Goal: Transaction & Acquisition: Obtain resource

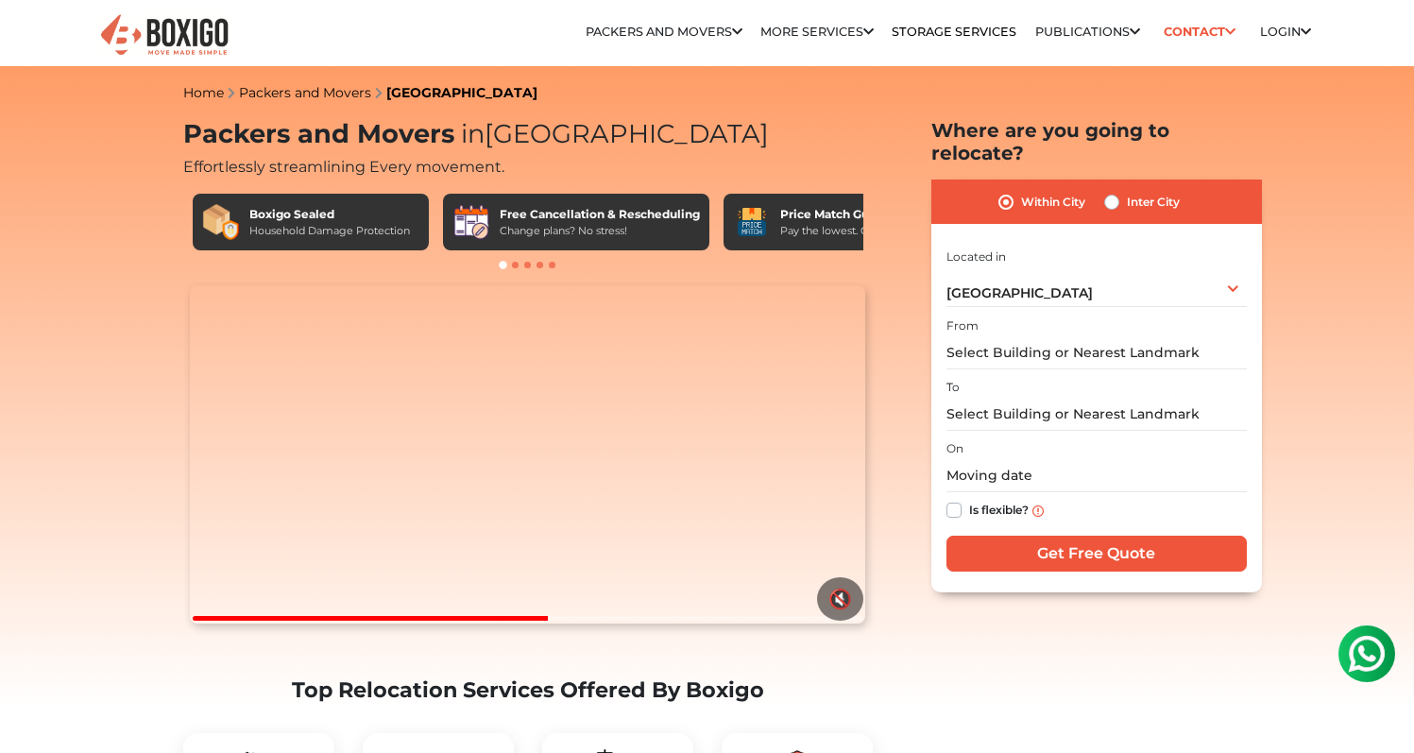
click at [1127, 191] on label "Inter City" at bounding box center [1153, 202] width 53 height 23
click at [1118, 191] on input "Inter City" at bounding box center [1111, 200] width 15 height 19
radio input "true"
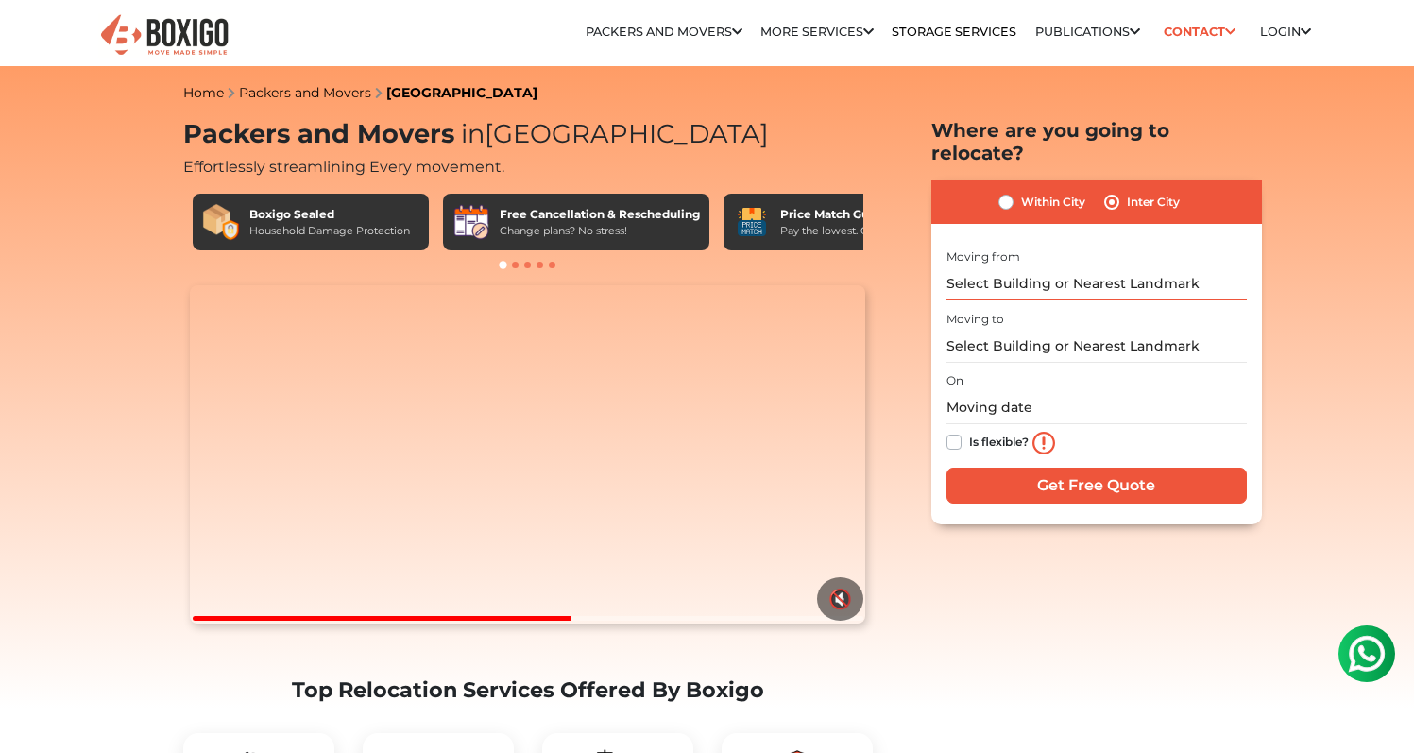
click at [1045, 267] on input "text" at bounding box center [1097, 283] width 300 height 33
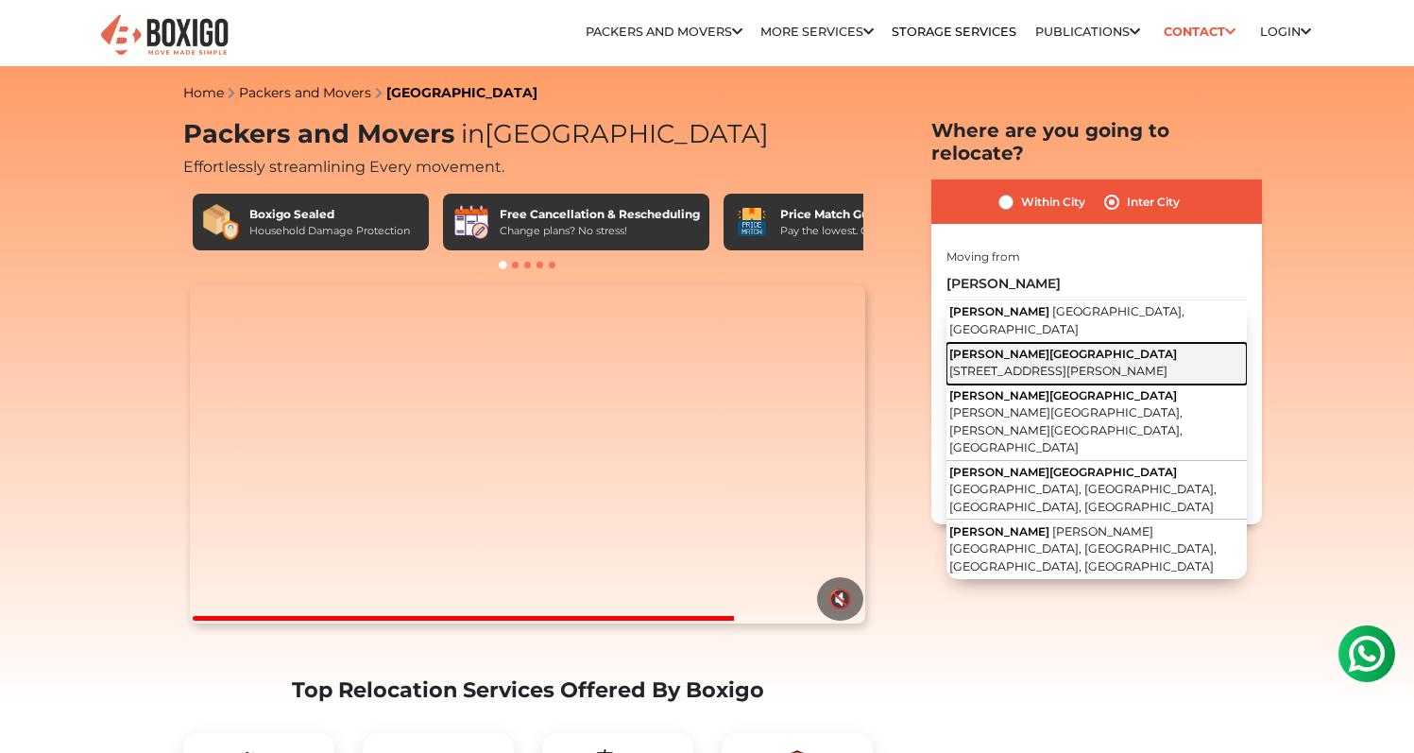
click at [1095, 364] on span "[STREET_ADDRESS][PERSON_NAME]" at bounding box center [1058, 371] width 218 height 14
type input "Anna Nagar Tower, 6th Main Road, X Block, Y Block, Anna Nagar, Chennai, Tamil N…"
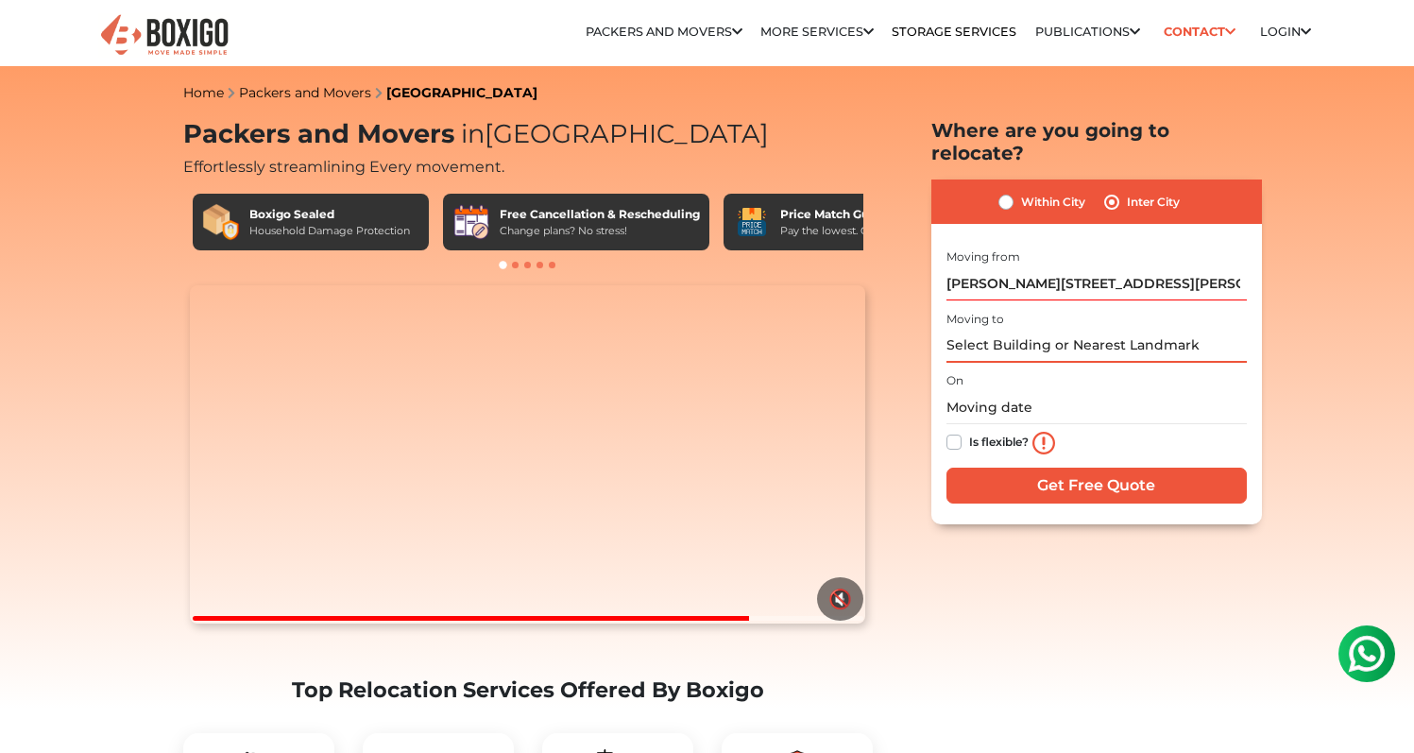
click at [1085, 334] on input "text" at bounding box center [1097, 346] width 300 height 33
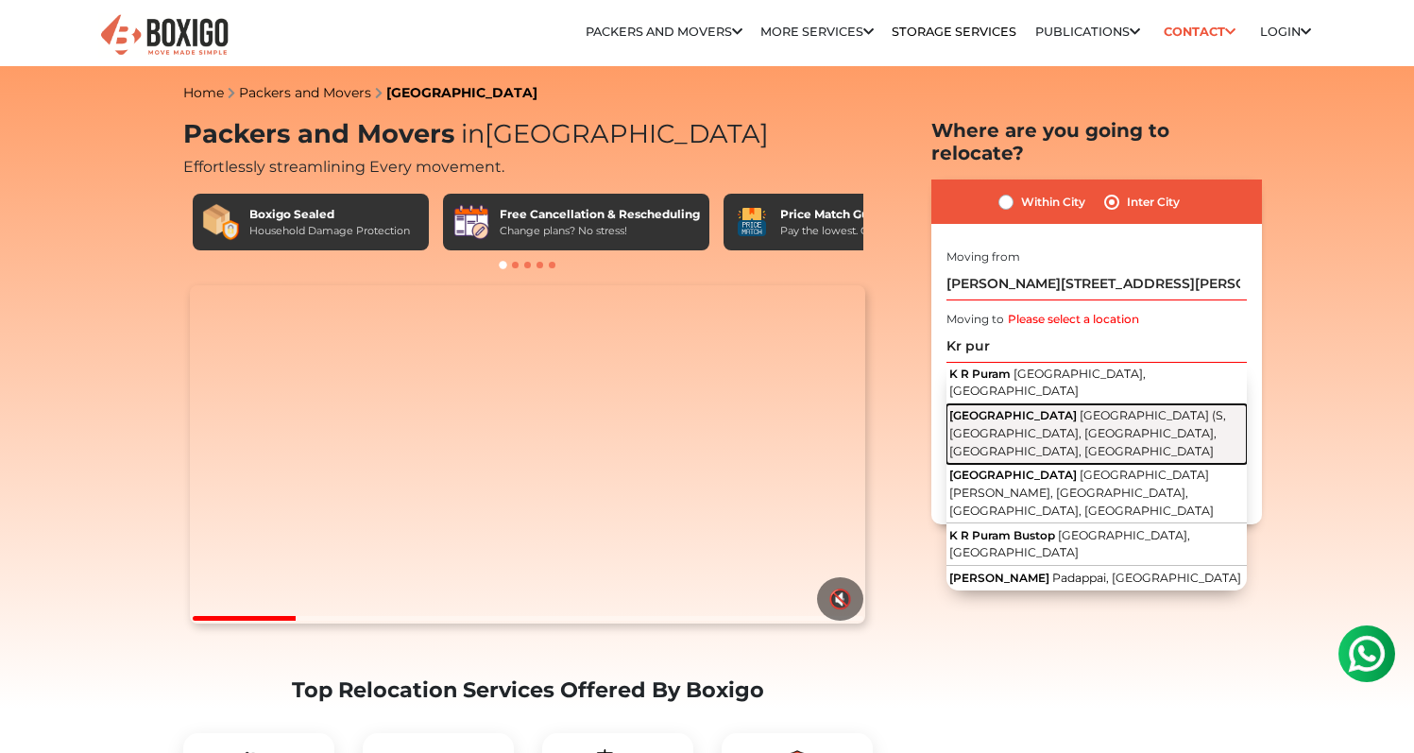
click at [1087, 404] on button "K R Pura Metro Station Railway Station (S, Chinappa Colony, Mahadevapura, Benga…" at bounding box center [1097, 434] width 300 height 60
type input "K R Pura Metro Station, Railway Station (S, Chinappa Colony, Mahadevapura, Beng…"
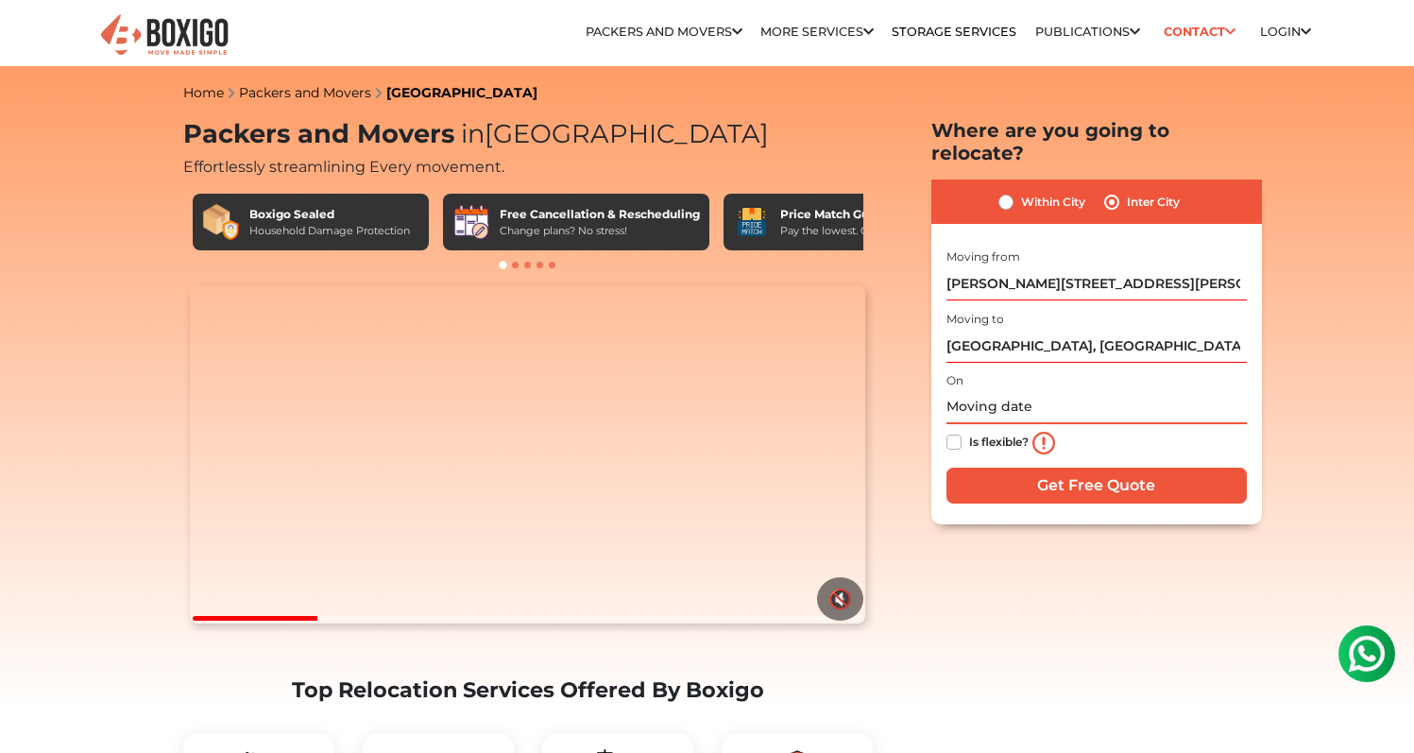
click at [1076, 391] on input "text" at bounding box center [1097, 407] width 300 height 33
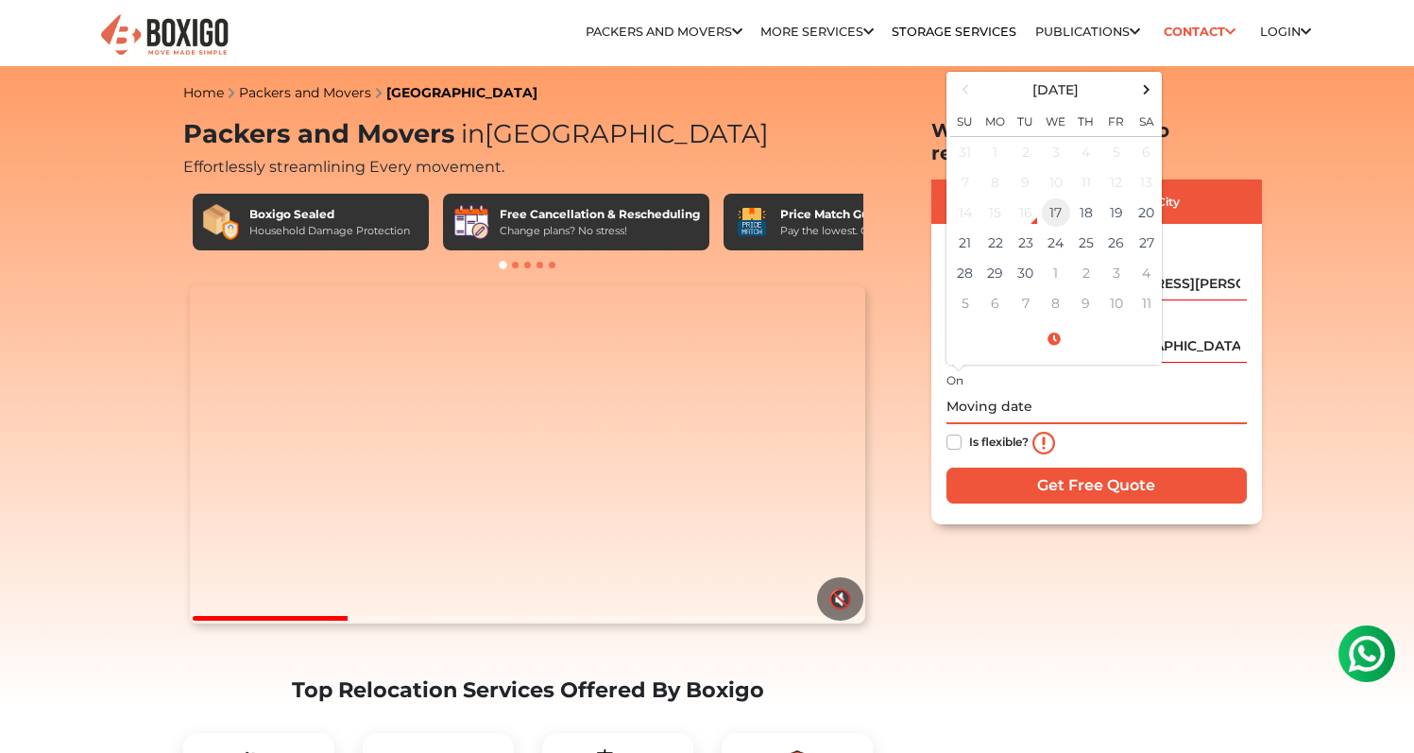
click at [1056, 197] on td "17" at bounding box center [1056, 212] width 30 height 30
type input "09/17/2025 7:26 PM"
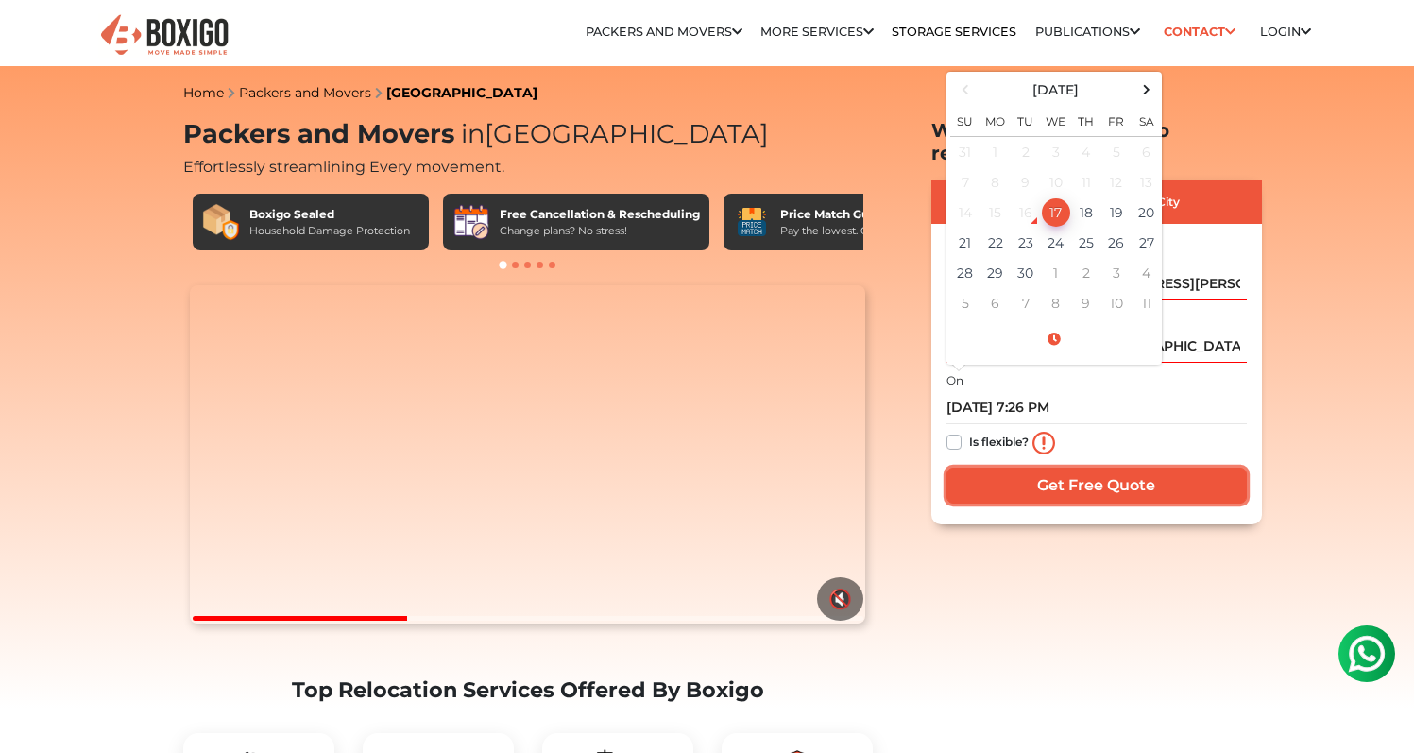
click at [1090, 468] on input "Get Free Quote" at bounding box center [1097, 486] width 300 height 36
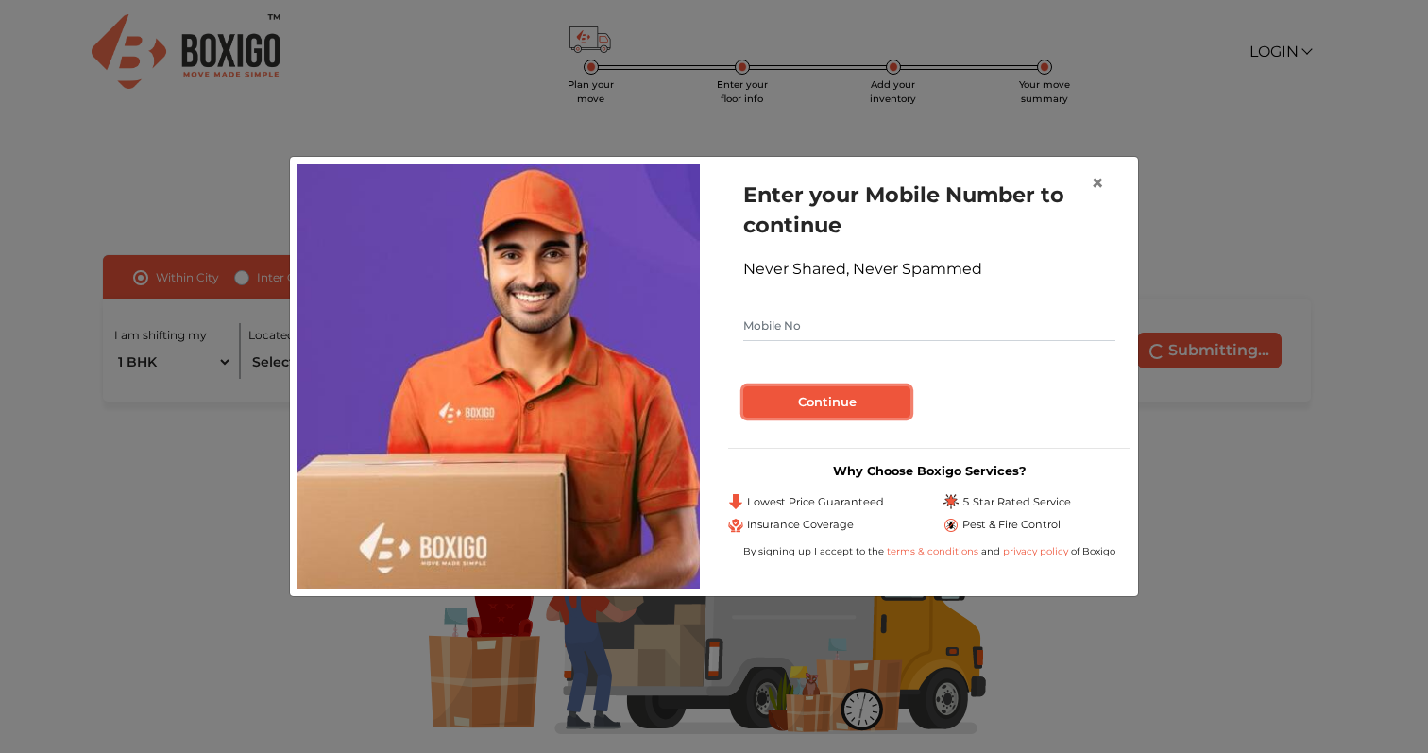
click at [872, 403] on button "Continue" at bounding box center [827, 402] width 167 height 32
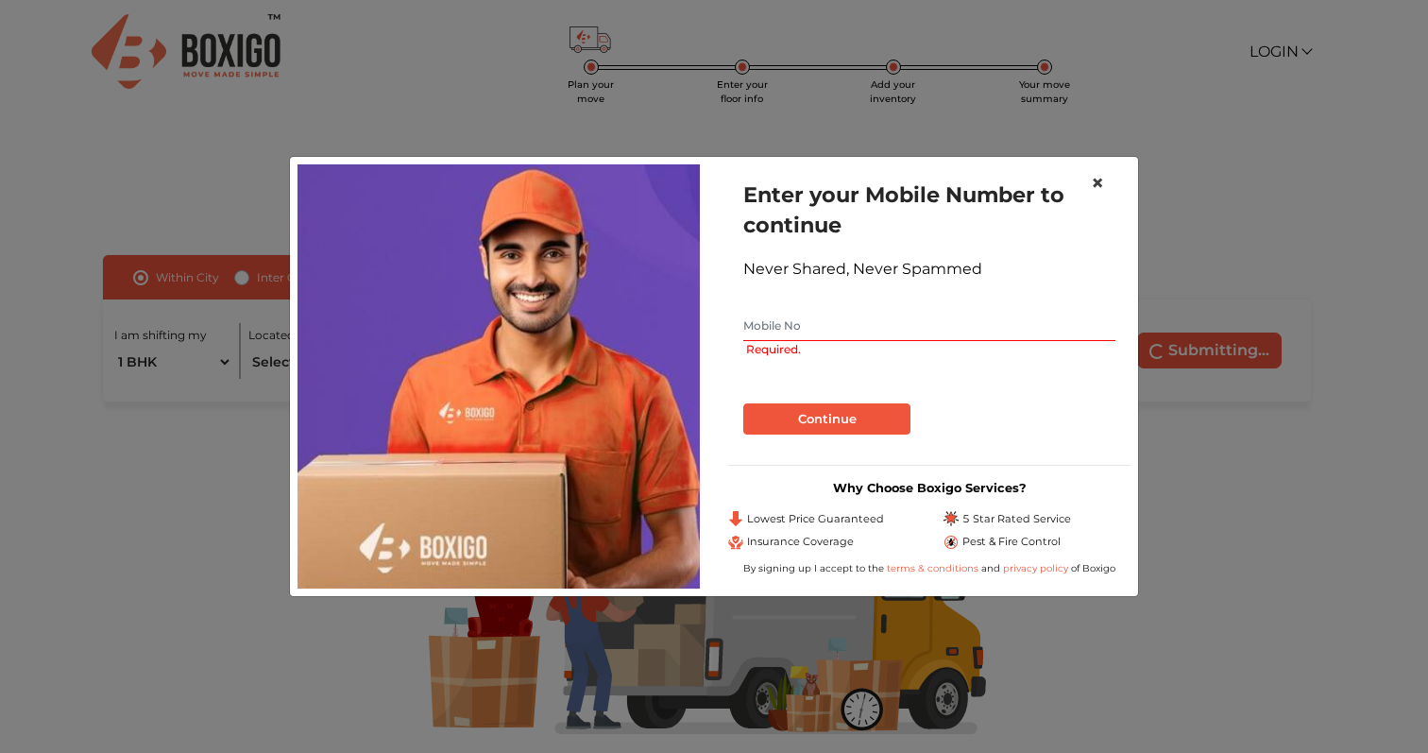
click at [1093, 185] on span "×" at bounding box center [1097, 182] width 13 height 27
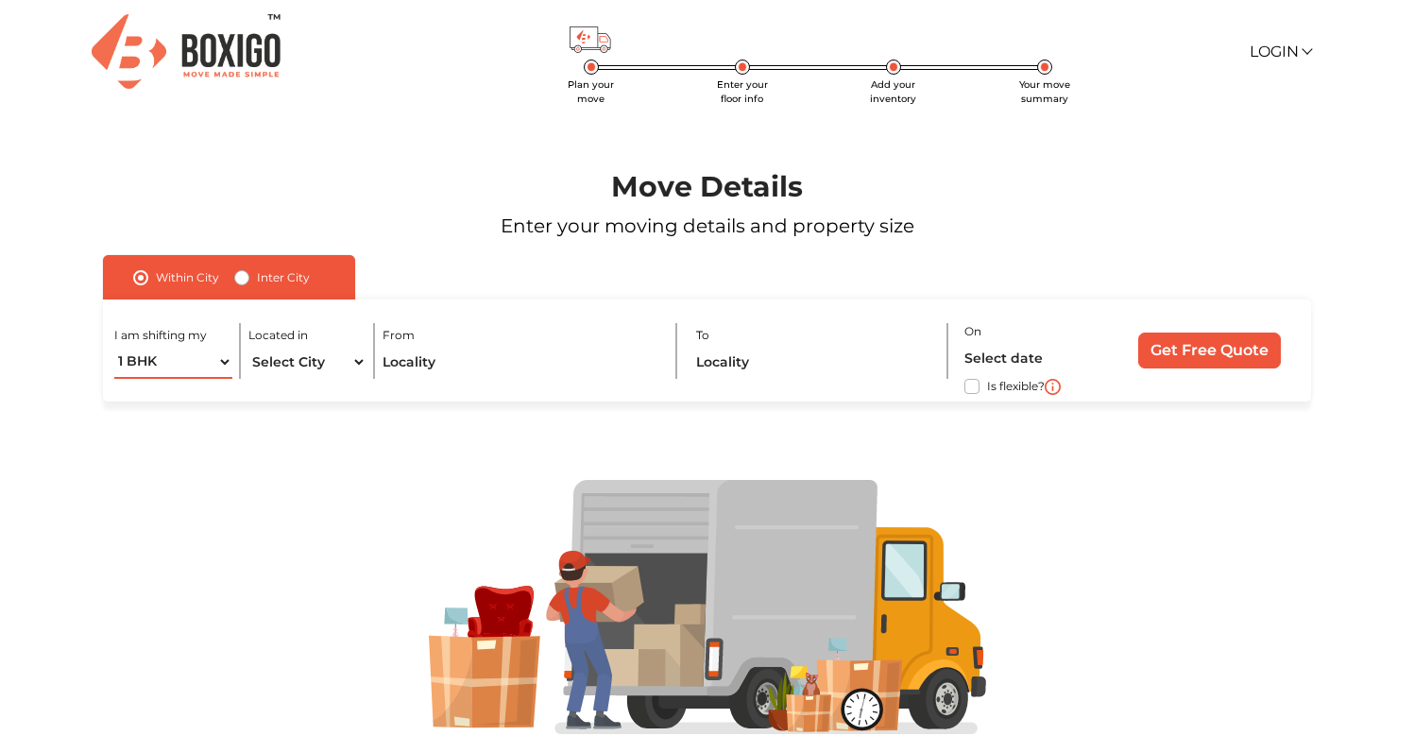
click at [210, 369] on select "1 BHK 2 BHK 3 BHK 3 + BHK FEW ITEMS" at bounding box center [172, 362] width 117 height 33
select select "FEW ITEMS"
click at [114, 346] on select "1 BHK 2 BHK 3 BHK 3 + BHK FEW ITEMS" at bounding box center [172, 362] width 117 height 33
click at [308, 357] on select "Select City [GEOGRAPHIC_DATA] [GEOGRAPHIC_DATA] [GEOGRAPHIC_DATA] [GEOGRAPHIC_D…" at bounding box center [306, 362] width 117 height 33
select select "[GEOGRAPHIC_DATA]"
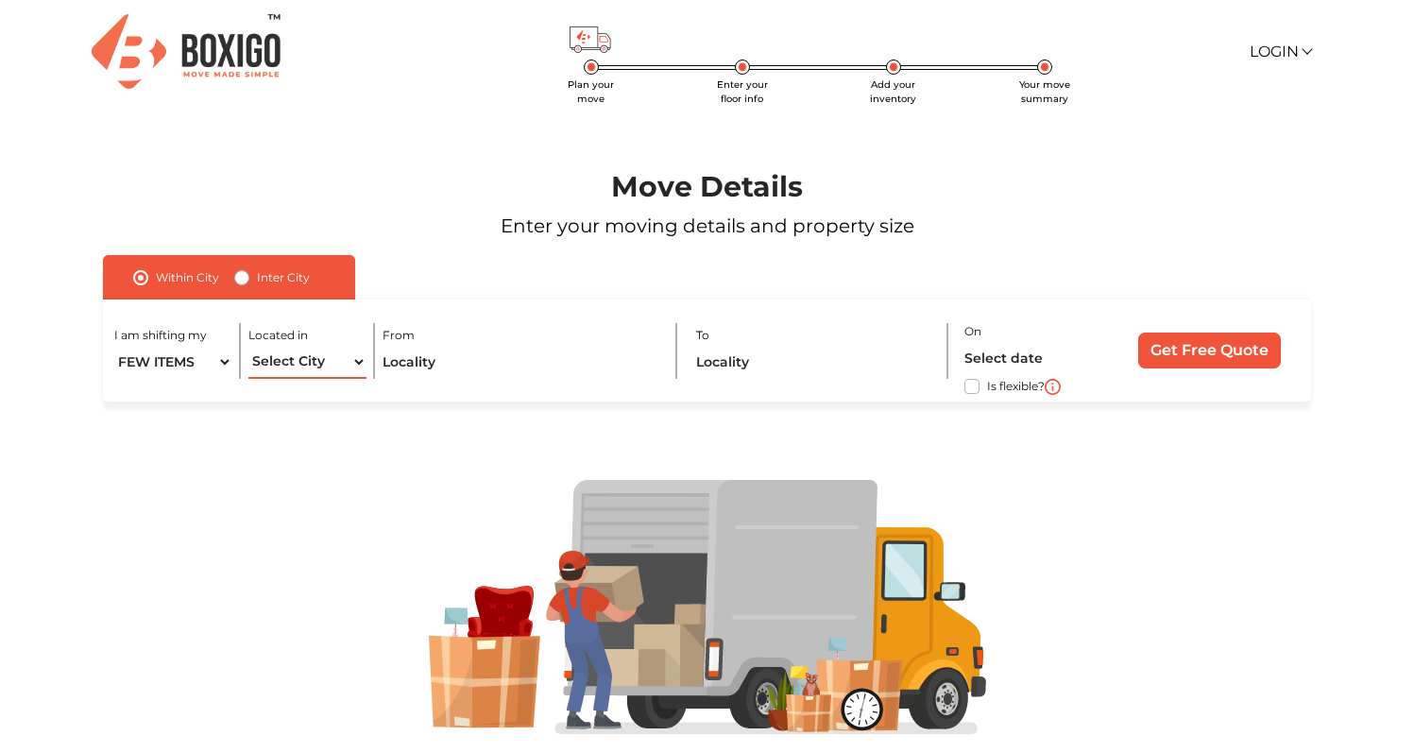
click at [248, 346] on select "Select City [GEOGRAPHIC_DATA] [GEOGRAPHIC_DATA] [GEOGRAPHIC_DATA] [GEOGRAPHIC_D…" at bounding box center [306, 362] width 117 height 33
click at [433, 367] on input "text" at bounding box center [521, 362] width 277 height 33
click at [264, 283] on label "Inter City" at bounding box center [283, 277] width 53 height 23
click at [249, 283] on input "Inter City" at bounding box center [241, 275] width 15 height 19
radio input "true"
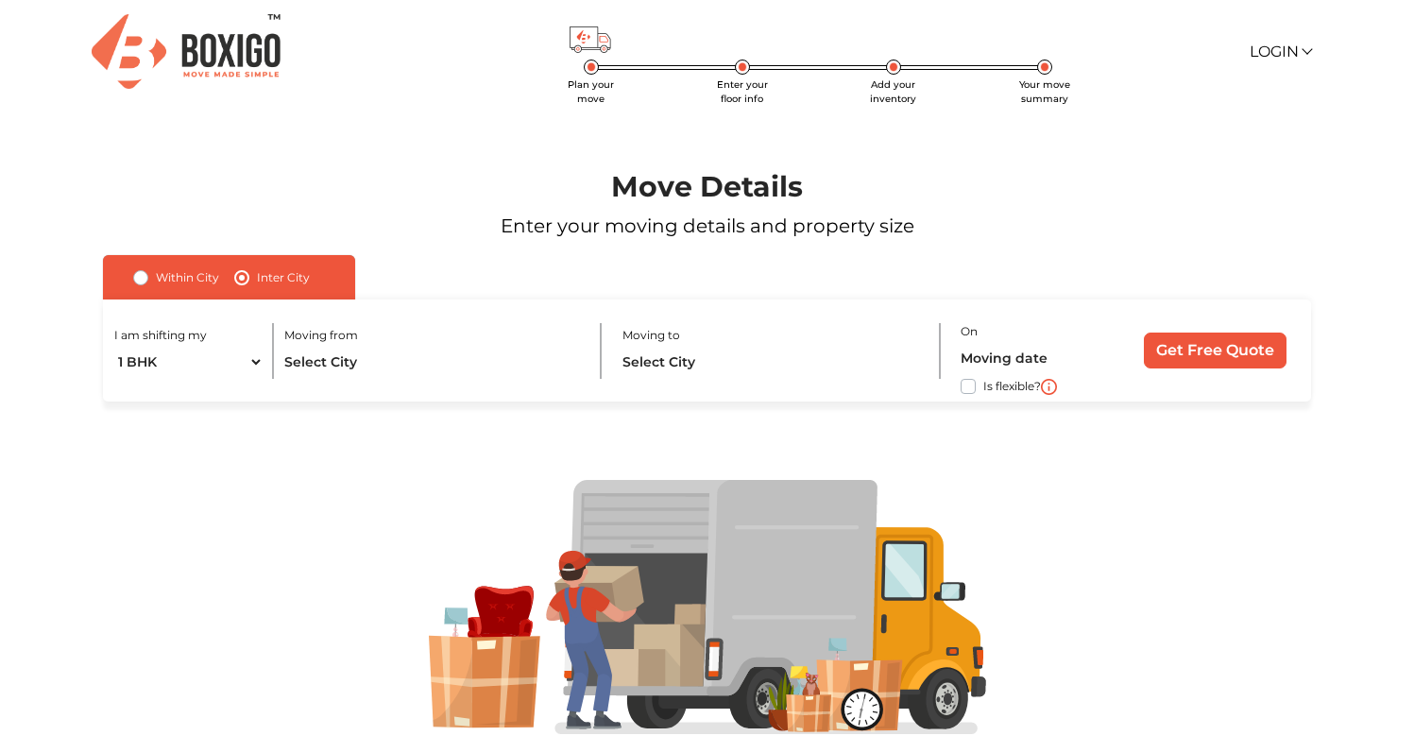
click at [226, 382] on div "I am shifting my 1 BHK 2 BHK 3 BHK 3 + BHK FEW ITEMS Moving from Moving to On I…" at bounding box center [707, 350] width 1209 height 103
click at [226, 381] on div "I am shifting my 1 BHK 2 BHK 3 BHK 3 + BHK FEW ITEMS Moving from Moving to On I…" at bounding box center [707, 350] width 1209 height 103
click at [223, 364] on select "1 BHK 2 BHK 3 BHK 3 + BHK FEW ITEMS" at bounding box center [188, 362] width 148 height 33
select select "FEW ITEMS"
click at [114, 346] on select "1 BHK 2 BHK 3 BHK 3 + BHK FEW ITEMS" at bounding box center [188, 362] width 148 height 33
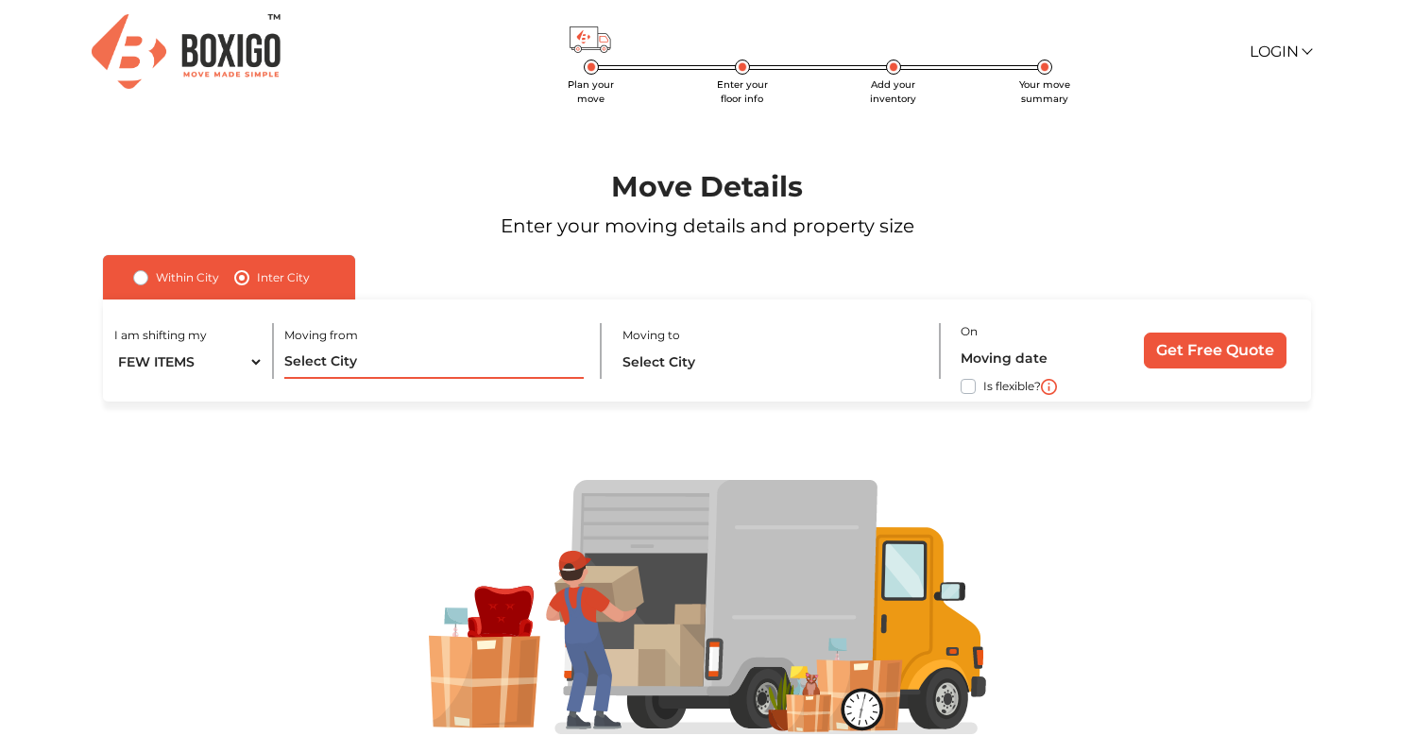
click at [355, 351] on input "text" at bounding box center [433, 362] width 299 height 33
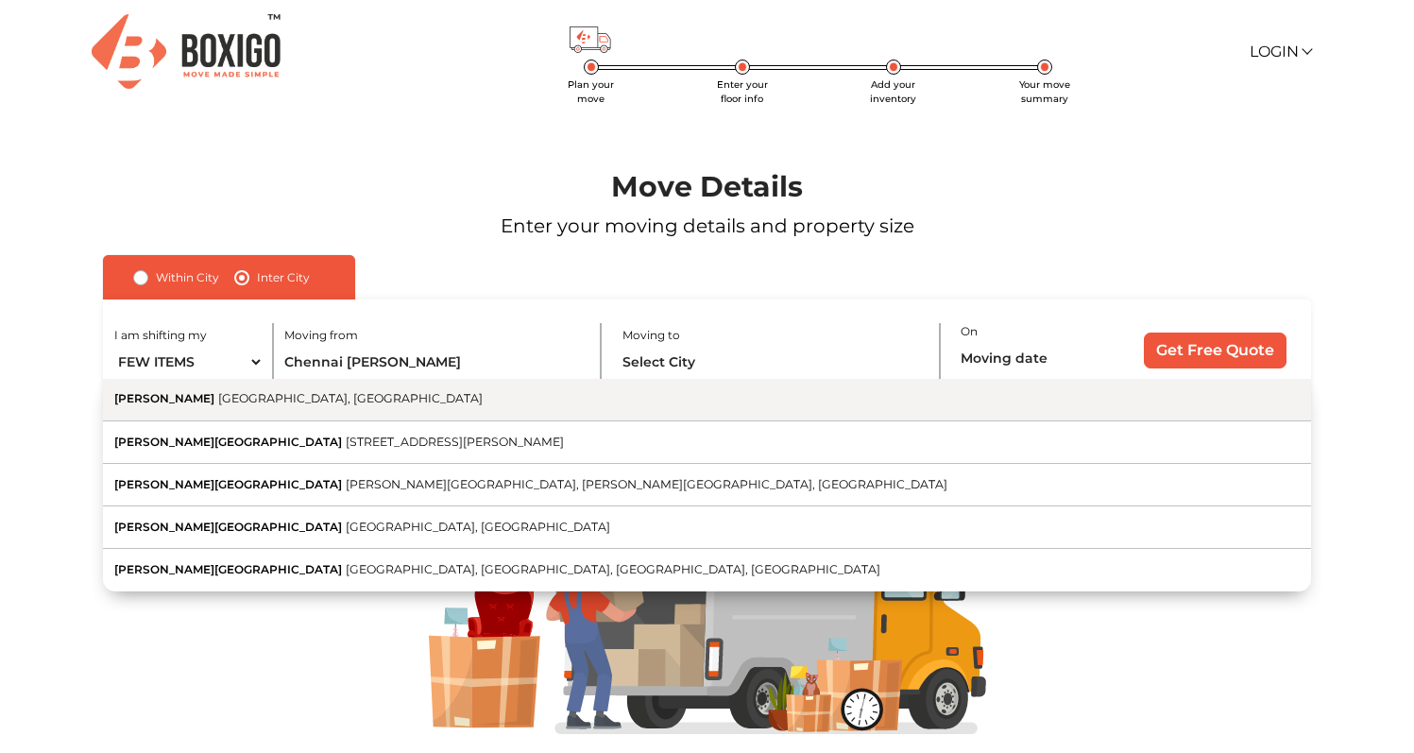
click at [341, 408] on button "[PERSON_NAME][GEOGRAPHIC_DATA], [GEOGRAPHIC_DATA]" at bounding box center [707, 400] width 1209 height 43
type input "[PERSON_NAME], [GEOGRAPHIC_DATA], [GEOGRAPHIC_DATA]"
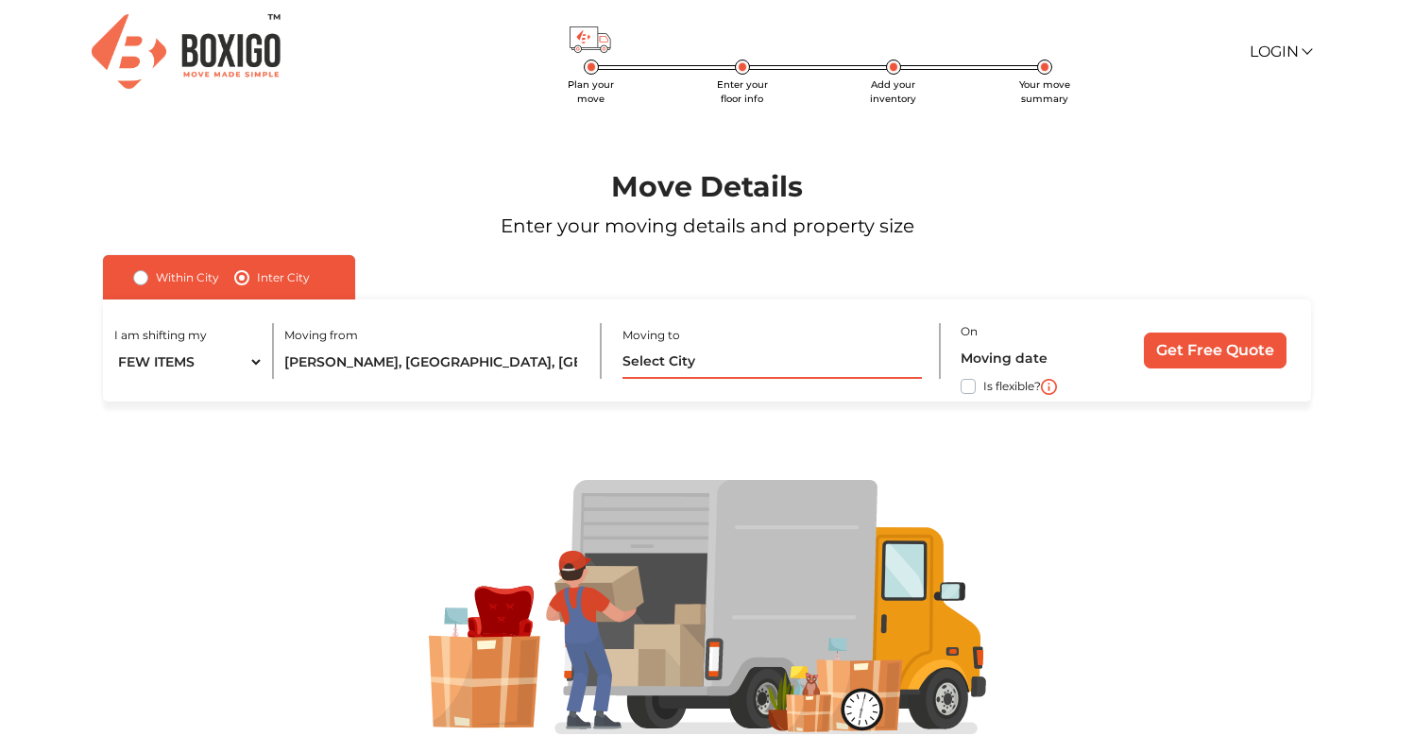
click at [689, 346] on input "text" at bounding box center [772, 362] width 299 height 33
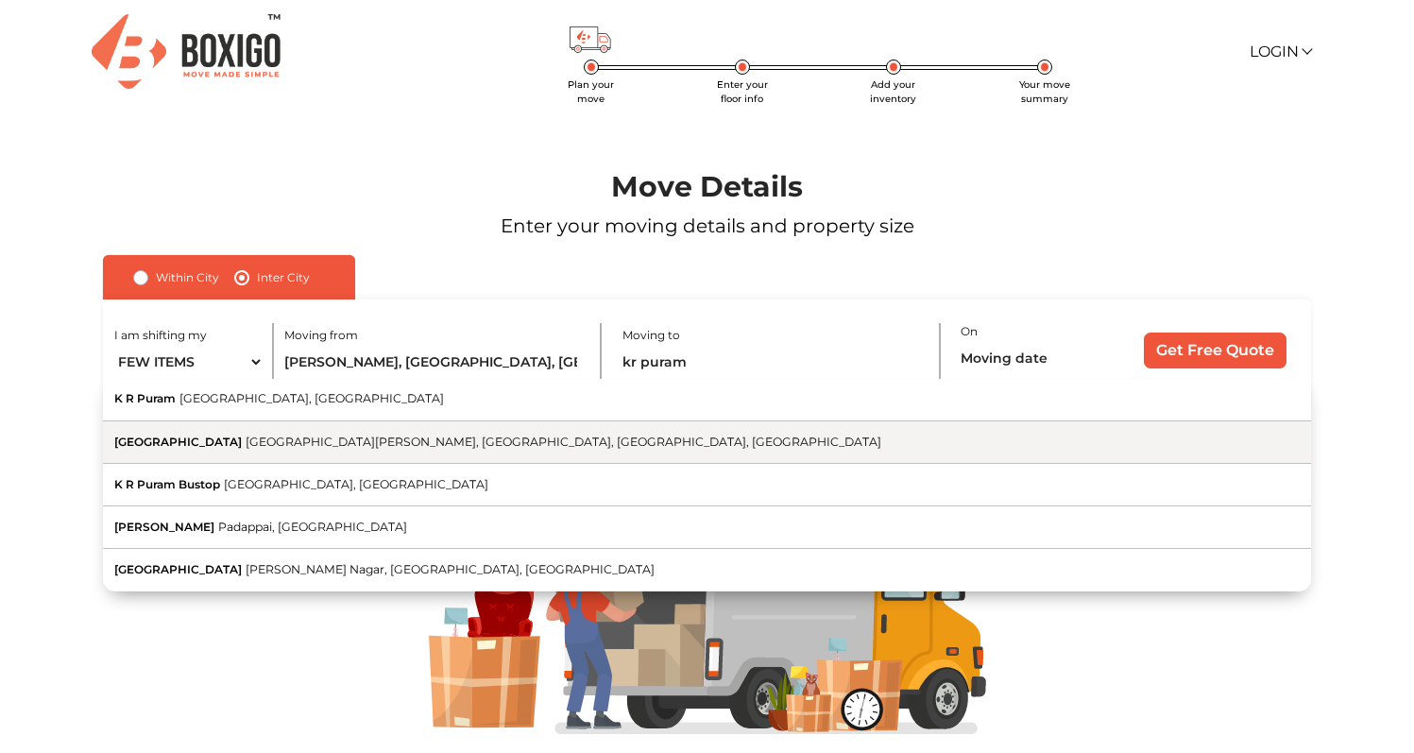
click at [513, 438] on span "[GEOGRAPHIC_DATA][PERSON_NAME], [GEOGRAPHIC_DATA], [GEOGRAPHIC_DATA], [GEOGRAPH…" at bounding box center [564, 442] width 636 height 14
type input "[GEOGRAPHIC_DATA], [GEOGRAPHIC_DATA], [PERSON_NAME][GEOGRAPHIC_DATA], [GEOGRAPH…"
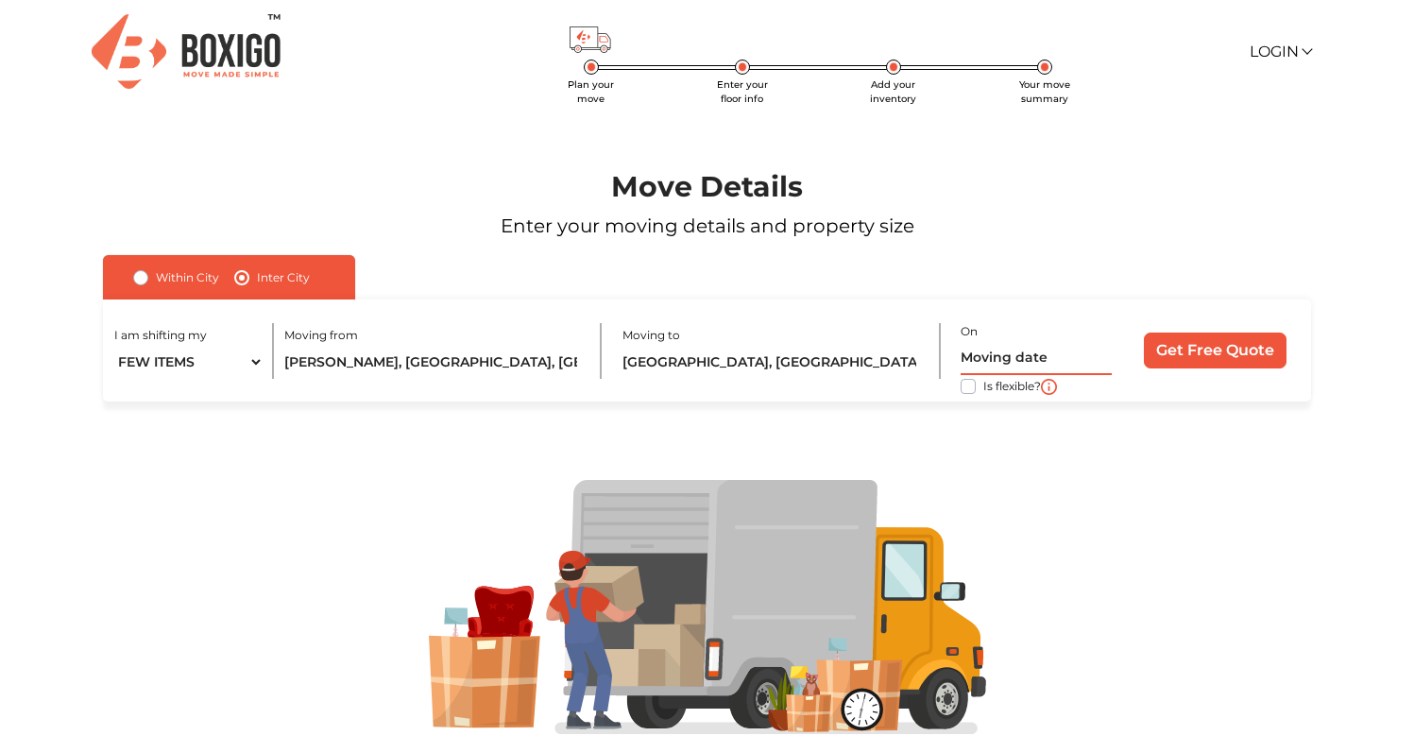
click at [1026, 362] on input "text" at bounding box center [1036, 358] width 150 height 33
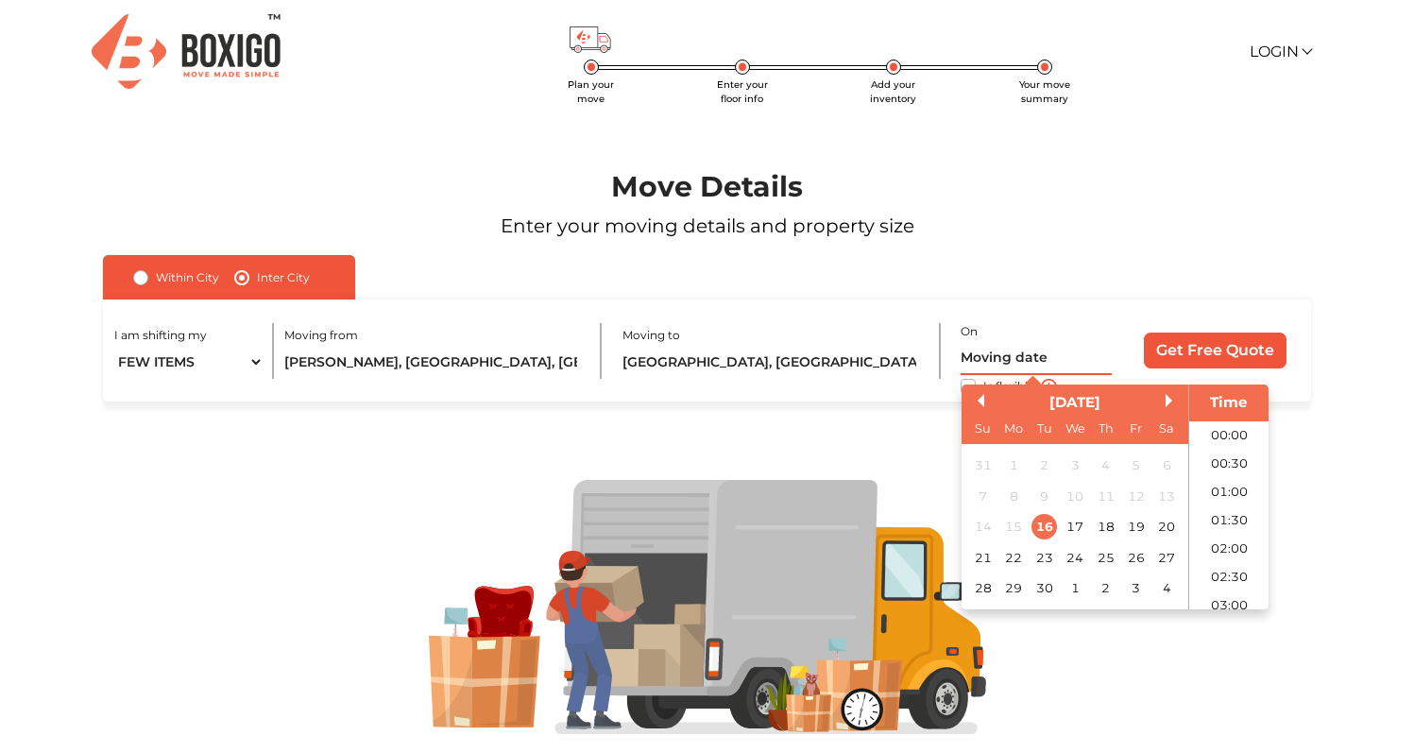
scroll to position [997, 0]
click at [1077, 529] on div "17" at bounding box center [1075, 527] width 26 height 26
type input "[DATE] 12:00 AM"
click at [1300, 371] on div "I am shifting my 1 BHK 2 BHK 3 BHK 3 + BHK FEW ITEMS Moving from [PERSON_NAME][…" at bounding box center [707, 350] width 1209 height 103
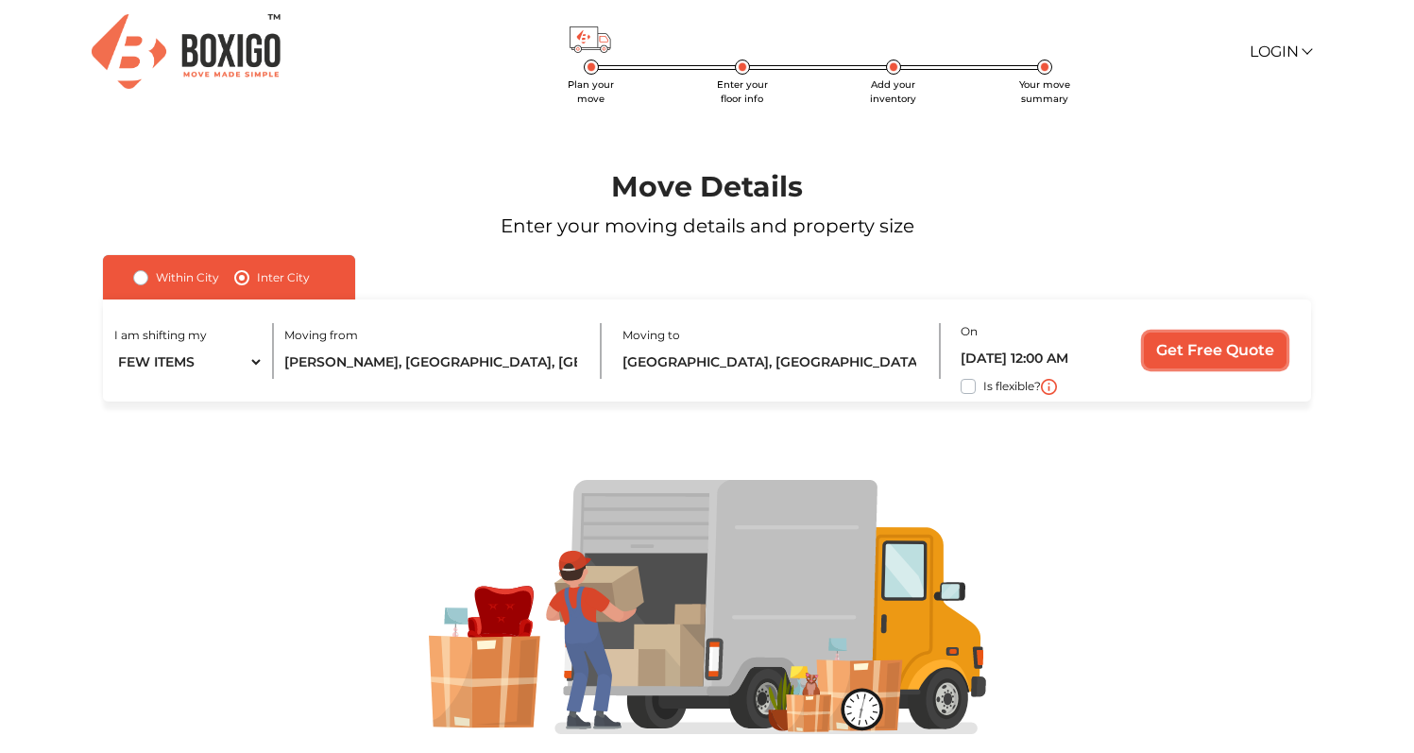
click at [1230, 362] on input "Get Free Quote" at bounding box center [1215, 351] width 143 height 36
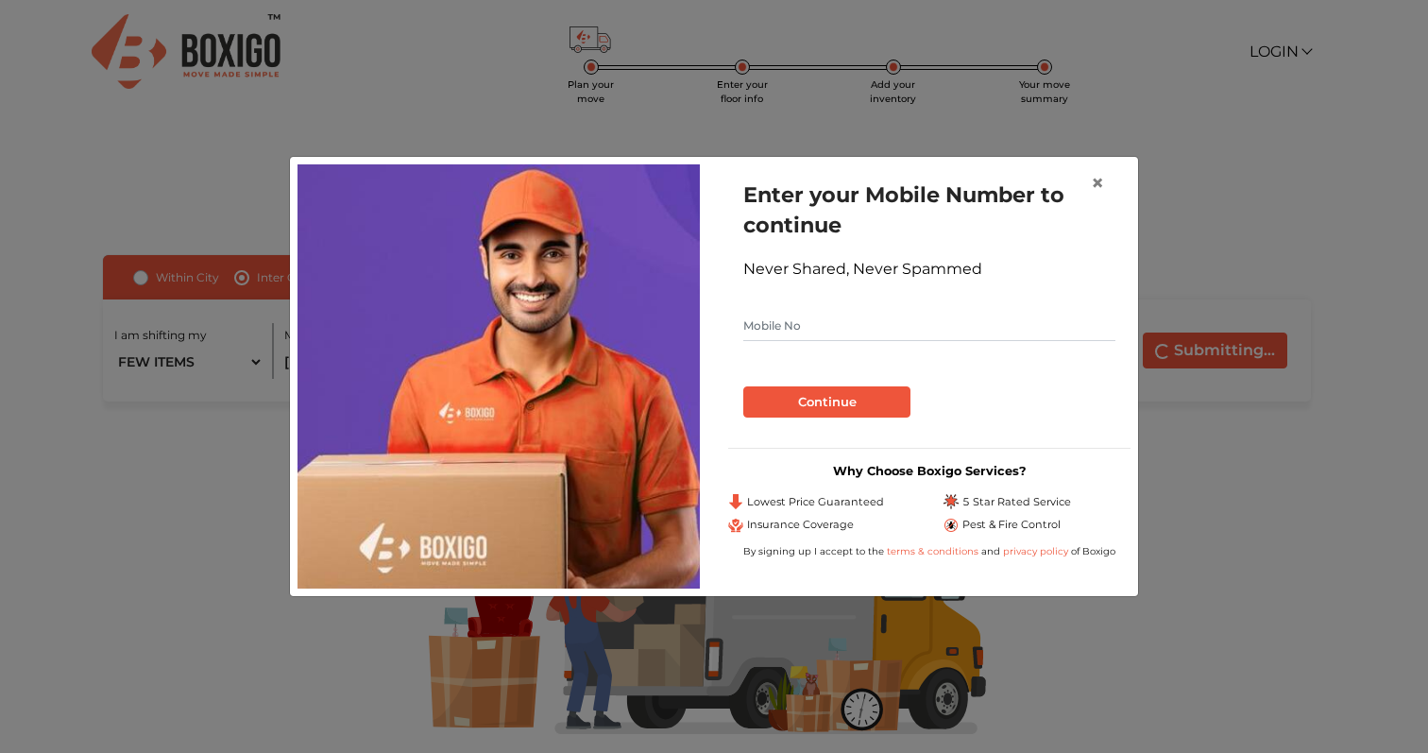
click at [825, 329] on input "text" at bounding box center [930, 326] width 372 height 30
type input "9176009109"
click at [810, 409] on button "Continue" at bounding box center [827, 402] width 167 height 32
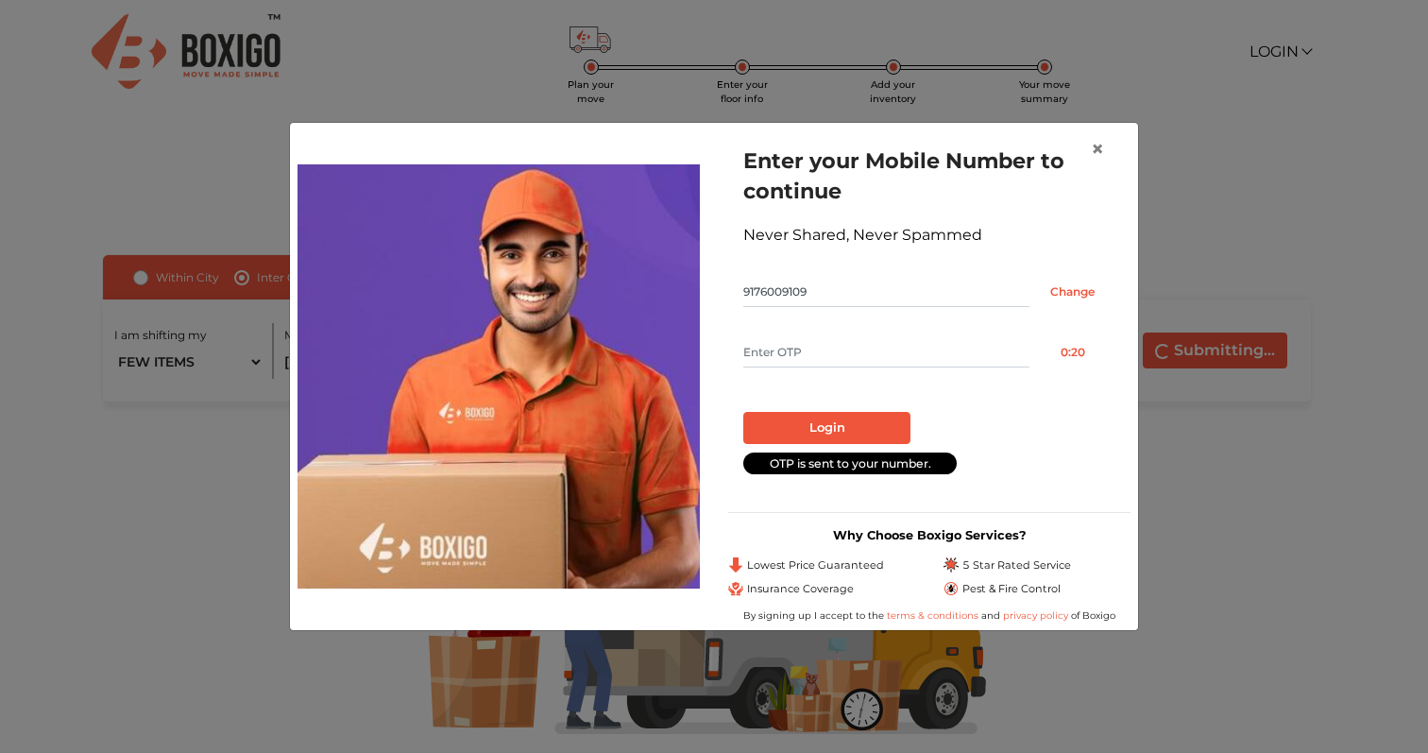
click at [834, 335] on form "Enter your Mobile Number to continue Never Shared, Never Spammed 9176009109 Cha…" at bounding box center [930, 309] width 372 height 328
click at [834, 350] on input "text" at bounding box center [887, 352] width 286 height 30
type input "3353"
click at [837, 420] on button "Login" at bounding box center [827, 428] width 167 height 32
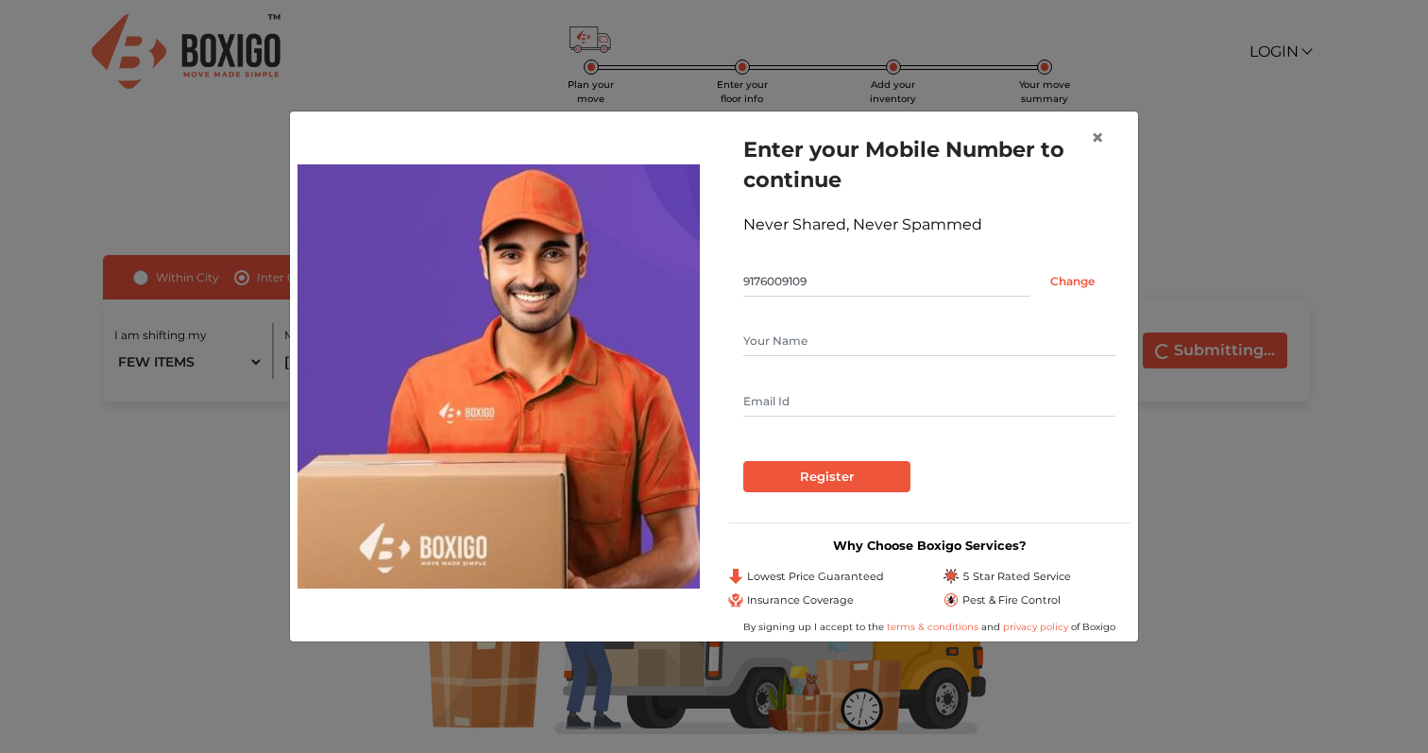
click at [842, 354] on input "text" at bounding box center [930, 341] width 372 height 30
type input "shakthignanavel [PERSON_NAME]"
type input "[EMAIL_ADDRESS][DOMAIN_NAME]"
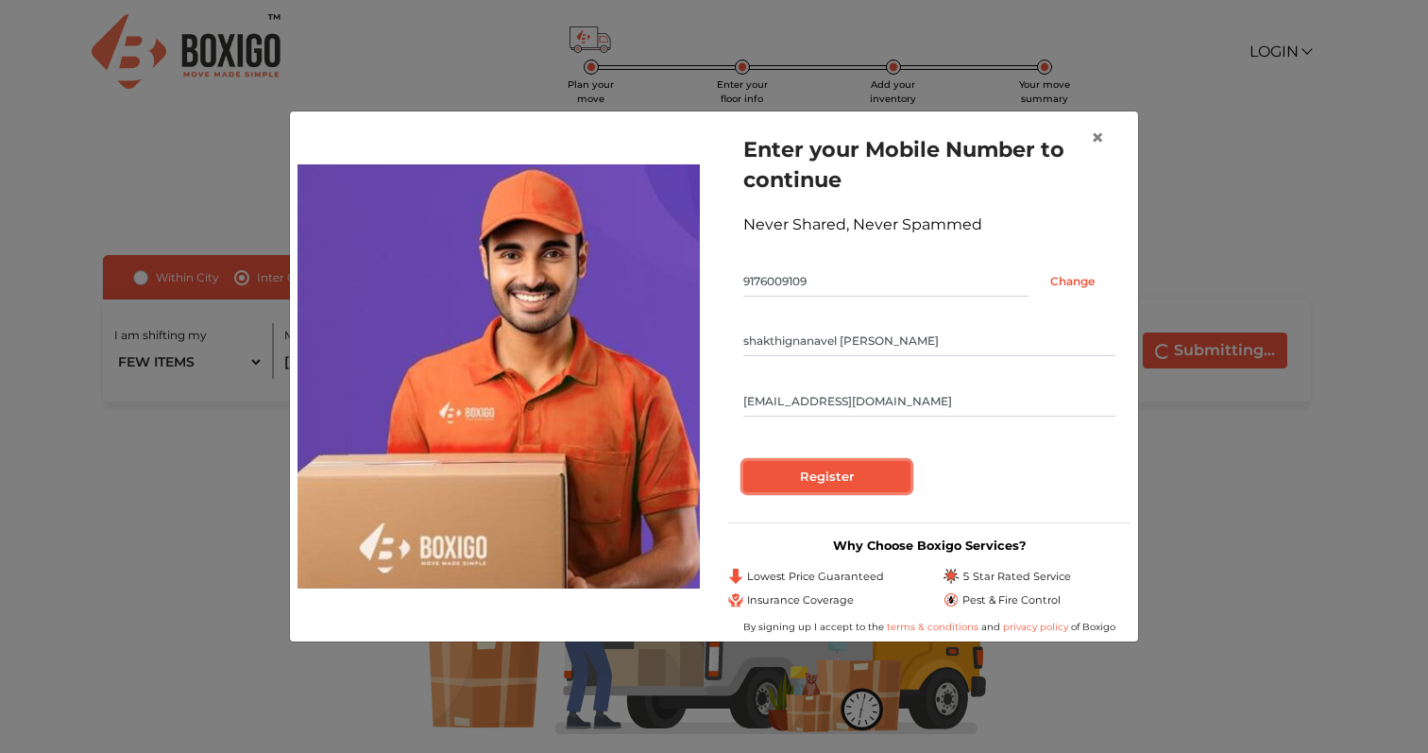
click at [862, 463] on input "Register" at bounding box center [827, 477] width 167 height 32
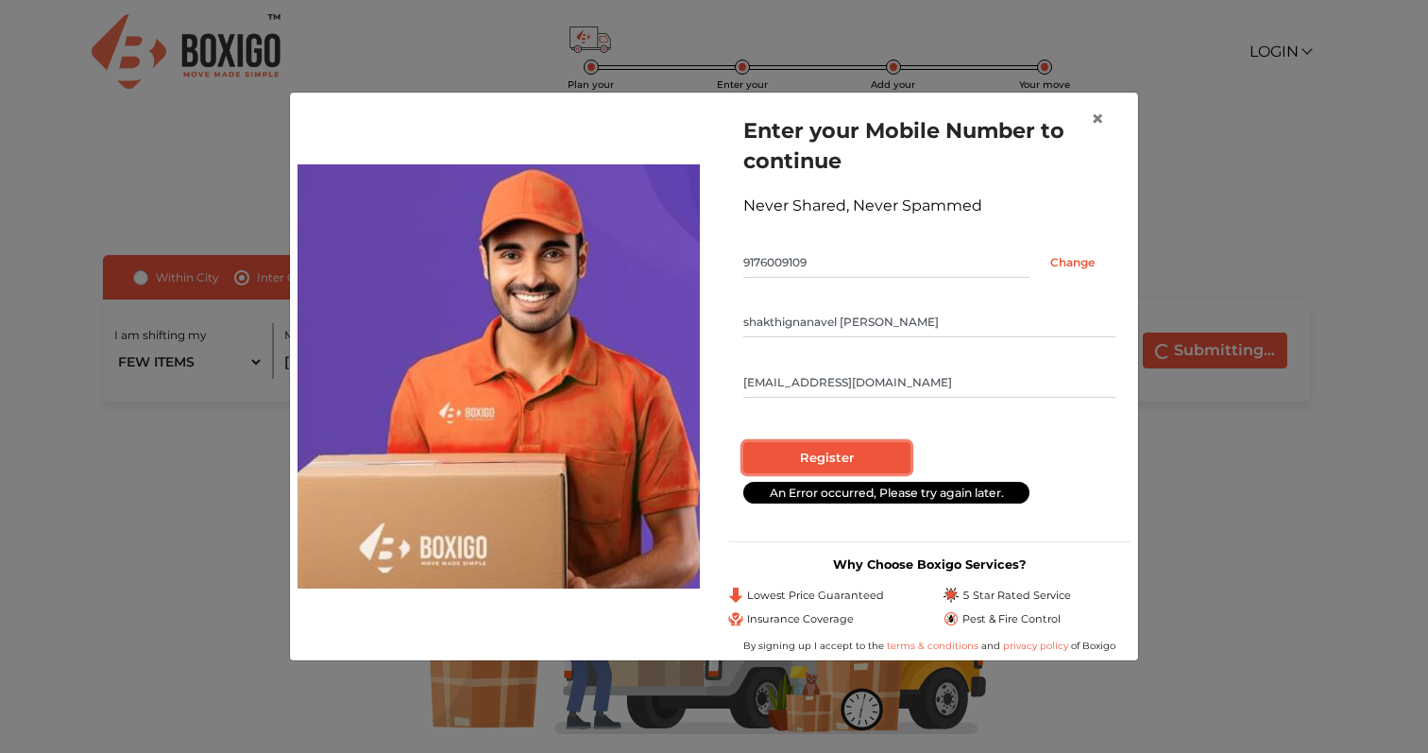
click at [862, 463] on input "Register" at bounding box center [827, 458] width 167 height 32
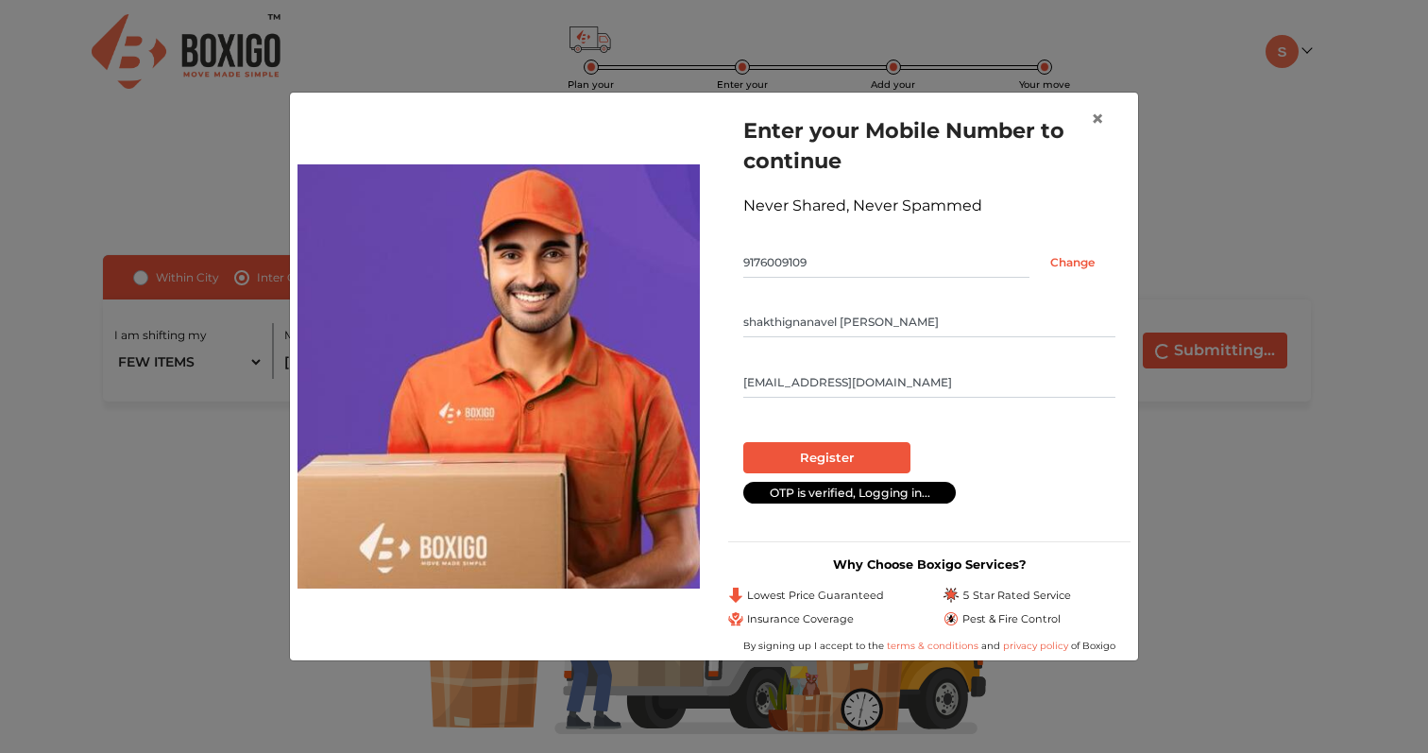
click at [907, 377] on input "[EMAIL_ADDRESS][DOMAIN_NAME]" at bounding box center [930, 383] width 372 height 30
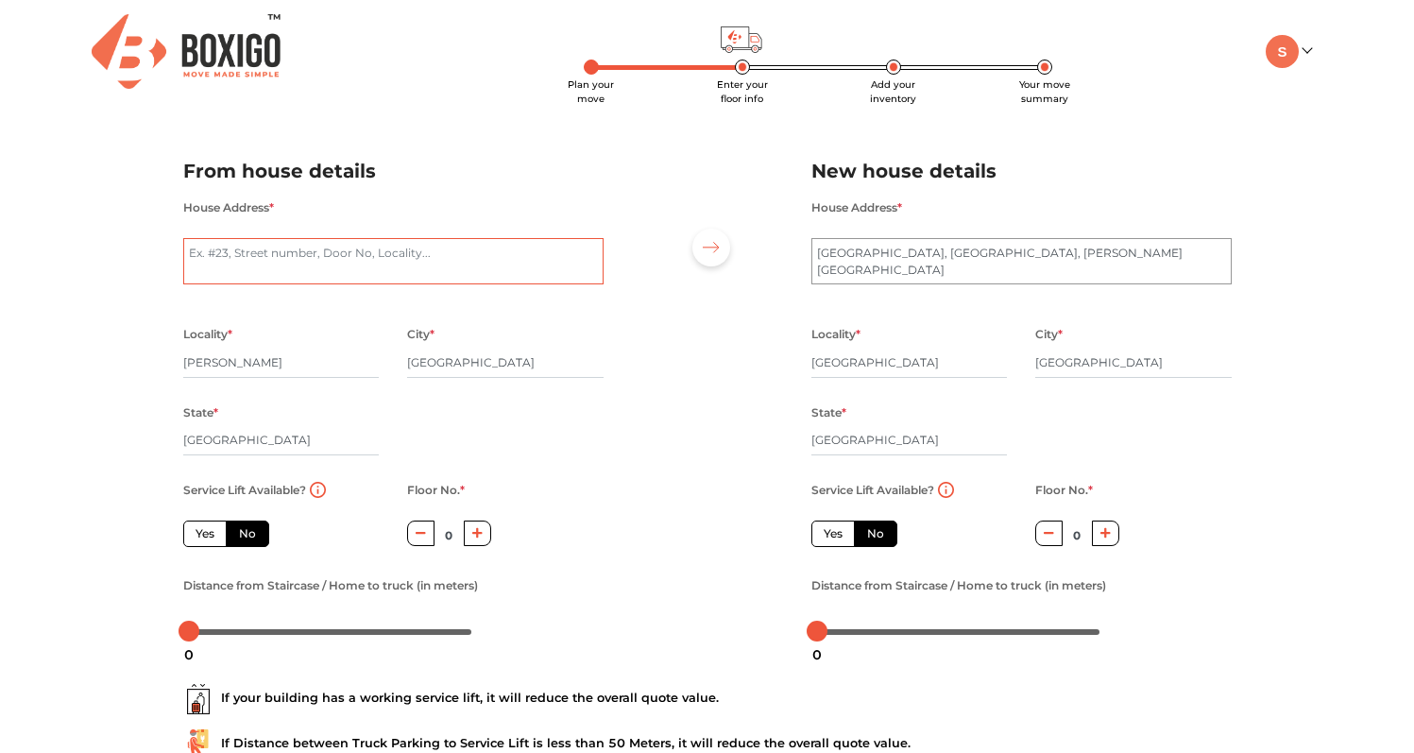
click at [520, 275] on textarea "House Address *" at bounding box center [393, 261] width 420 height 47
type textarea "[STREET_ADDRESS][PERSON_NAME]"
click at [620, 385] on div at bounding box center [707, 393] width 179 height 521
click at [1095, 266] on textarea "[GEOGRAPHIC_DATA], [GEOGRAPHIC_DATA], [PERSON_NAME][GEOGRAPHIC_DATA]" at bounding box center [1022, 261] width 420 height 47
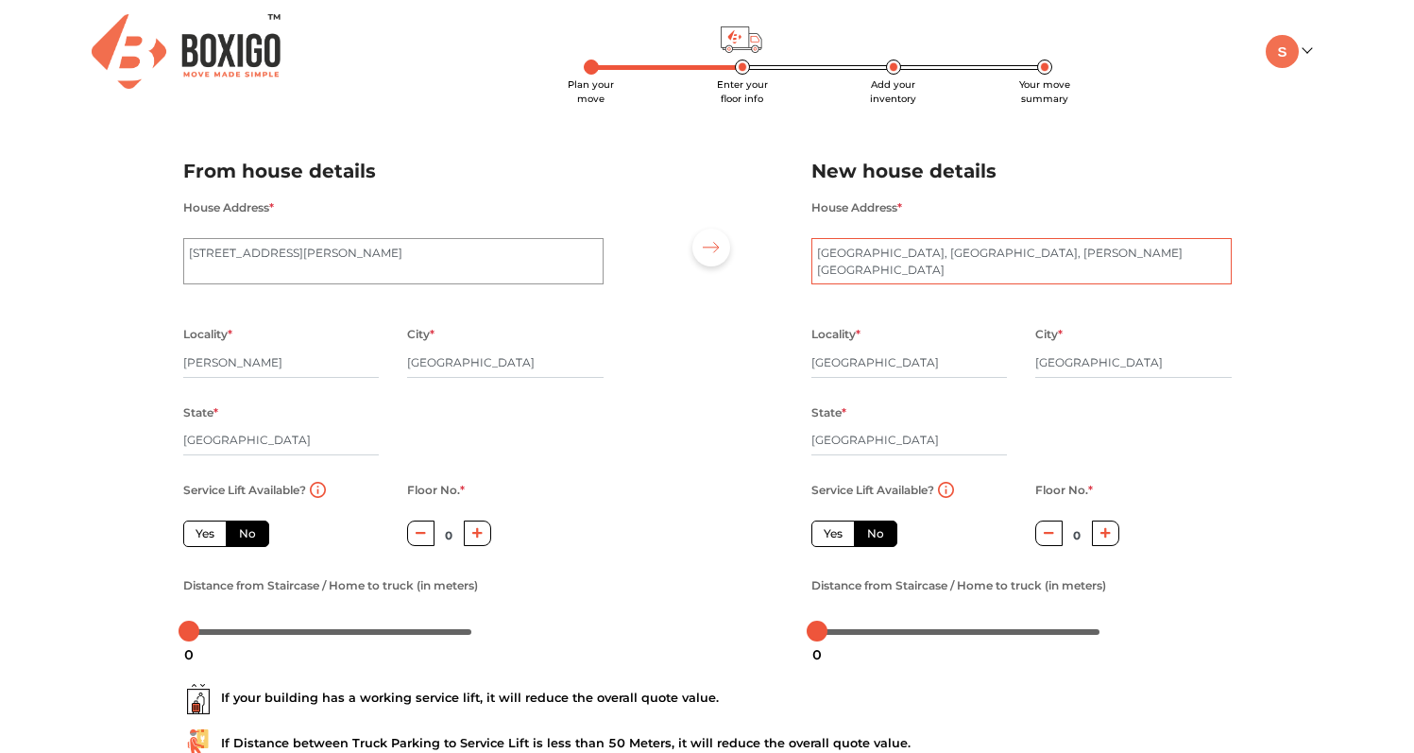
click at [1095, 266] on textarea "[GEOGRAPHIC_DATA], [GEOGRAPHIC_DATA], [PERSON_NAME][GEOGRAPHIC_DATA]" at bounding box center [1022, 261] width 420 height 47
paste textarea "[STREET_ADDRESS][PERSON_NAME][PERSON_NAME]"
type textarea "[STREET_ADDRESS][PERSON_NAME][PERSON_NAME]"
click at [1244, 337] on div "City * [GEOGRAPHIC_DATA]" at bounding box center [1133, 360] width 225 height 77
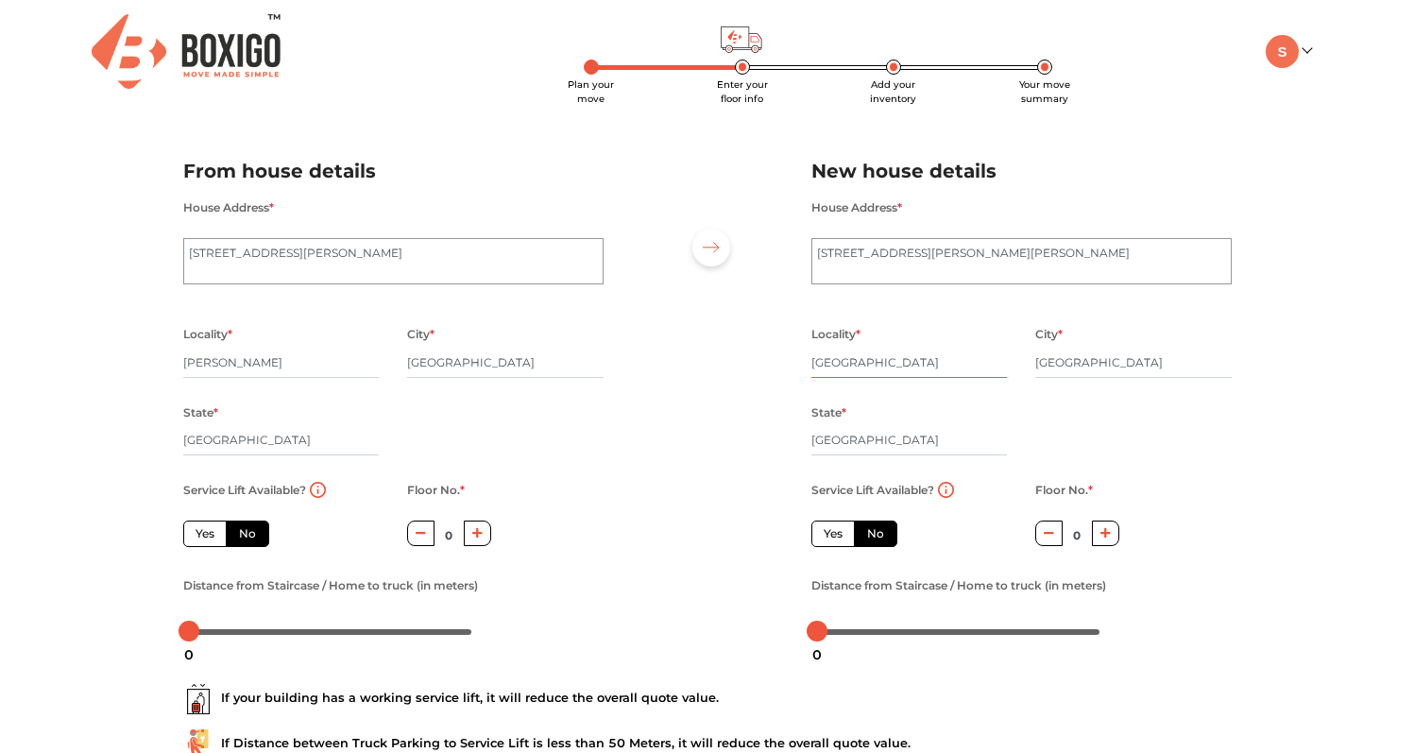
click at [964, 375] on input "[GEOGRAPHIC_DATA]" at bounding box center [910, 363] width 197 height 30
drag, startPoint x: 1084, startPoint y: 252, endPoint x: 1199, endPoint y: 252, distance: 115.3
click at [1199, 252] on textarea "[GEOGRAPHIC_DATA], [GEOGRAPHIC_DATA], [PERSON_NAME][GEOGRAPHIC_DATA]" at bounding box center [1022, 261] width 420 height 47
click at [925, 362] on input "[GEOGRAPHIC_DATA]" at bounding box center [910, 363] width 197 height 30
paste input "[PERSON_NAME] Nagar"
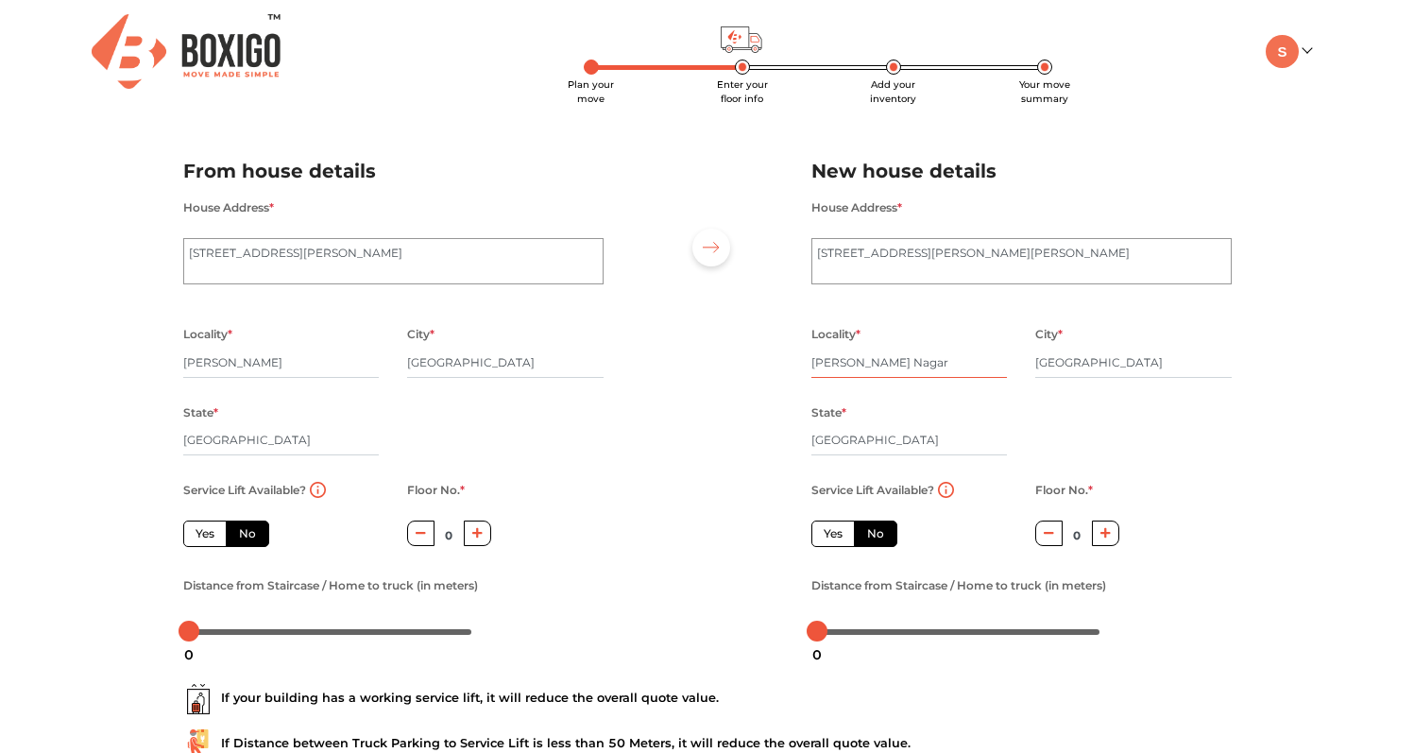
type input "[PERSON_NAME] Nagar"
click at [1167, 420] on div "Locality * [PERSON_NAME][GEOGRAPHIC_DATA] * [GEOGRAPHIC_DATA] State * [GEOGRAPH…" at bounding box center [1021, 399] width 449 height 155
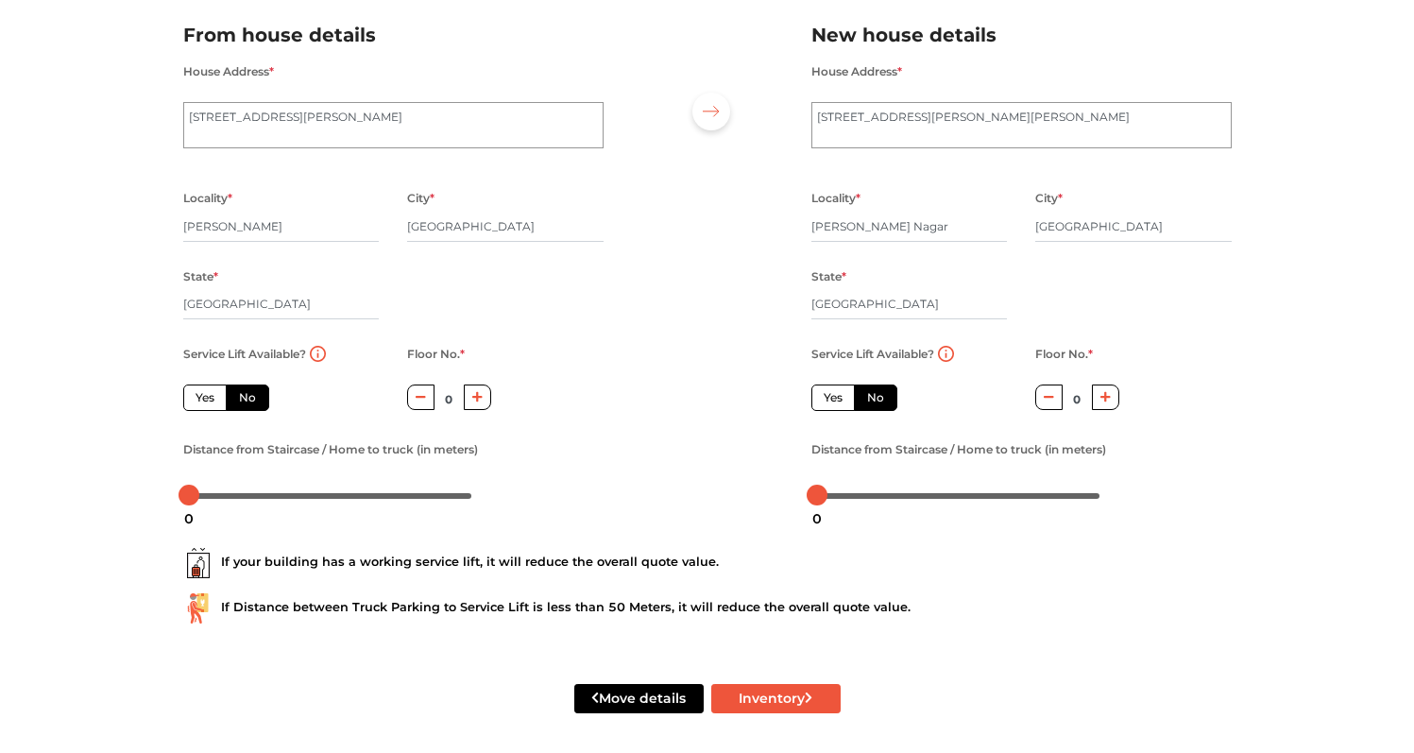
scroll to position [145, 0]
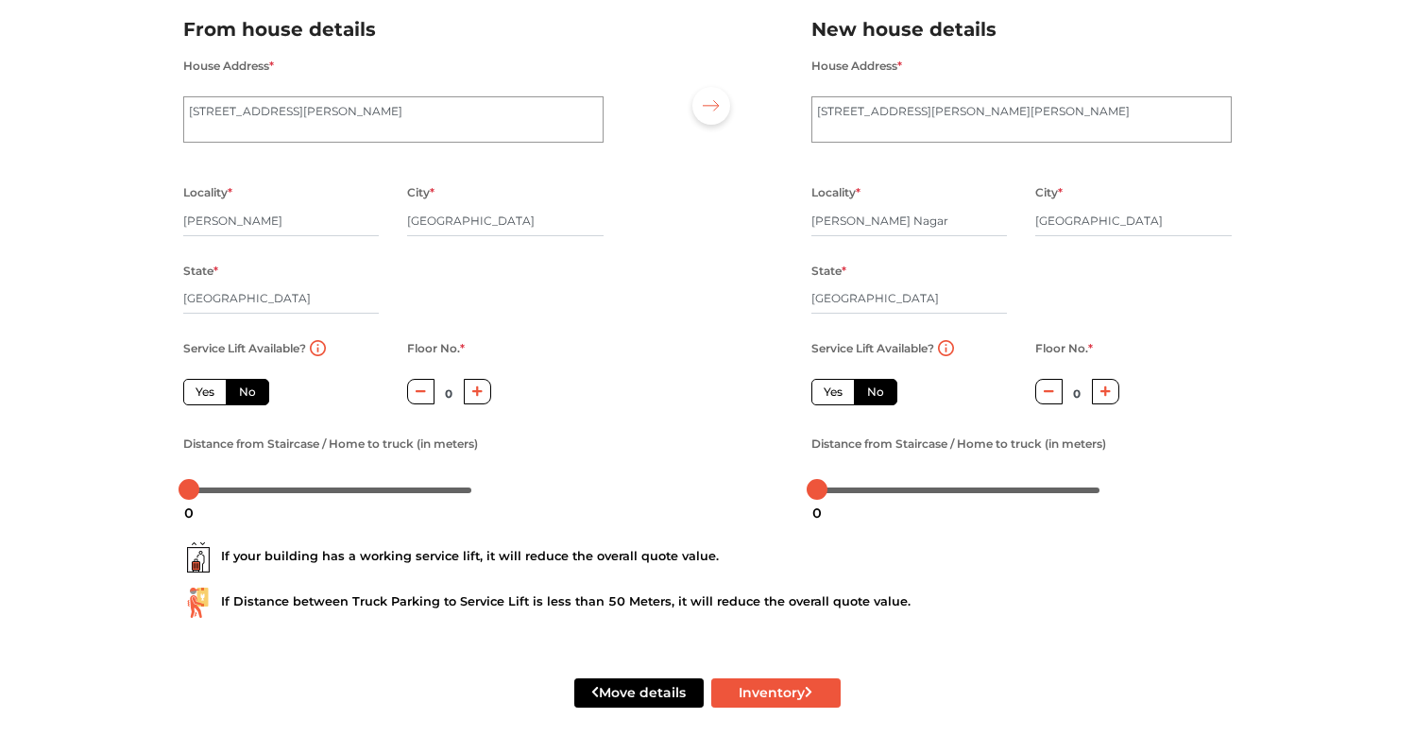
click at [195, 385] on label "Yes" at bounding box center [204, 392] width 43 height 26
click at [196, 385] on input "Yes" at bounding box center [202, 390] width 12 height 12
radio input "true"
click at [834, 383] on label "Yes" at bounding box center [833, 392] width 43 height 26
click at [834, 384] on input "Yes" at bounding box center [830, 390] width 12 height 12
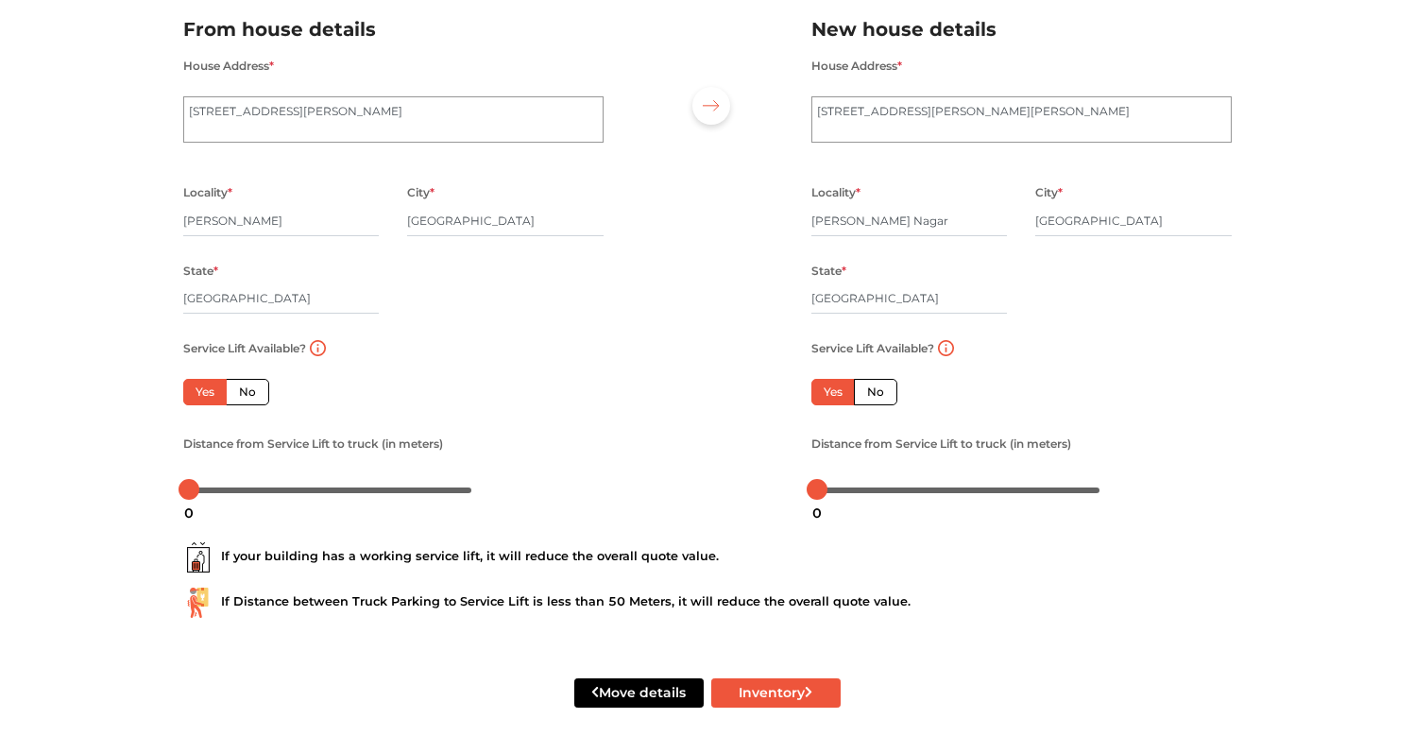
click at [860, 385] on label "No" at bounding box center [875, 392] width 43 height 26
click at [867, 385] on input "No" at bounding box center [873, 390] width 12 height 12
click at [839, 386] on label "Yes" at bounding box center [833, 392] width 43 height 26
click at [836, 386] on input "Yes" at bounding box center [830, 390] width 12 height 12
radio input "false"
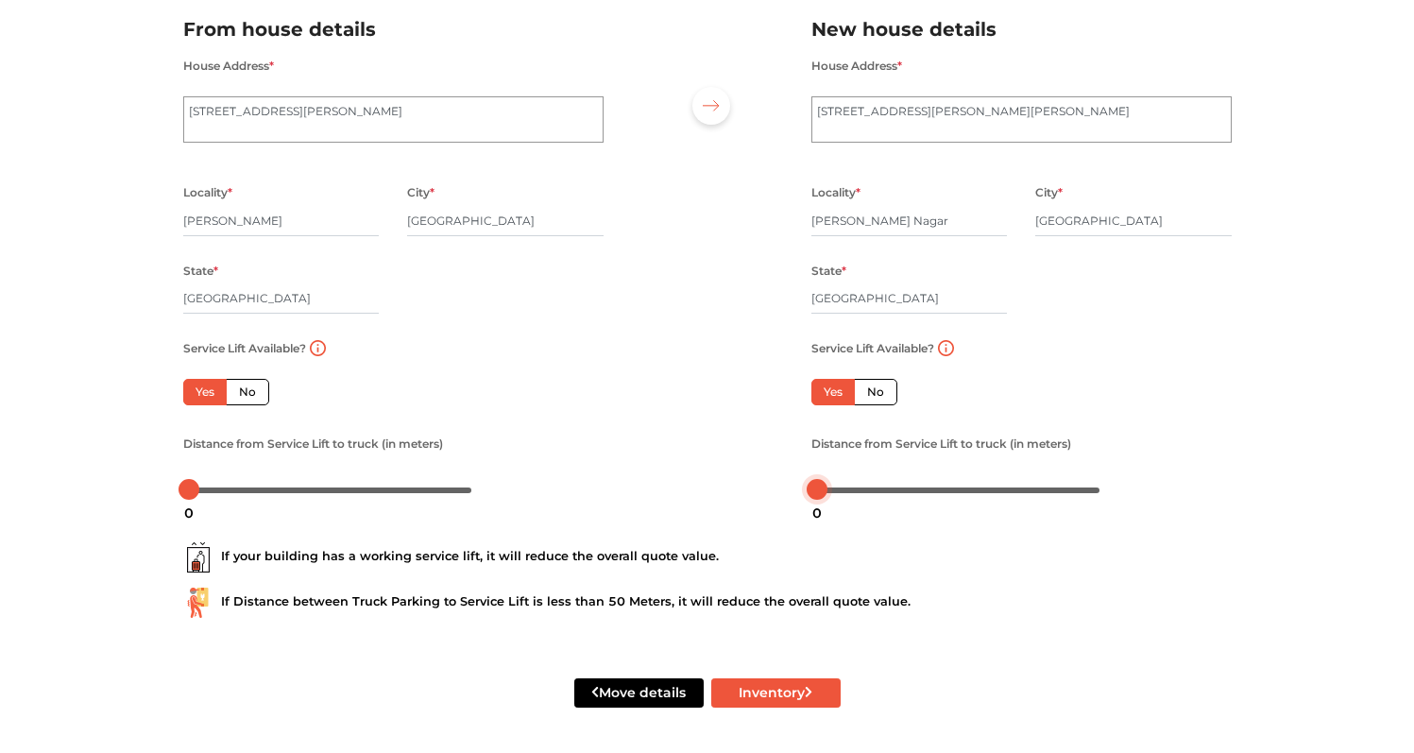
click at [856, 486] on div at bounding box center [958, 489] width 283 height 11
click at [888, 488] on div at bounding box center [958, 489] width 283 height 11
click at [231, 481] on div at bounding box center [330, 489] width 295 height 30
click at [240, 489] on div at bounding box center [330, 489] width 283 height 11
click at [254, 489] on div at bounding box center [330, 489] width 283 height 11
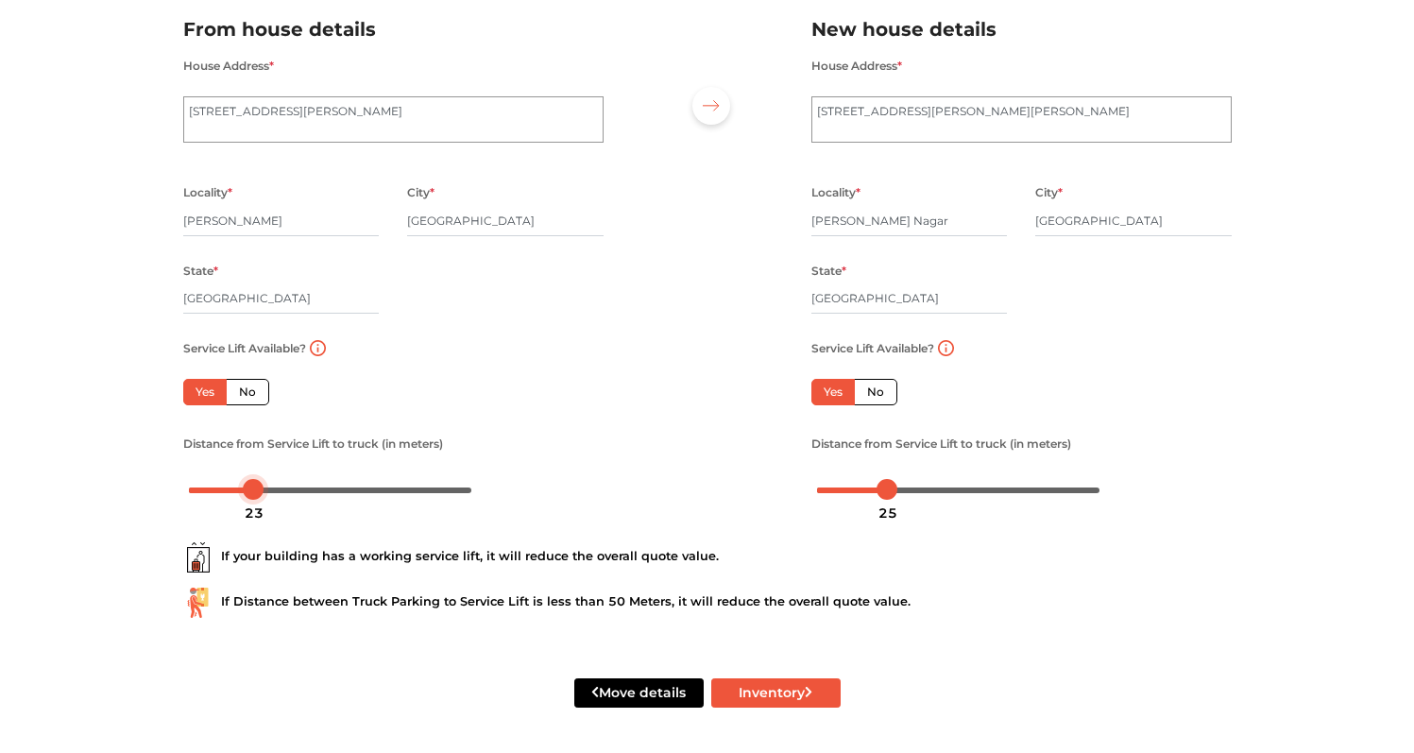
click at [248, 489] on div at bounding box center [253, 489] width 21 height 21
click at [242, 489] on div at bounding box center [330, 489] width 283 height 11
click at [202, 487] on div at bounding box center [330, 489] width 283 height 11
click at [814, 703] on button "Inventory" at bounding box center [775, 692] width 129 height 29
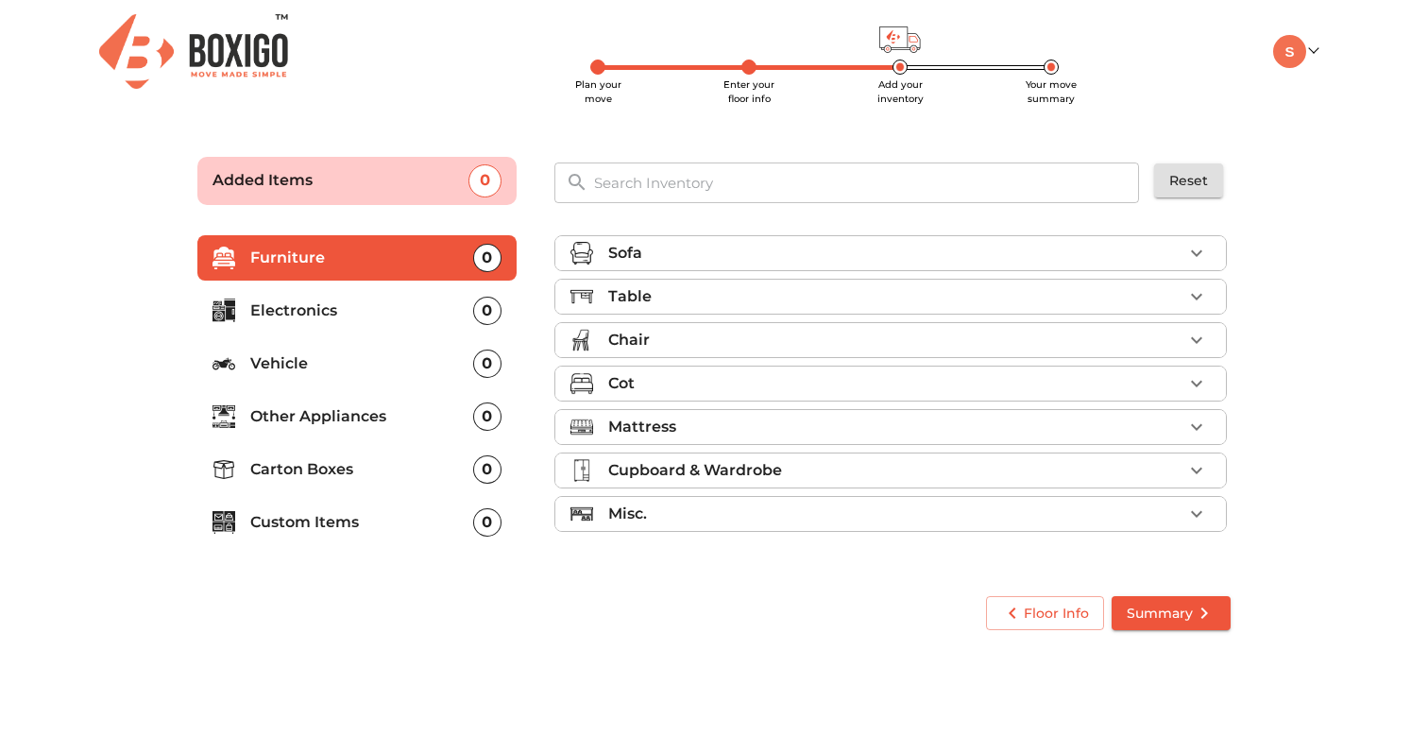
click at [656, 271] on ul "Sofa Table Chair Cot Mattress Cupboard & Wardrobe Misc." at bounding box center [891, 387] width 673 height 319
click at [653, 253] on div "Sofa" at bounding box center [895, 253] width 574 height 23
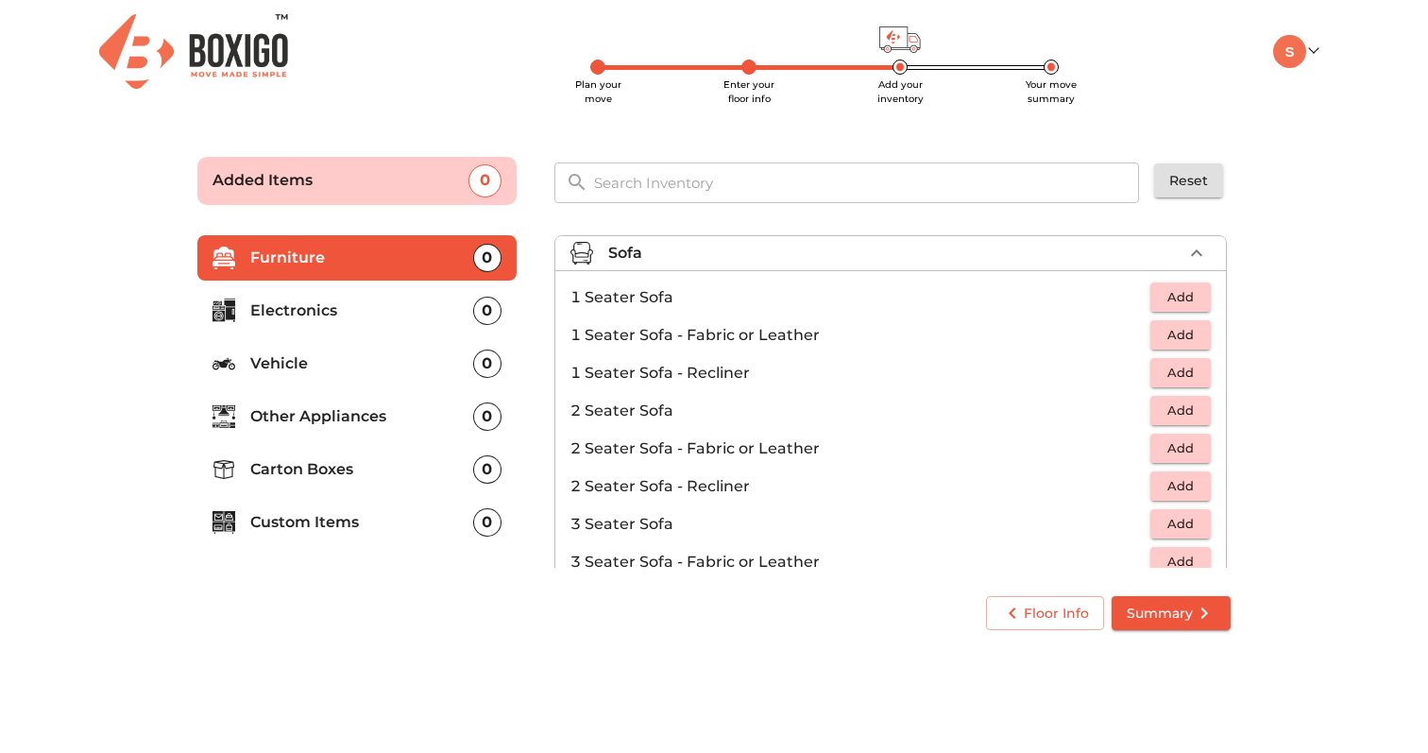
click at [653, 253] on div "Sofa" at bounding box center [895, 253] width 574 height 23
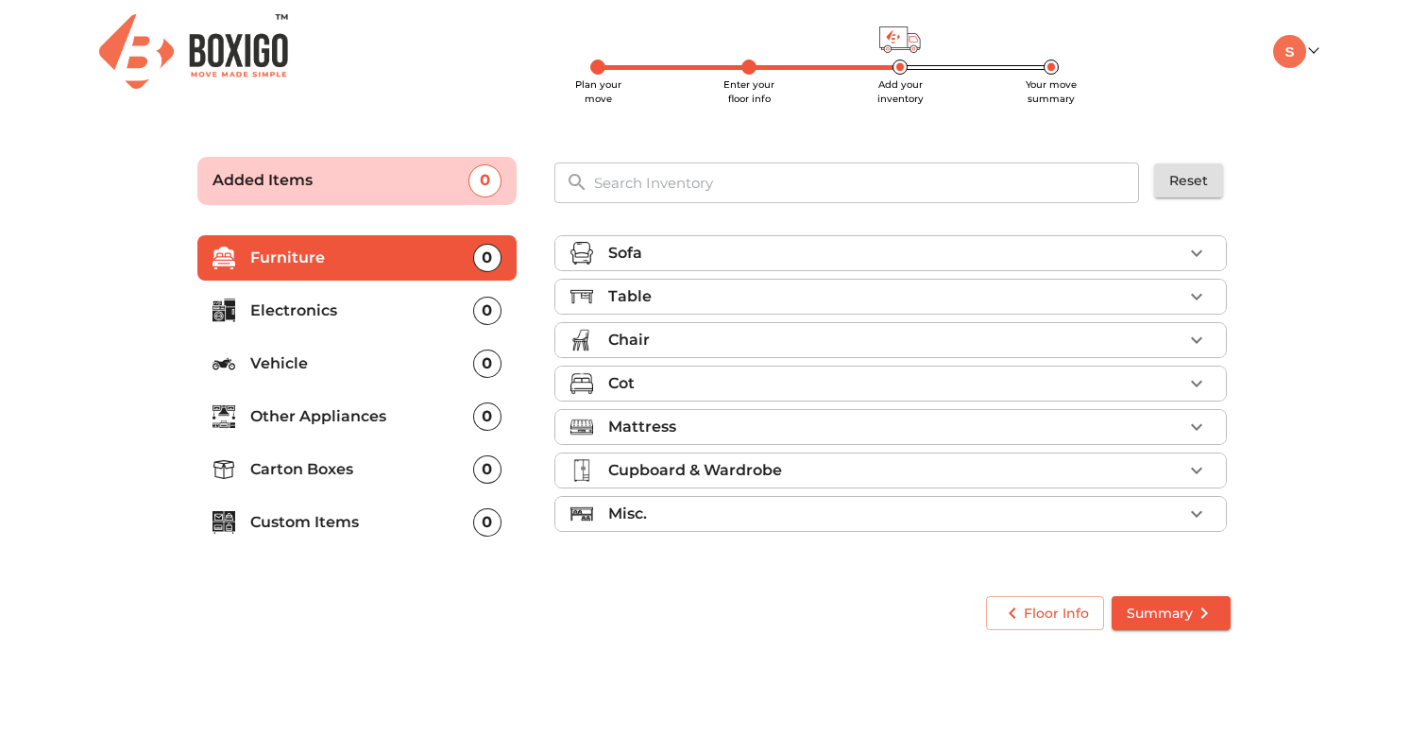
click at [664, 293] on div "Table" at bounding box center [895, 296] width 574 height 23
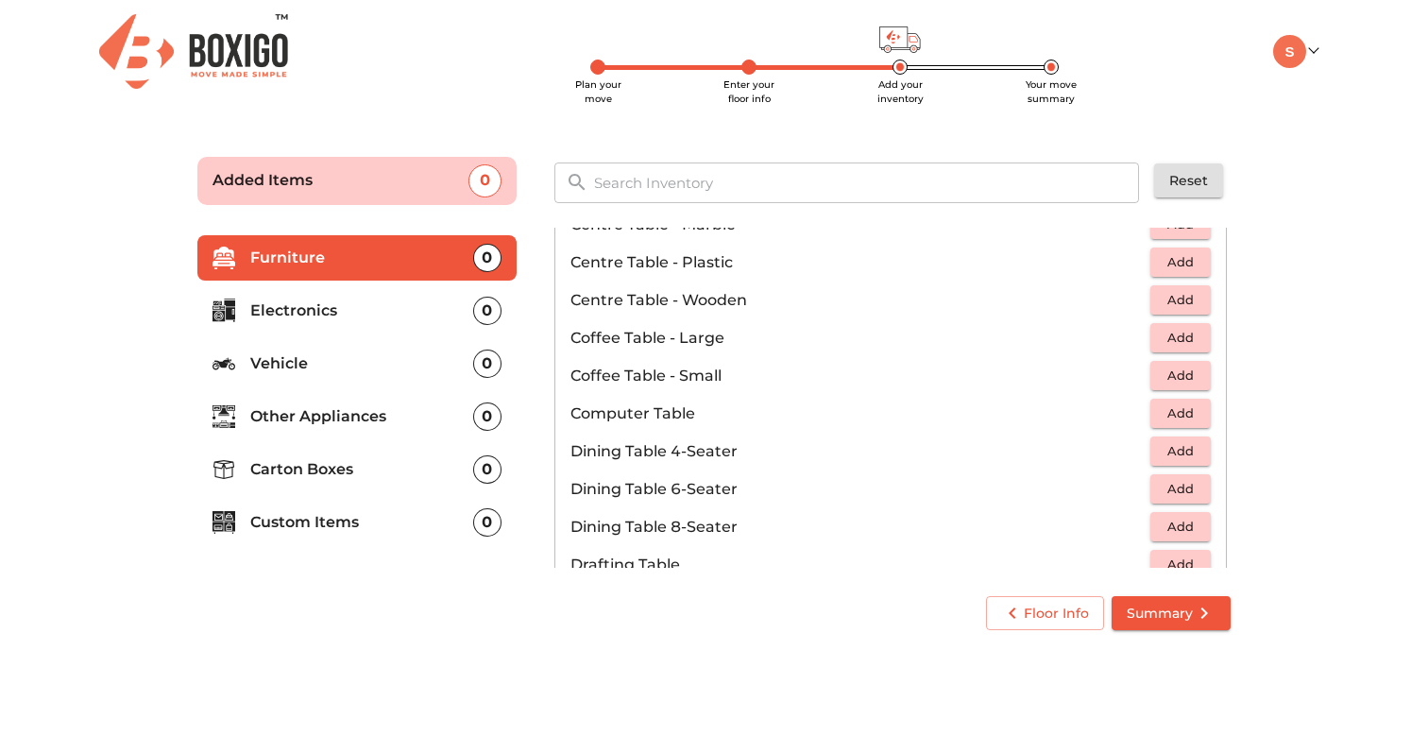
scroll to position [193, 0]
click at [1177, 404] on span "Add" at bounding box center [1181, 413] width 42 height 22
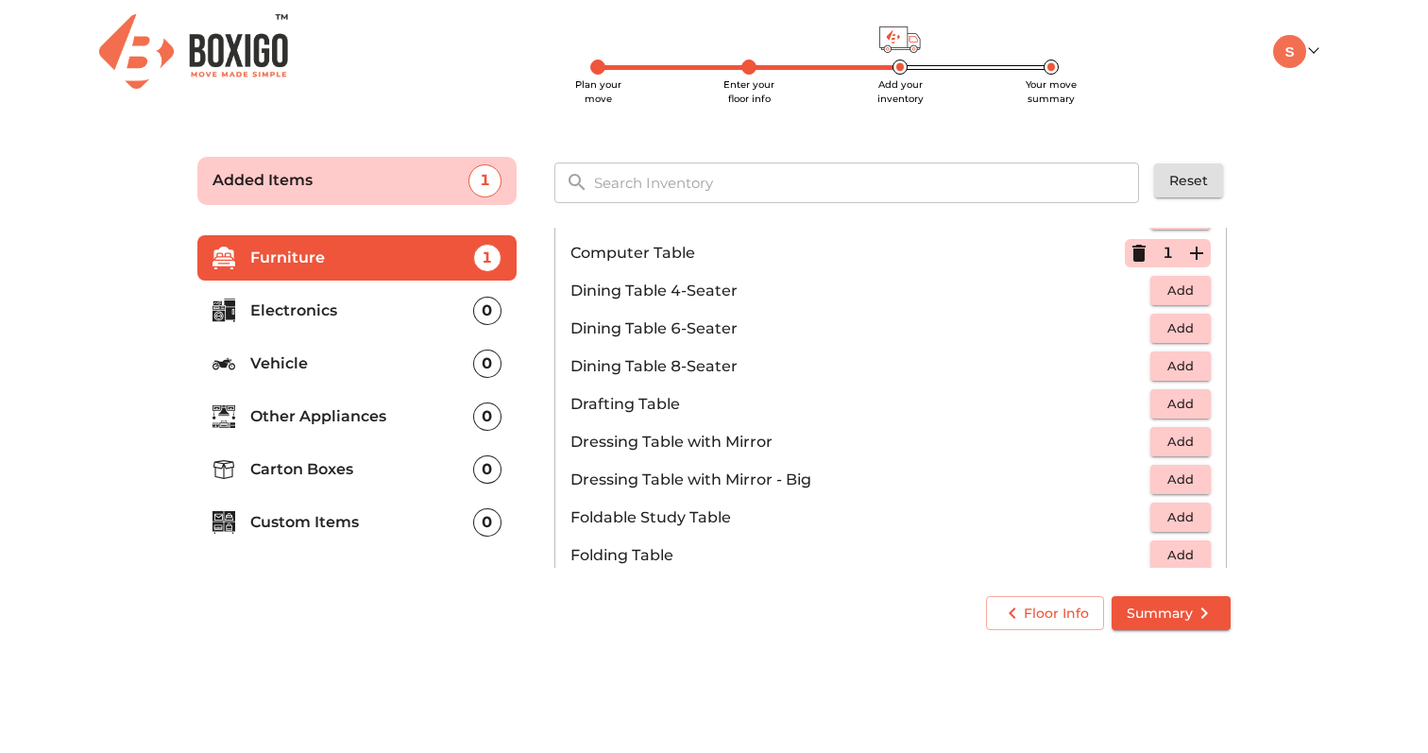
scroll to position [341, 0]
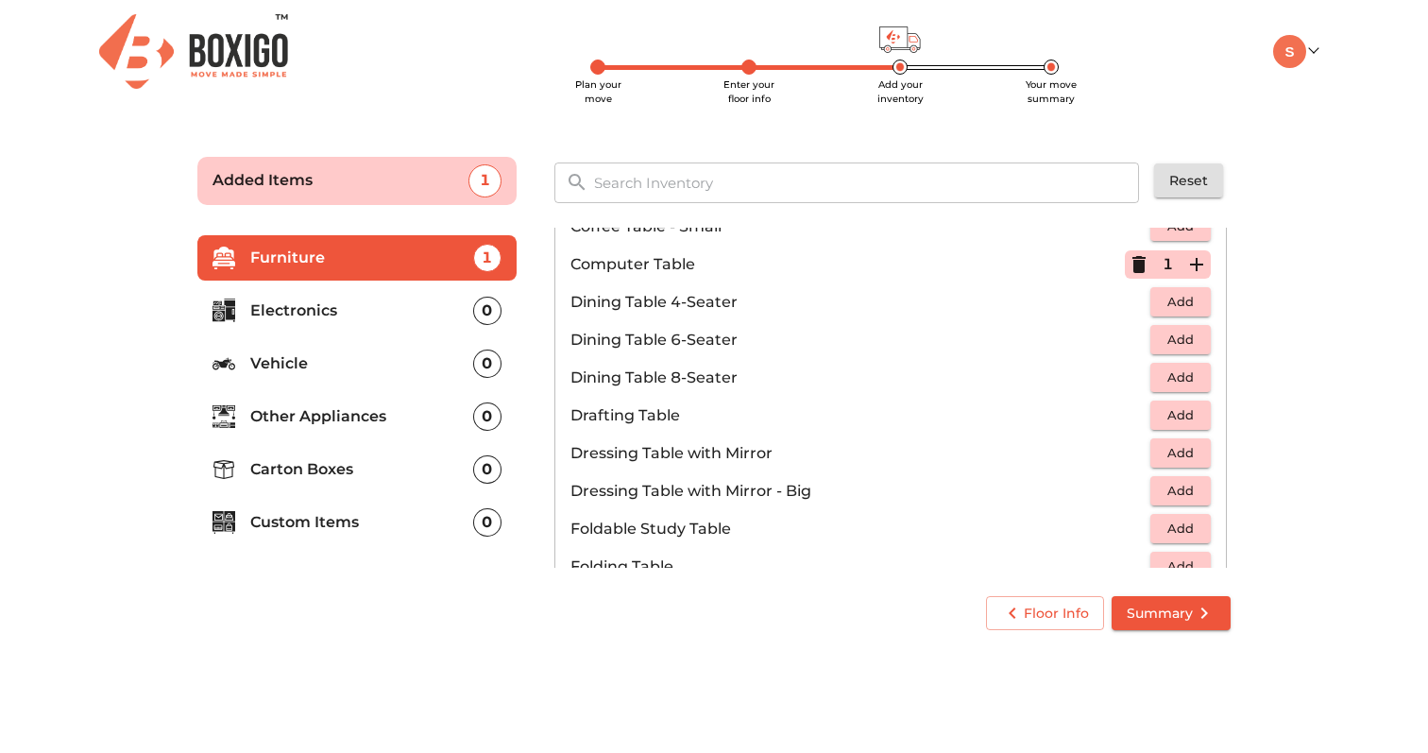
click at [1184, 299] on span "Add" at bounding box center [1181, 302] width 42 height 22
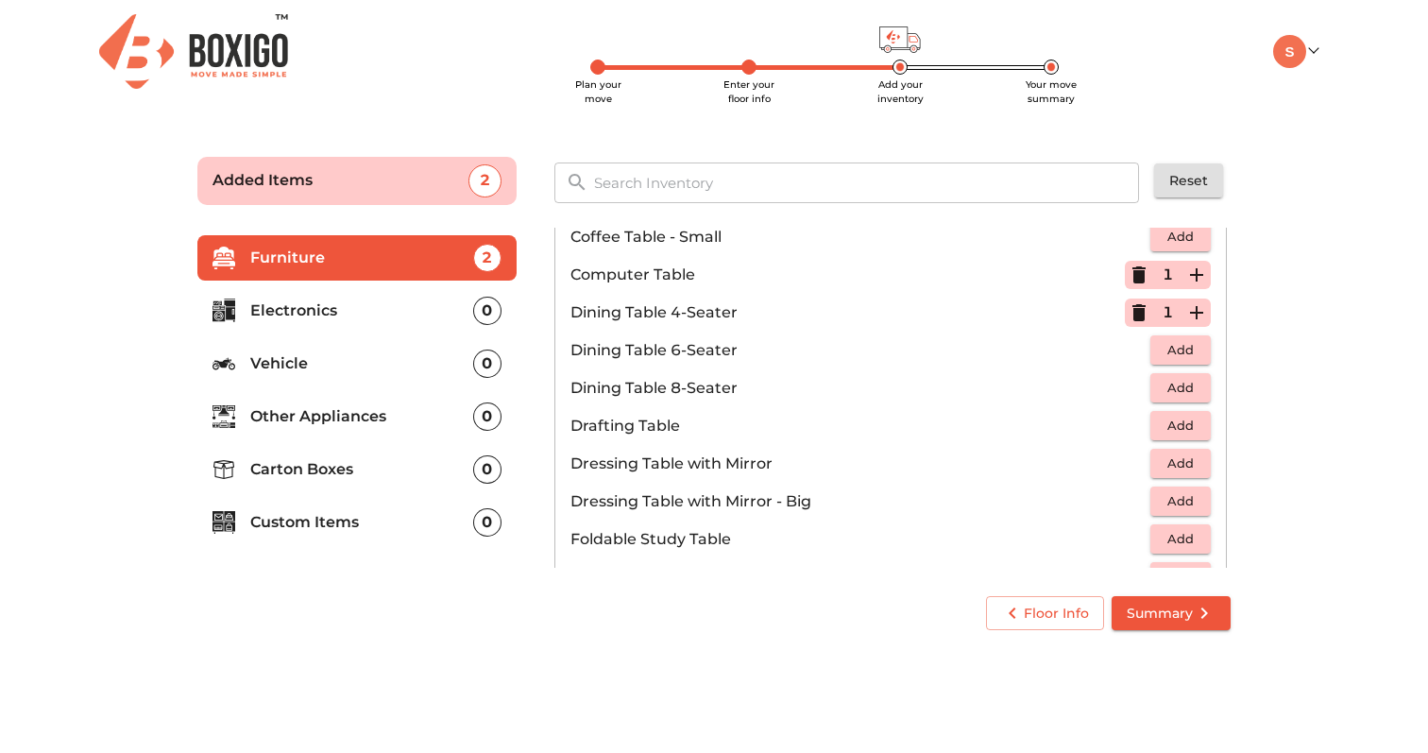
scroll to position [304, 0]
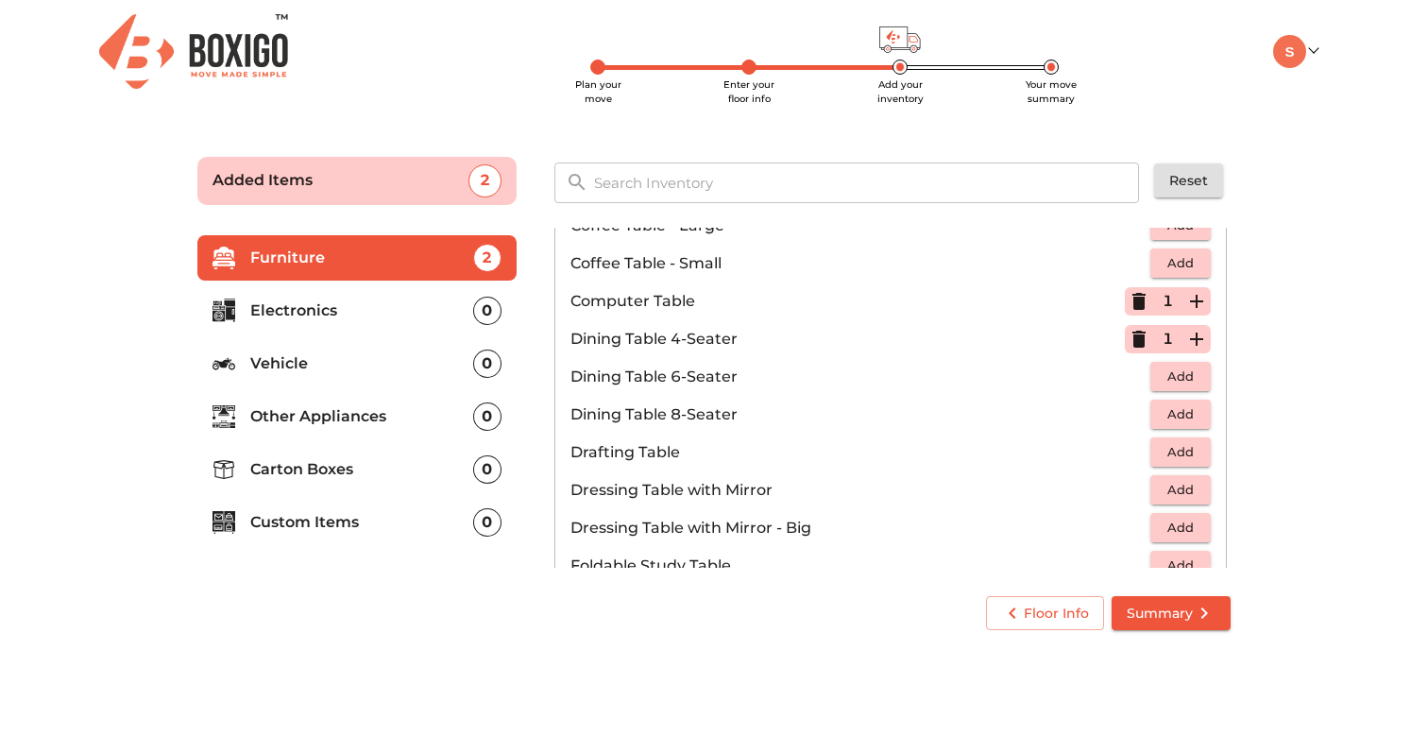
click at [1133, 339] on icon "button" at bounding box center [1139, 339] width 13 height 17
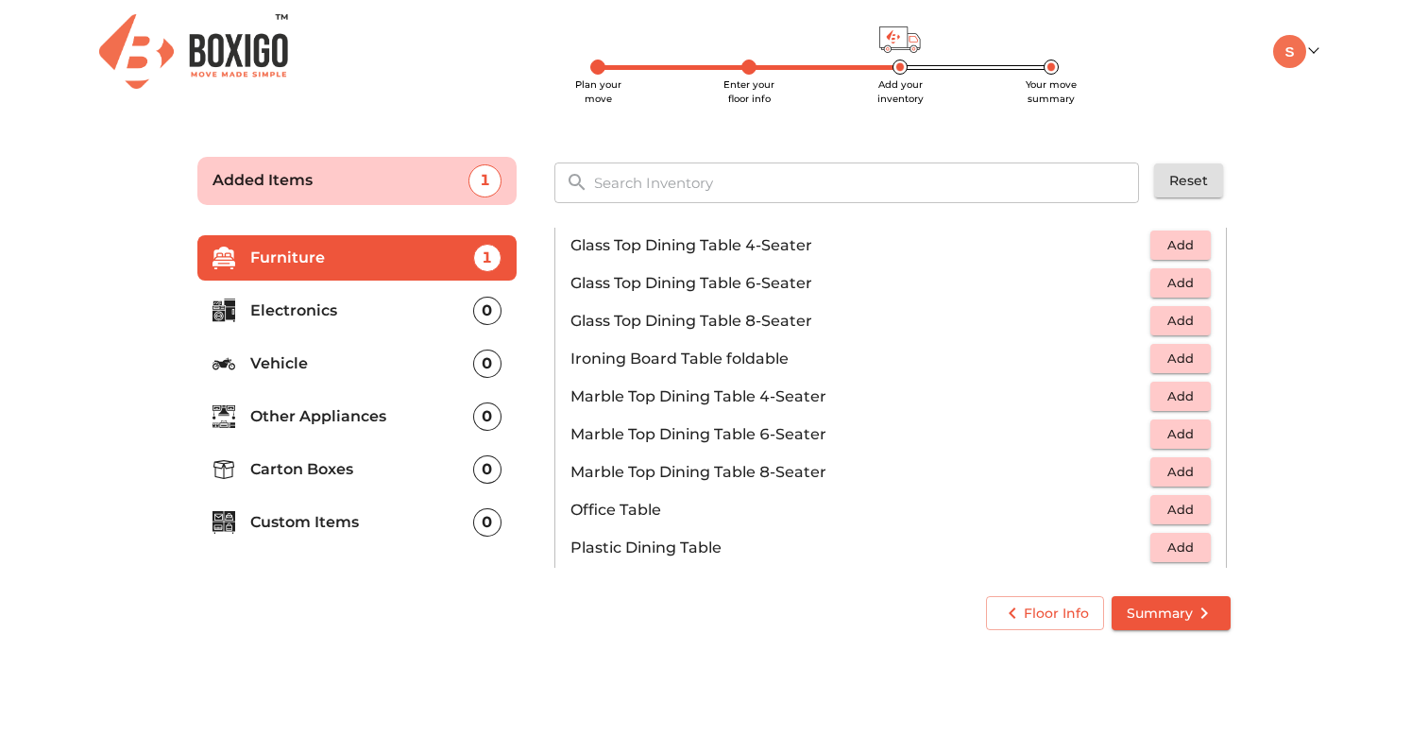
scroll to position [778, 0]
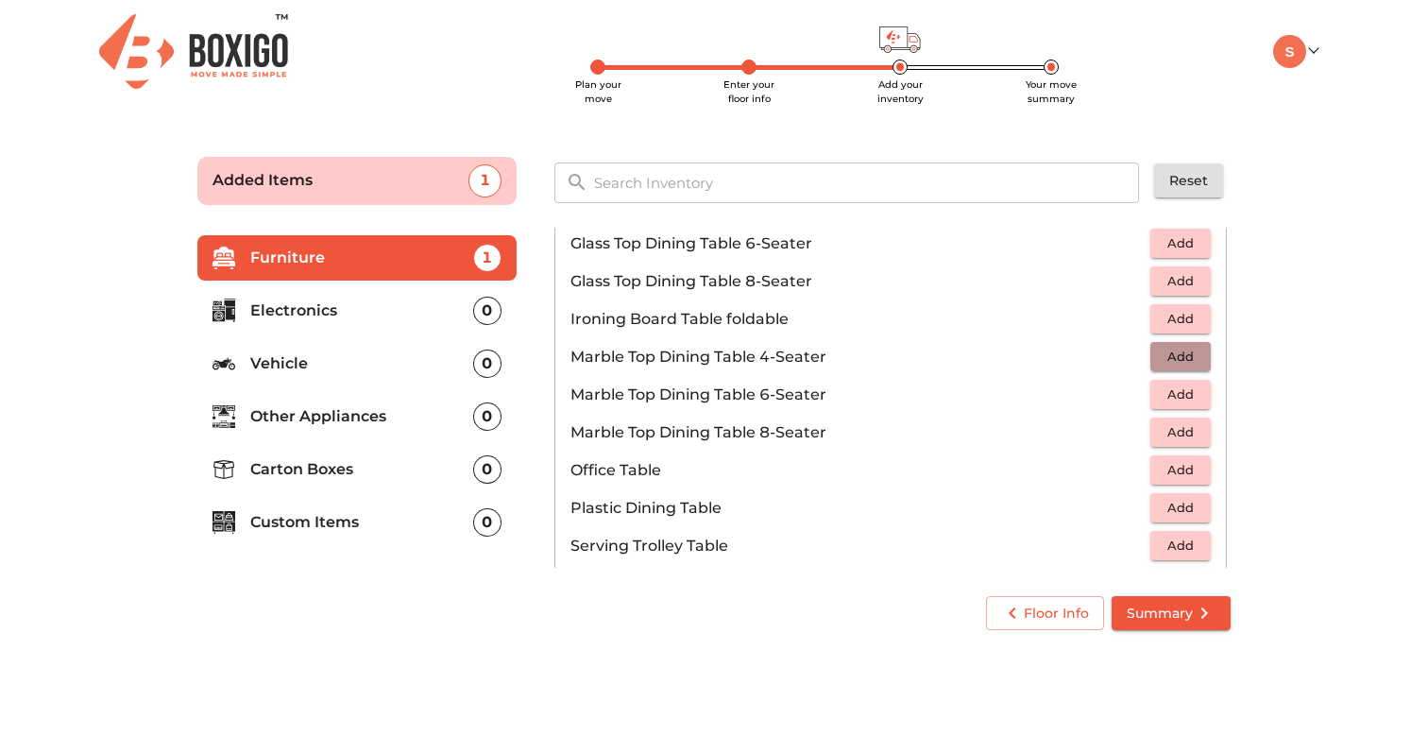
click at [1190, 367] on span "Add" at bounding box center [1181, 357] width 42 height 22
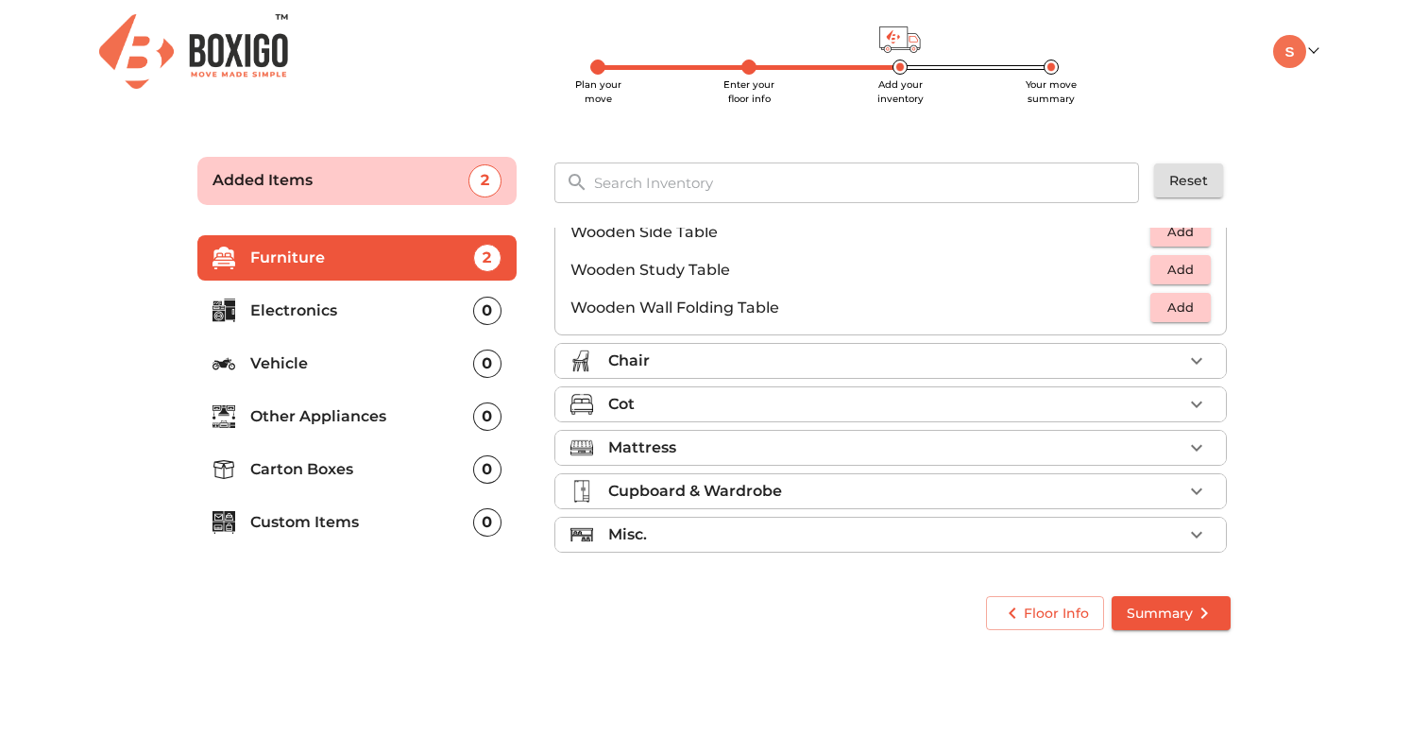
click at [1187, 371] on button "button" at bounding box center [1197, 361] width 28 height 28
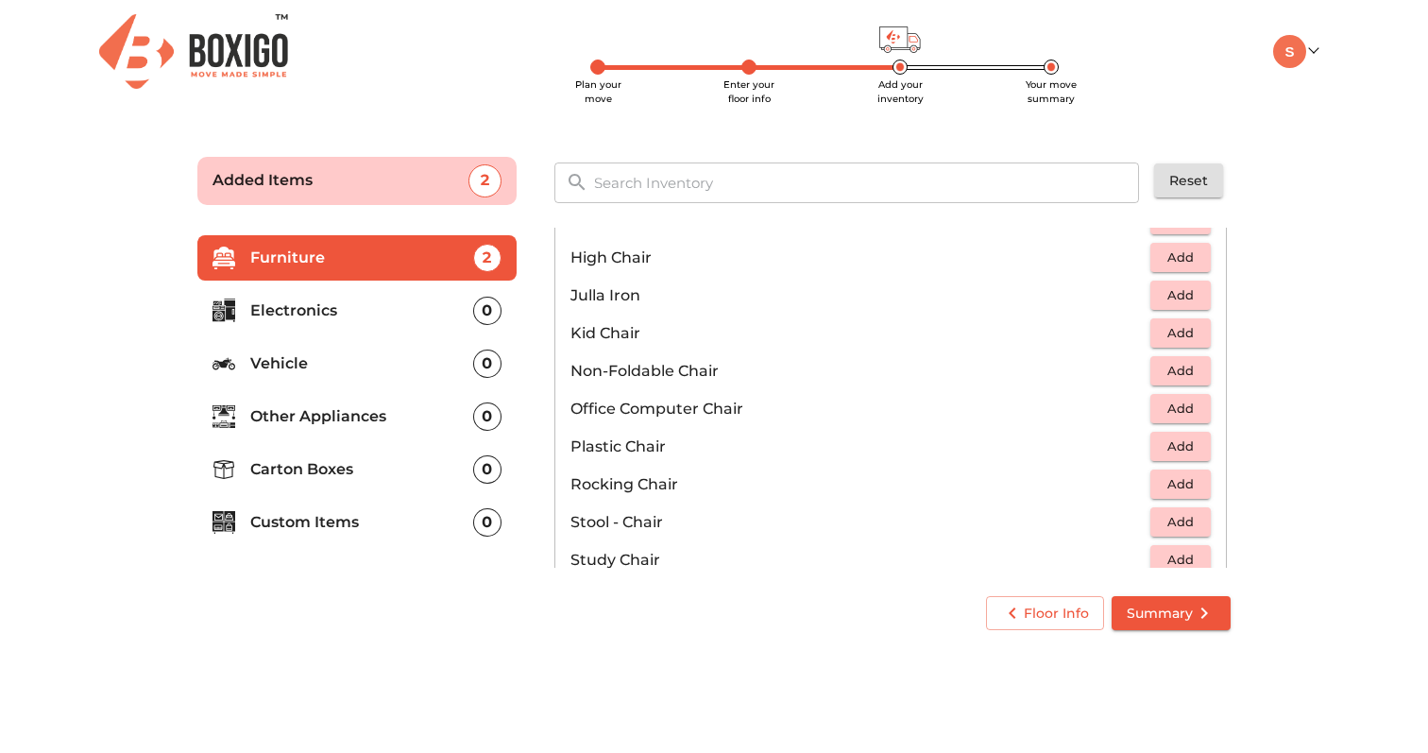
scroll to position [485, 0]
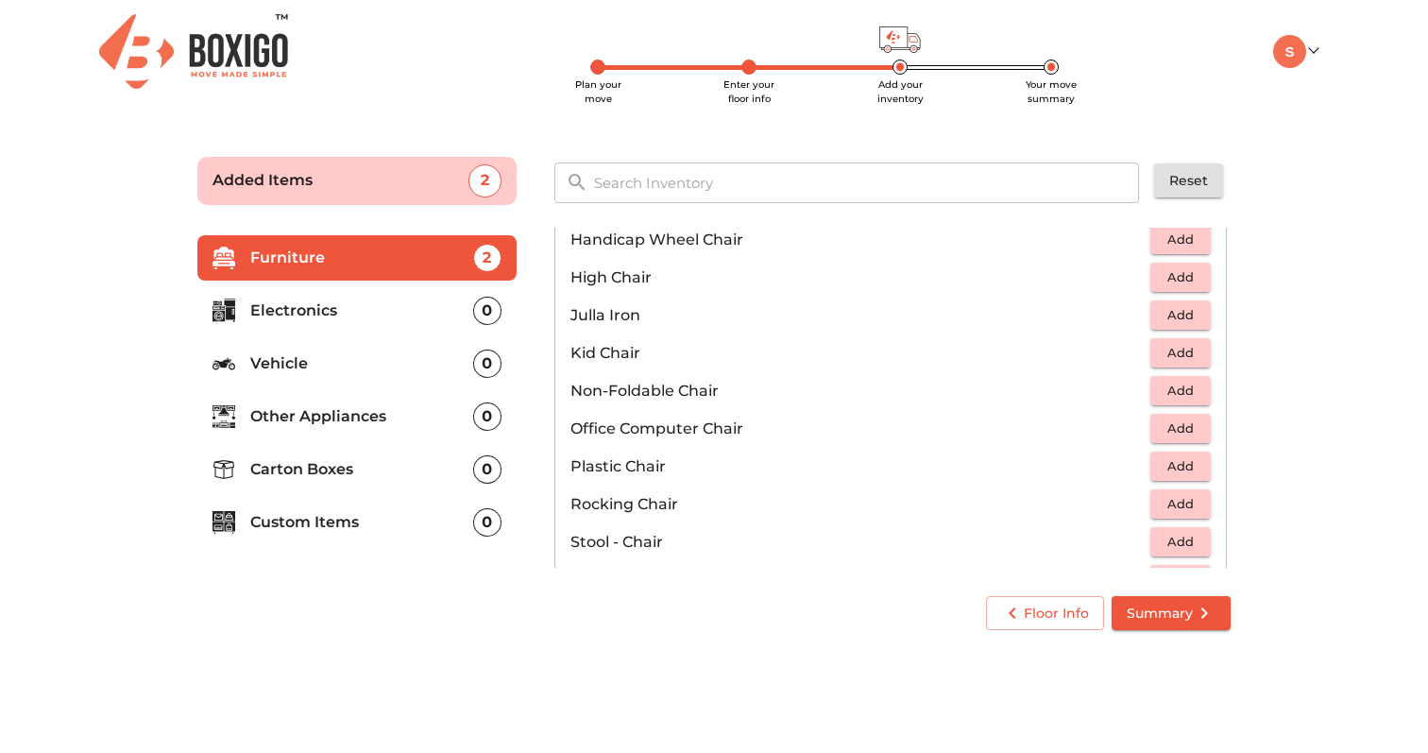
click at [1185, 423] on span "Add" at bounding box center [1181, 429] width 42 height 22
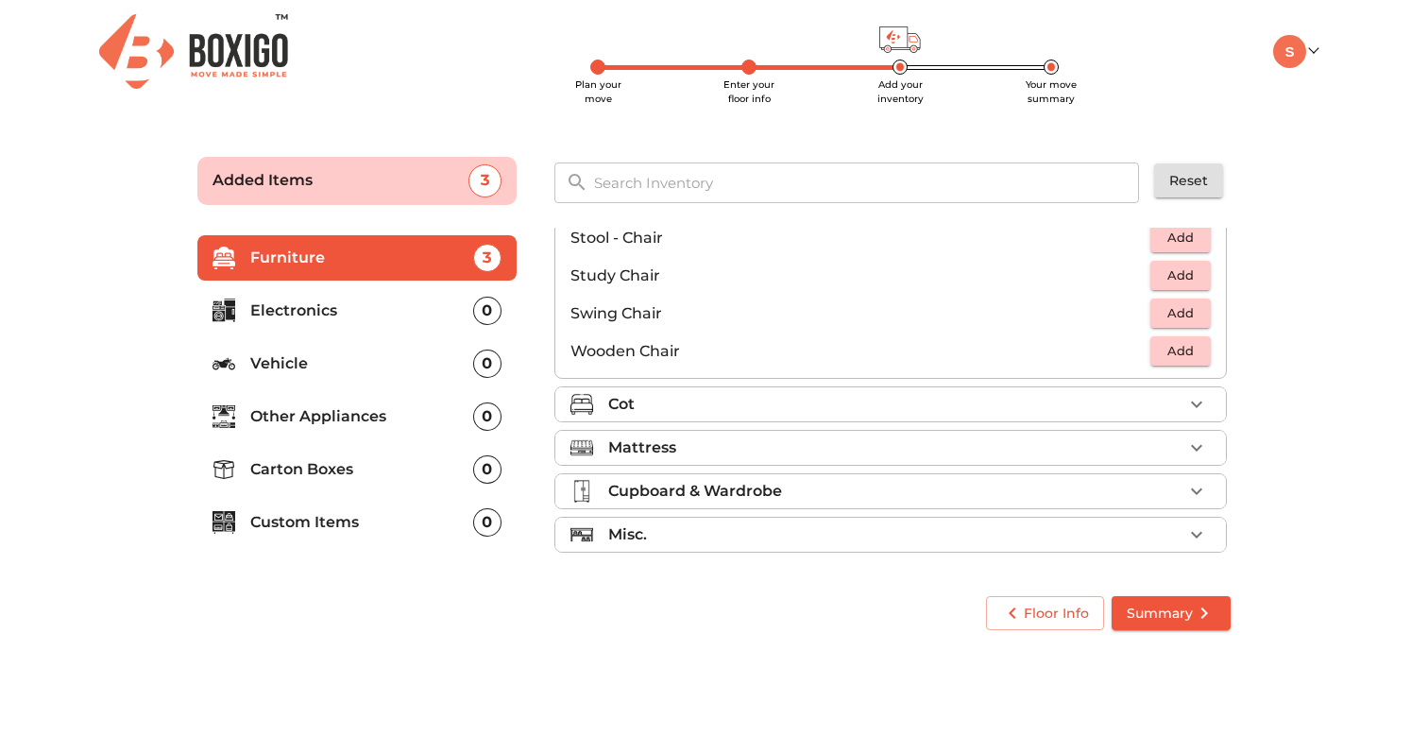
click at [1125, 399] on div "Cot" at bounding box center [895, 404] width 574 height 23
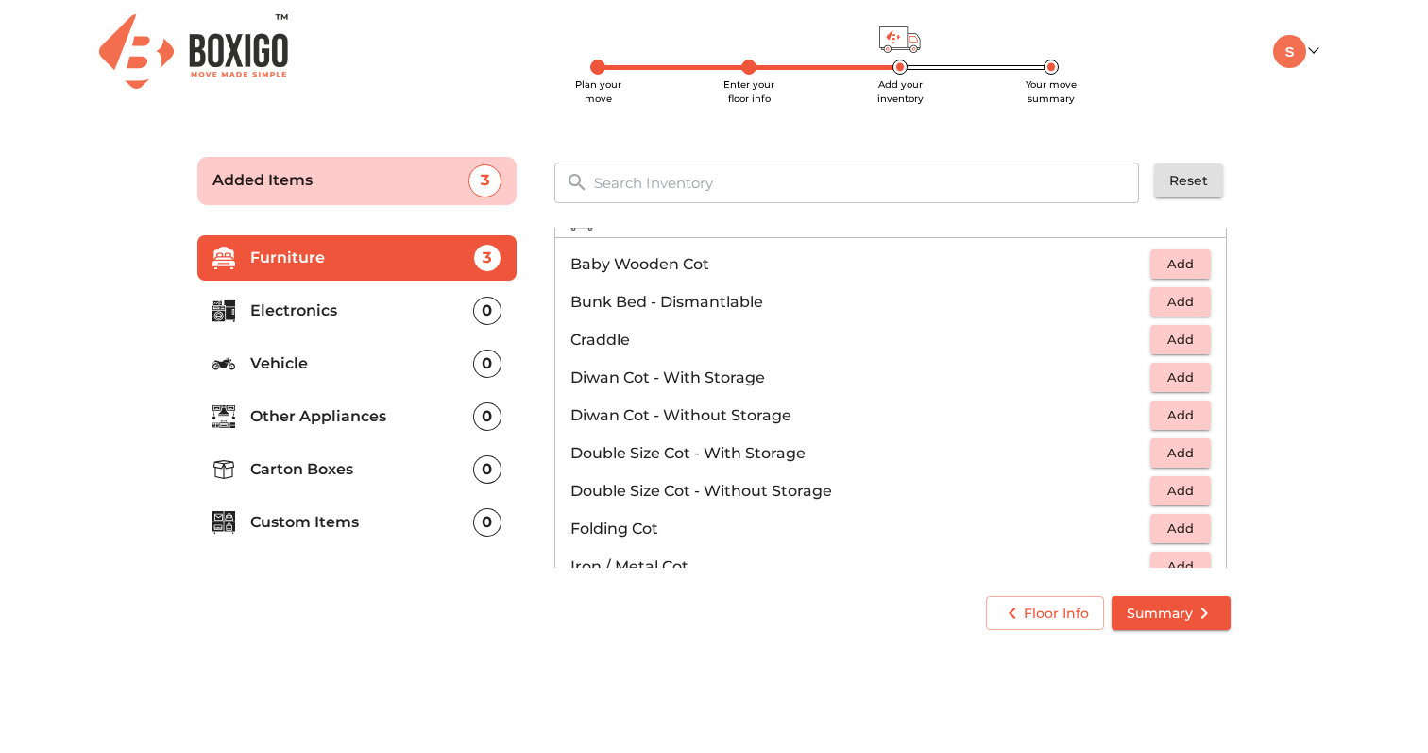
scroll to position [175, 0]
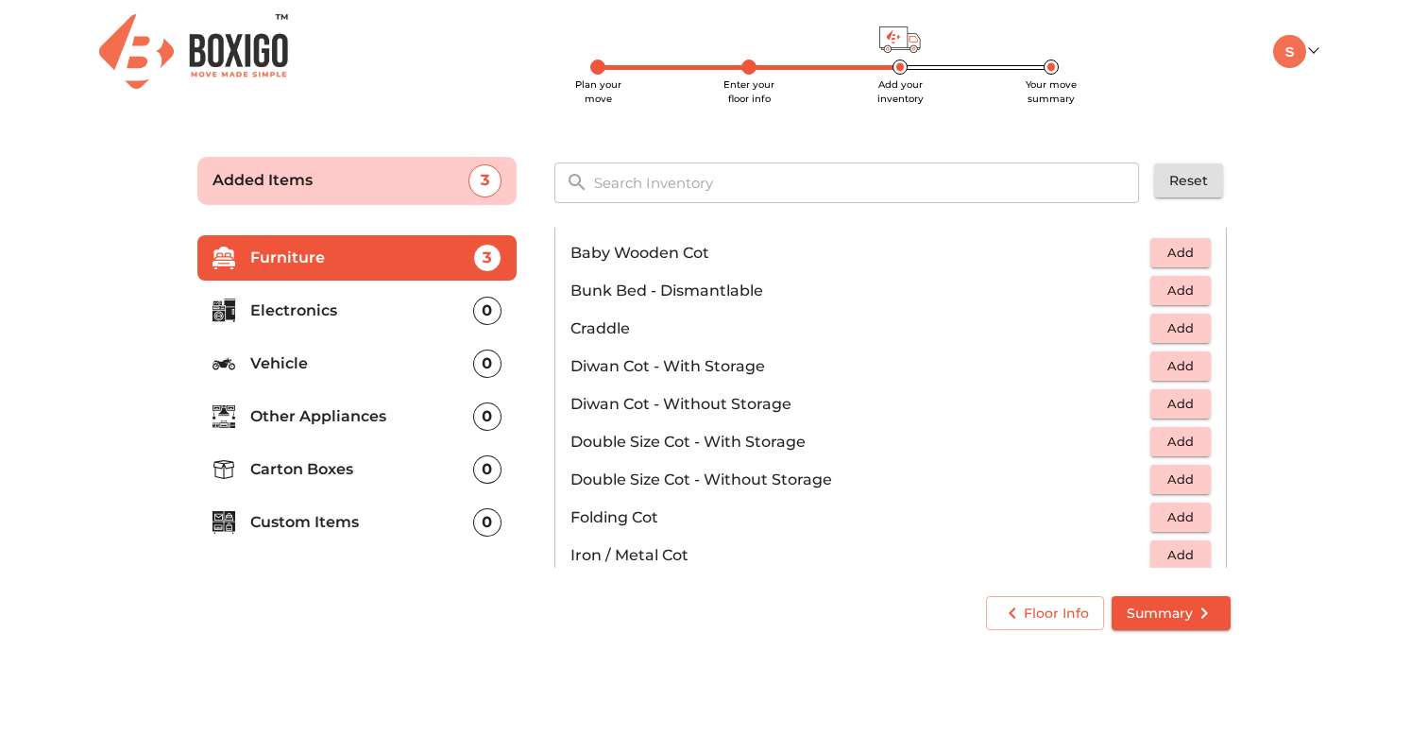
click at [1177, 297] on span "Add" at bounding box center [1181, 291] width 42 height 22
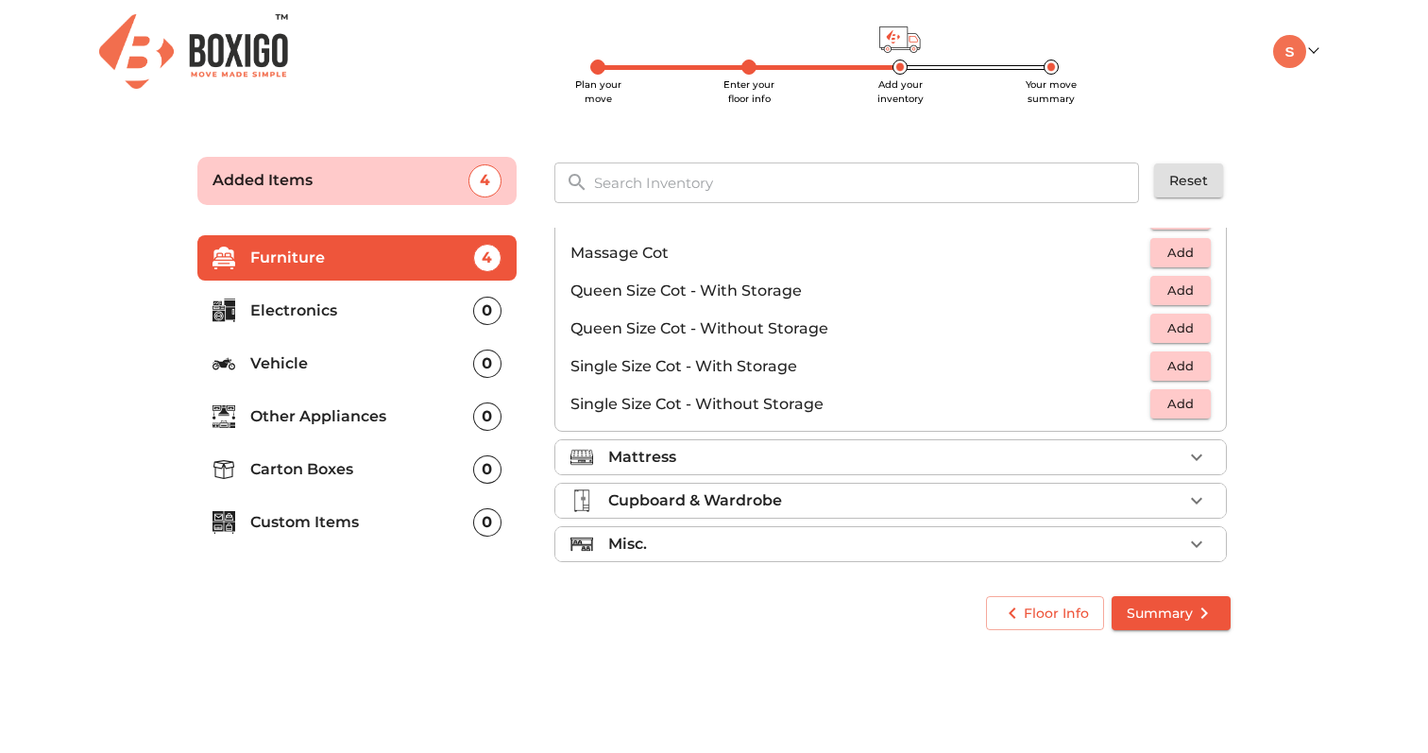
scroll to position [600, 0]
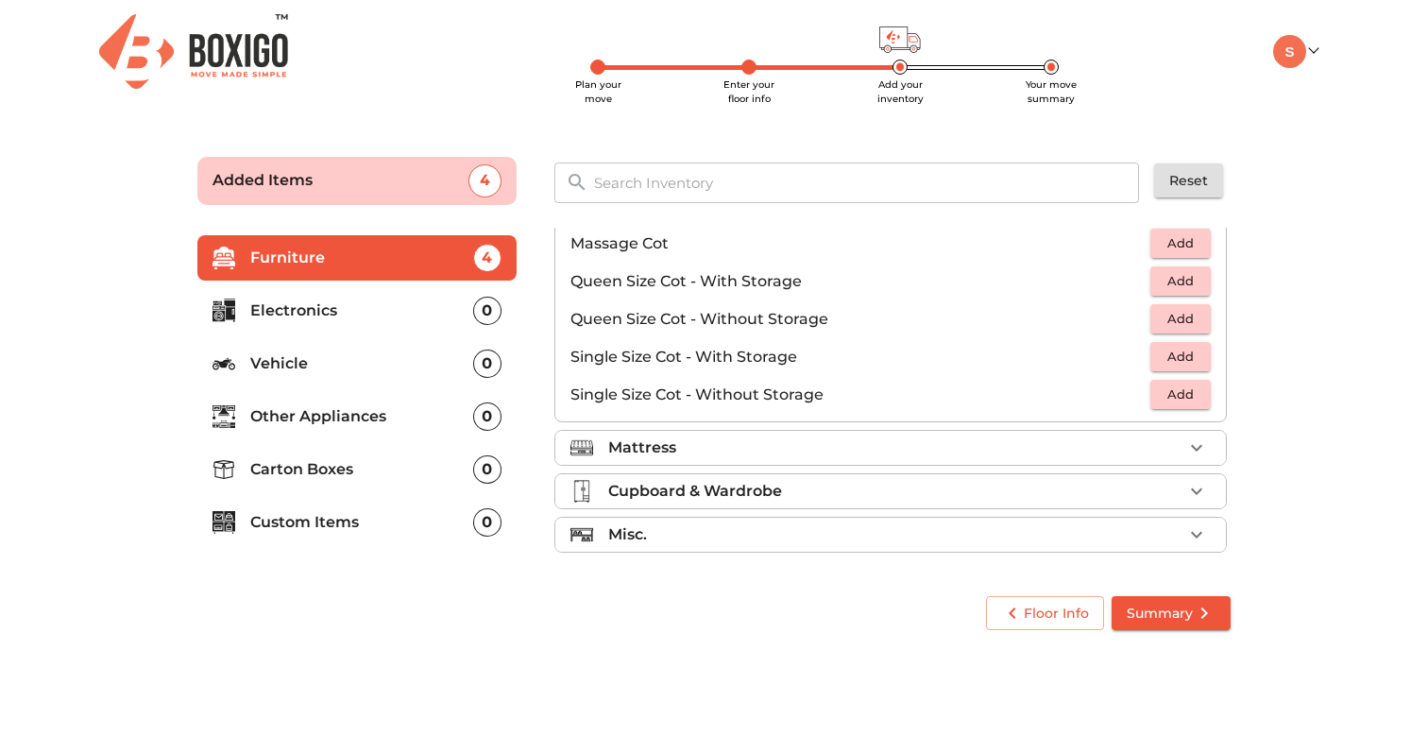
click at [1170, 445] on div "Mattress" at bounding box center [895, 447] width 574 height 23
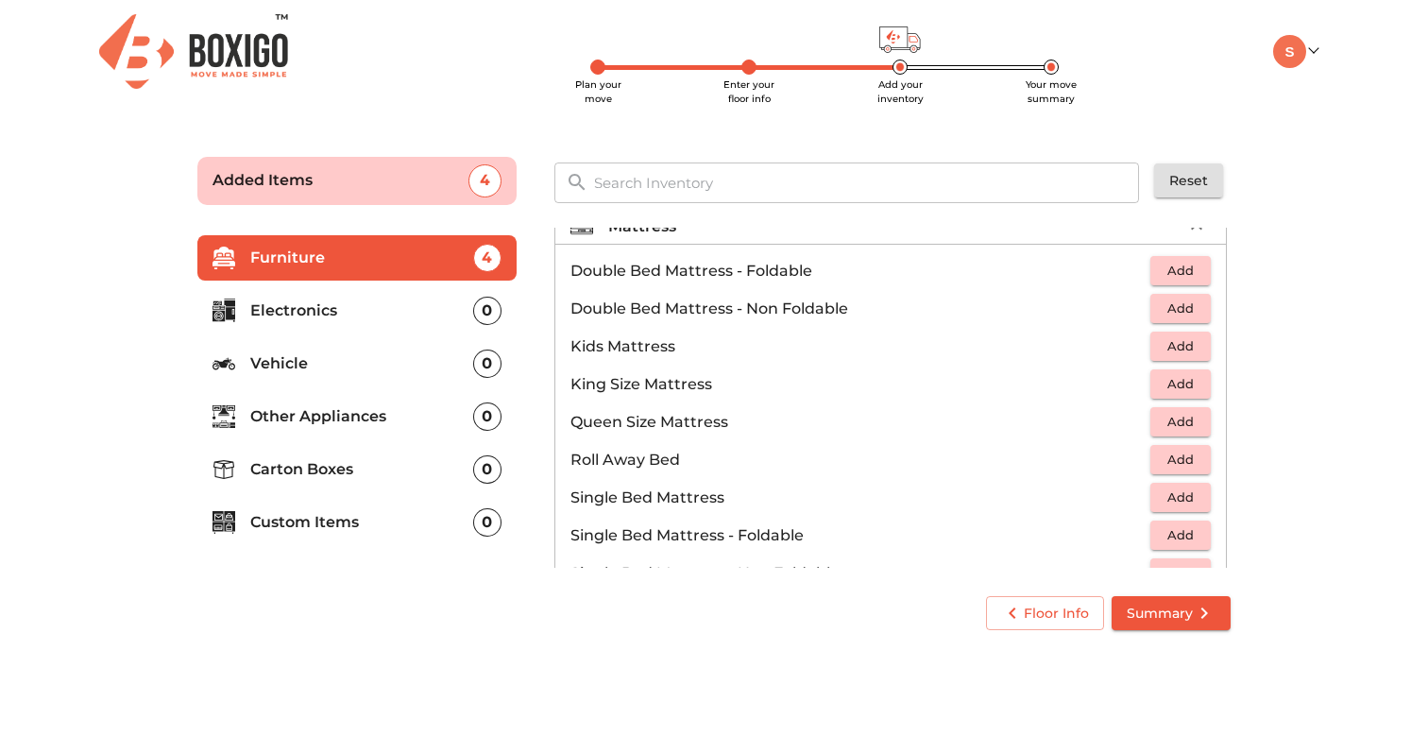
scroll to position [199, 0]
click at [1180, 305] on span "Add" at bounding box center [1181, 310] width 42 height 22
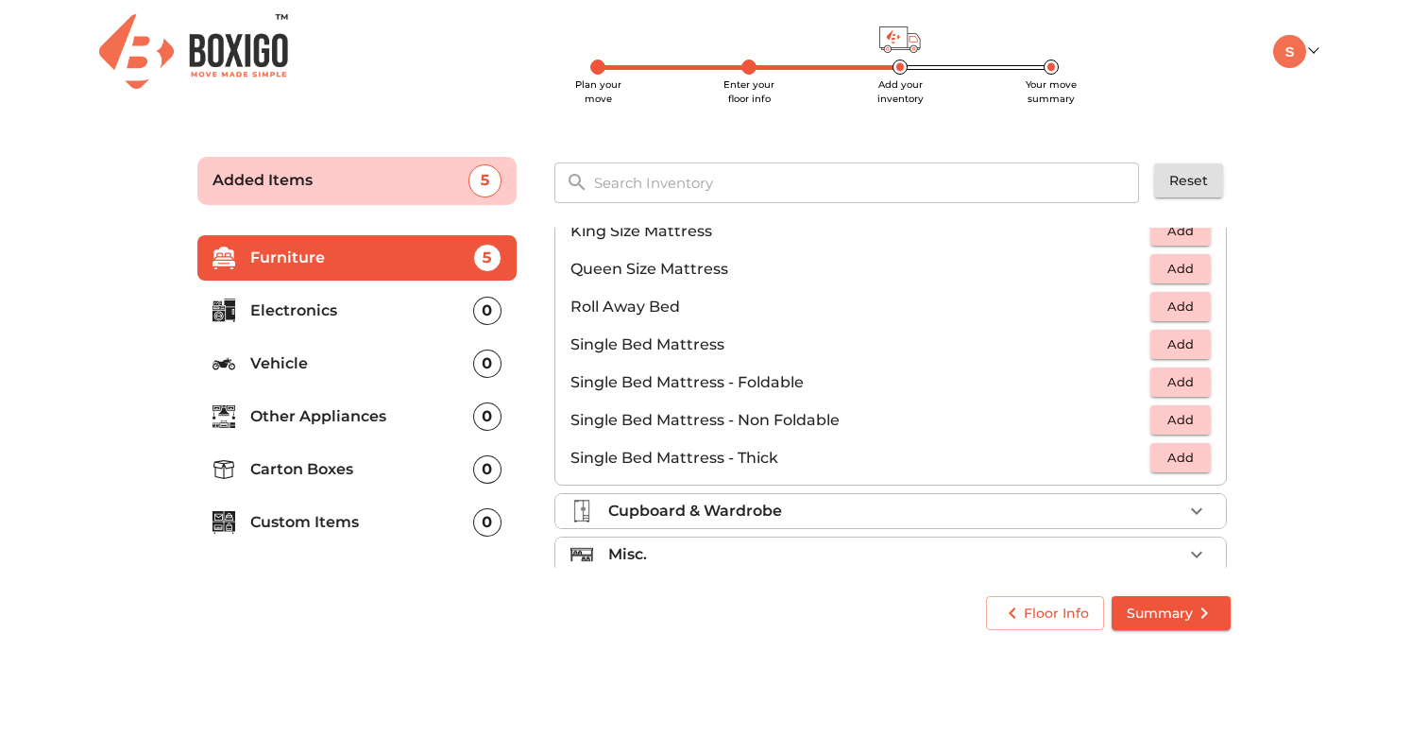
scroll to position [373, 0]
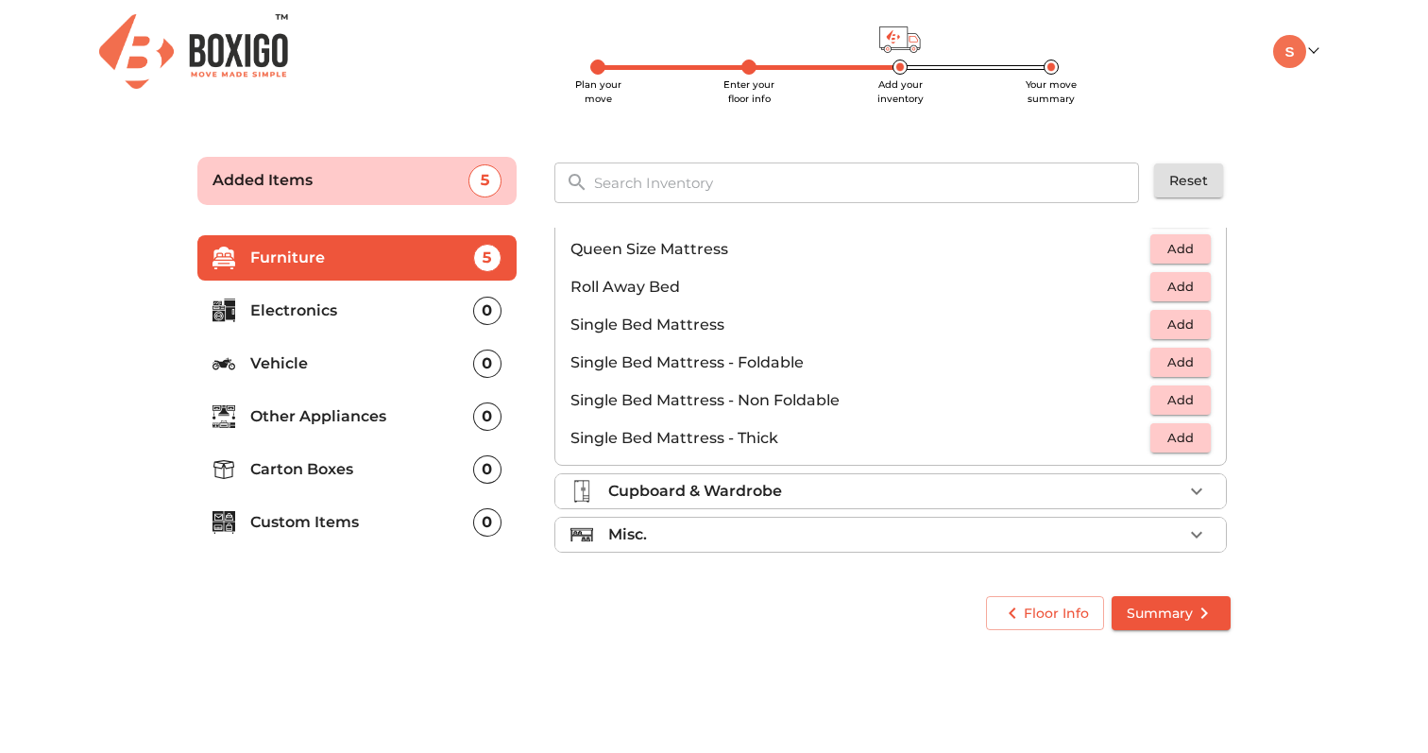
click at [853, 486] on div "Cupboard & Wardrobe" at bounding box center [895, 491] width 574 height 23
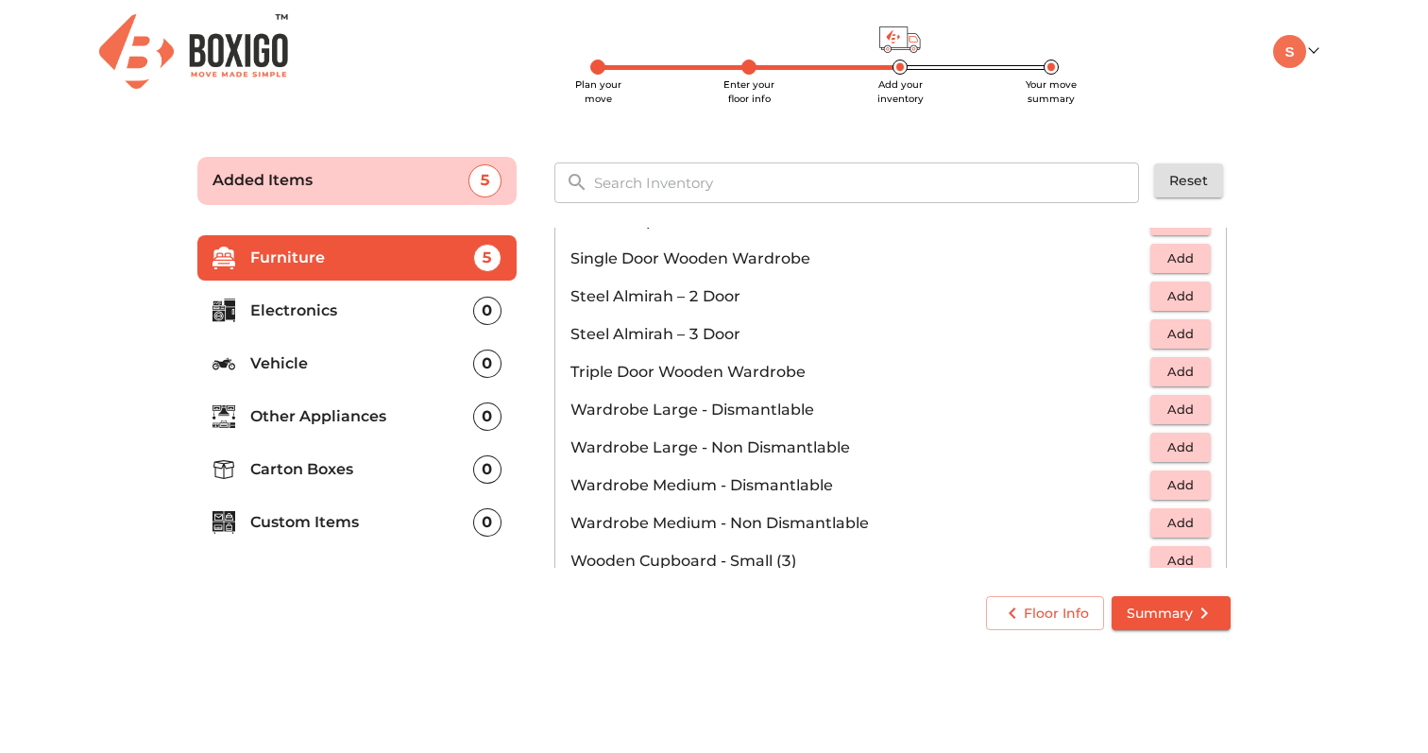
scroll to position [638, 0]
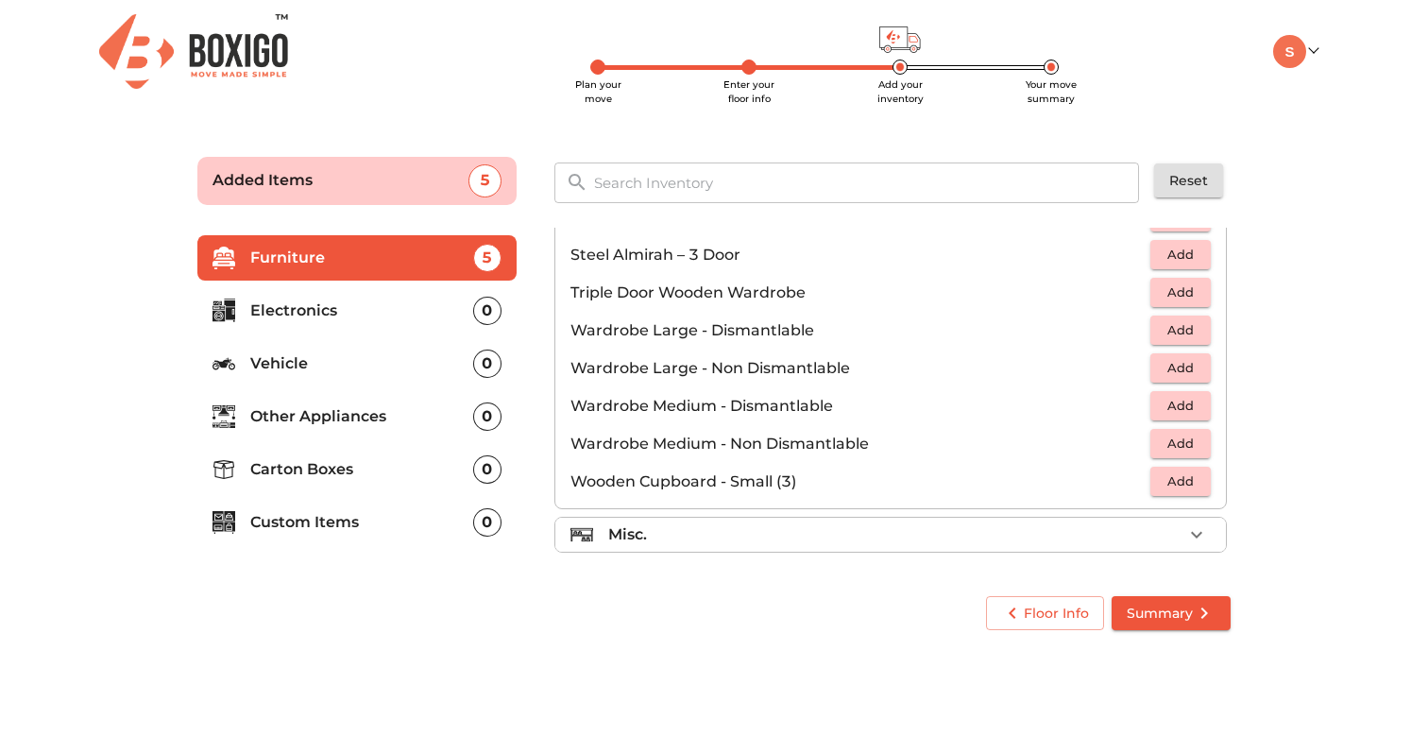
click at [831, 498] on li "Wooden Cupboard - Small (3) Add" at bounding box center [891, 482] width 671 height 38
click at [828, 547] on li "Misc." at bounding box center [891, 535] width 671 height 34
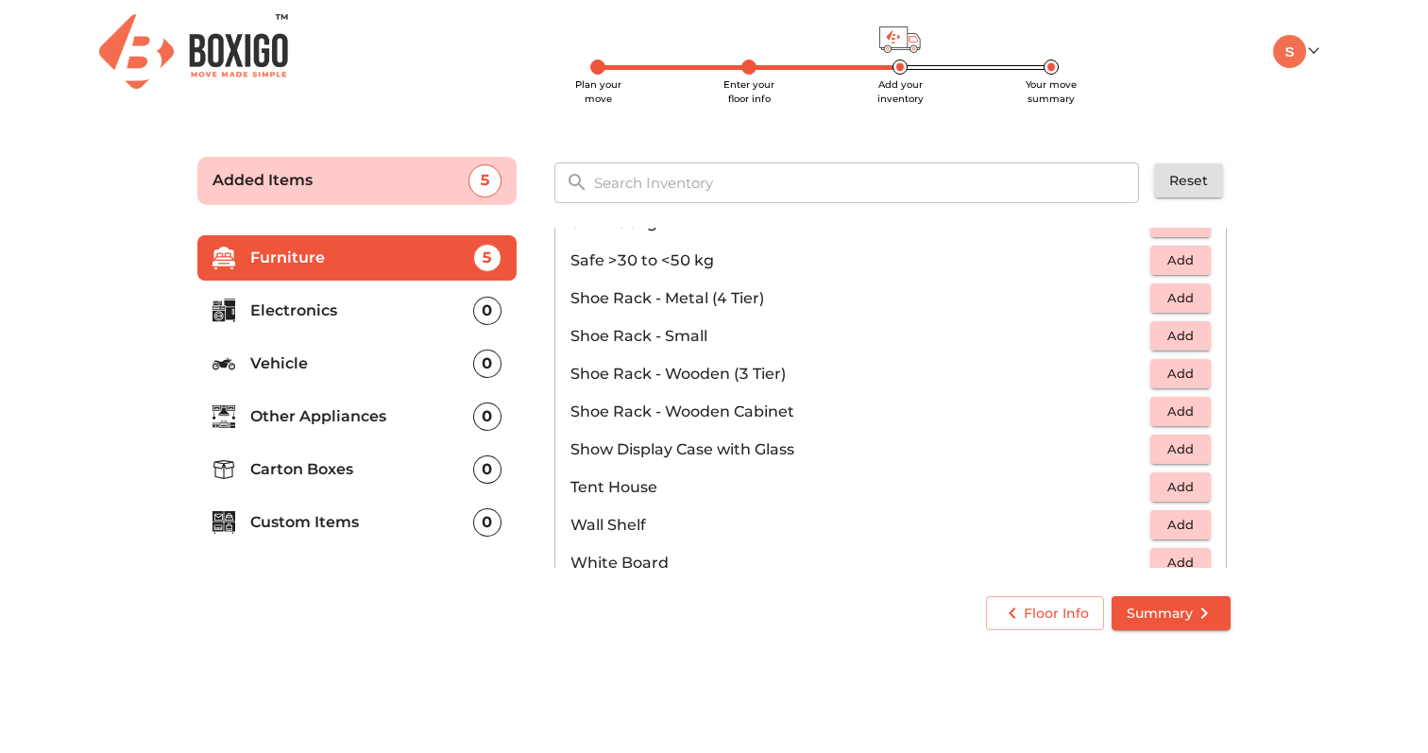
scroll to position [1016, 0]
click at [321, 289] on li "Electronics 0" at bounding box center [356, 310] width 319 height 45
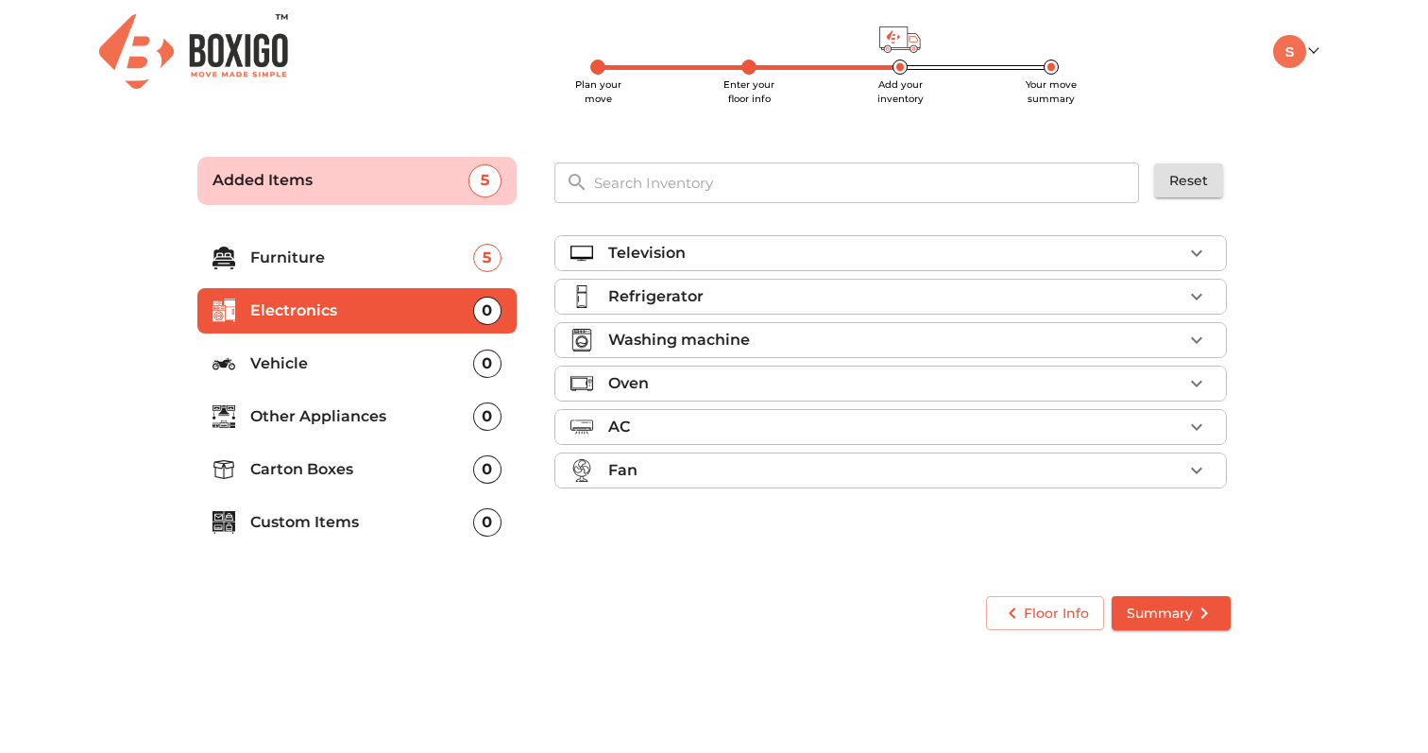
scroll to position [0, 0]
click at [657, 245] on p "Television" at bounding box center [646, 253] width 77 height 23
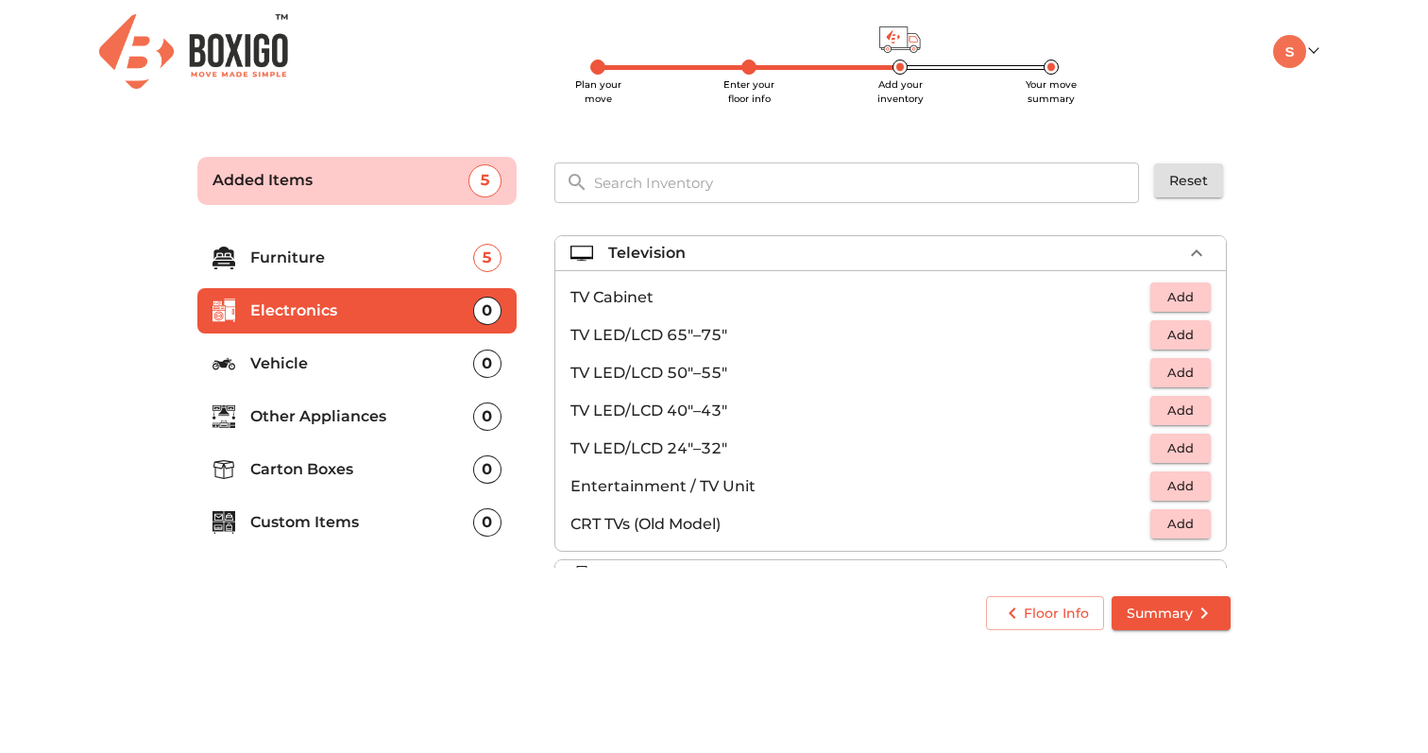
click at [657, 245] on p "Television" at bounding box center [646, 253] width 77 height 23
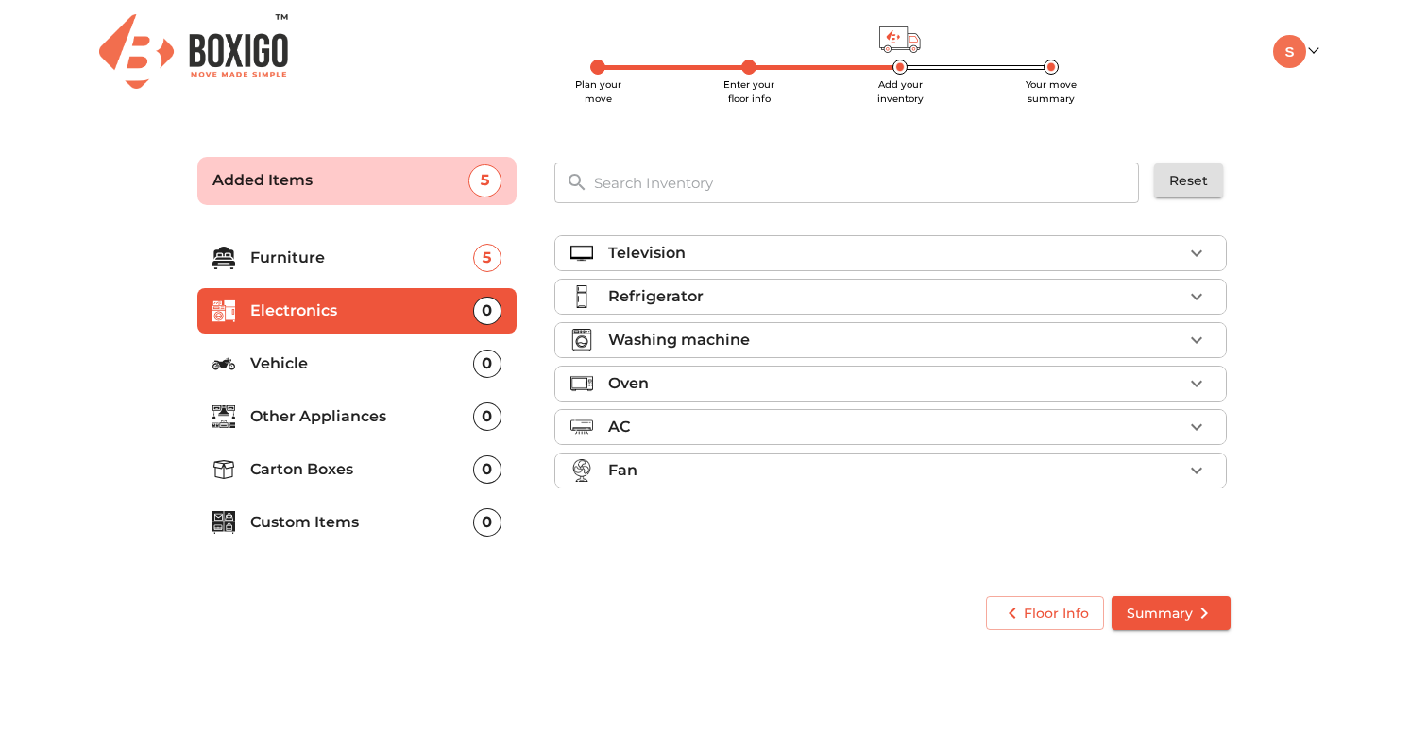
click at [679, 291] on p "Refrigerator" at bounding box center [655, 296] width 95 height 23
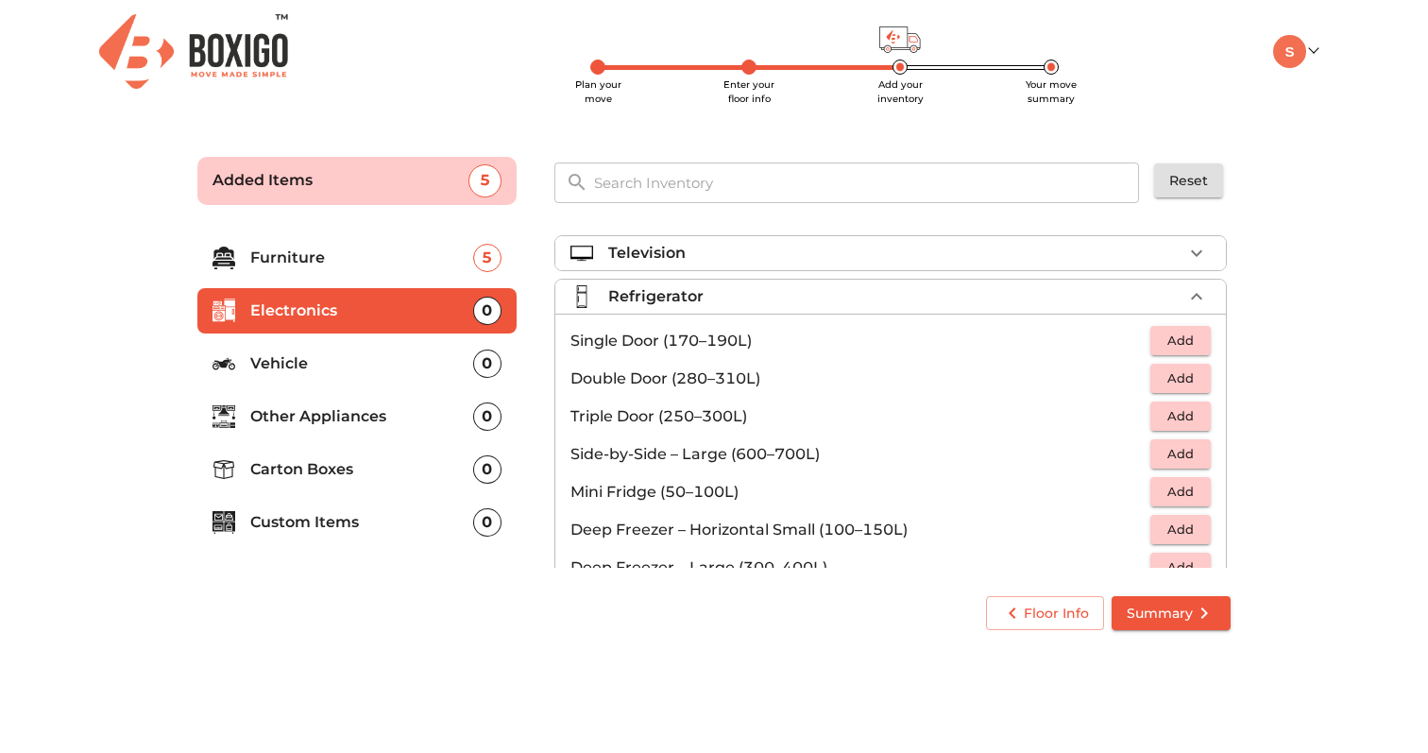
click at [1160, 383] on span "Add" at bounding box center [1181, 379] width 42 height 22
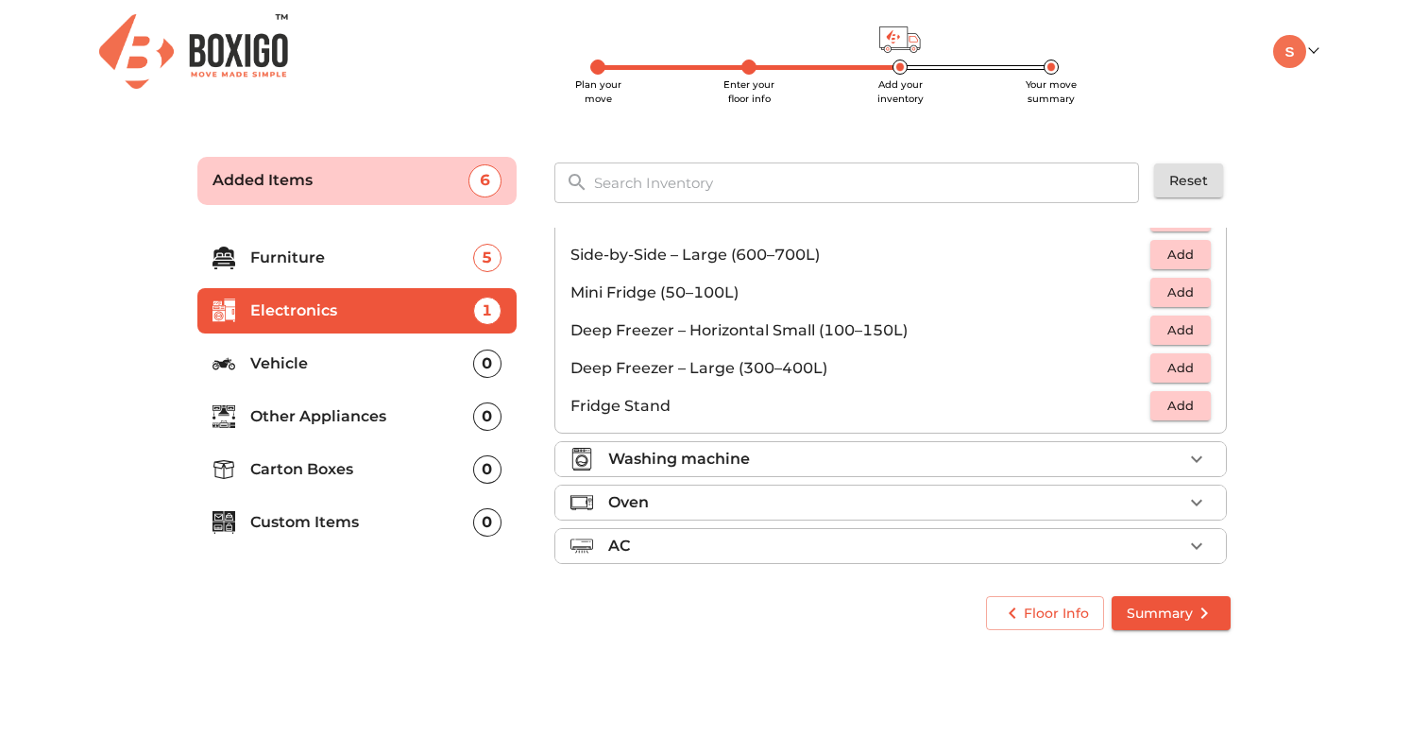
click at [966, 473] on li "Washing machine" at bounding box center [891, 459] width 671 height 34
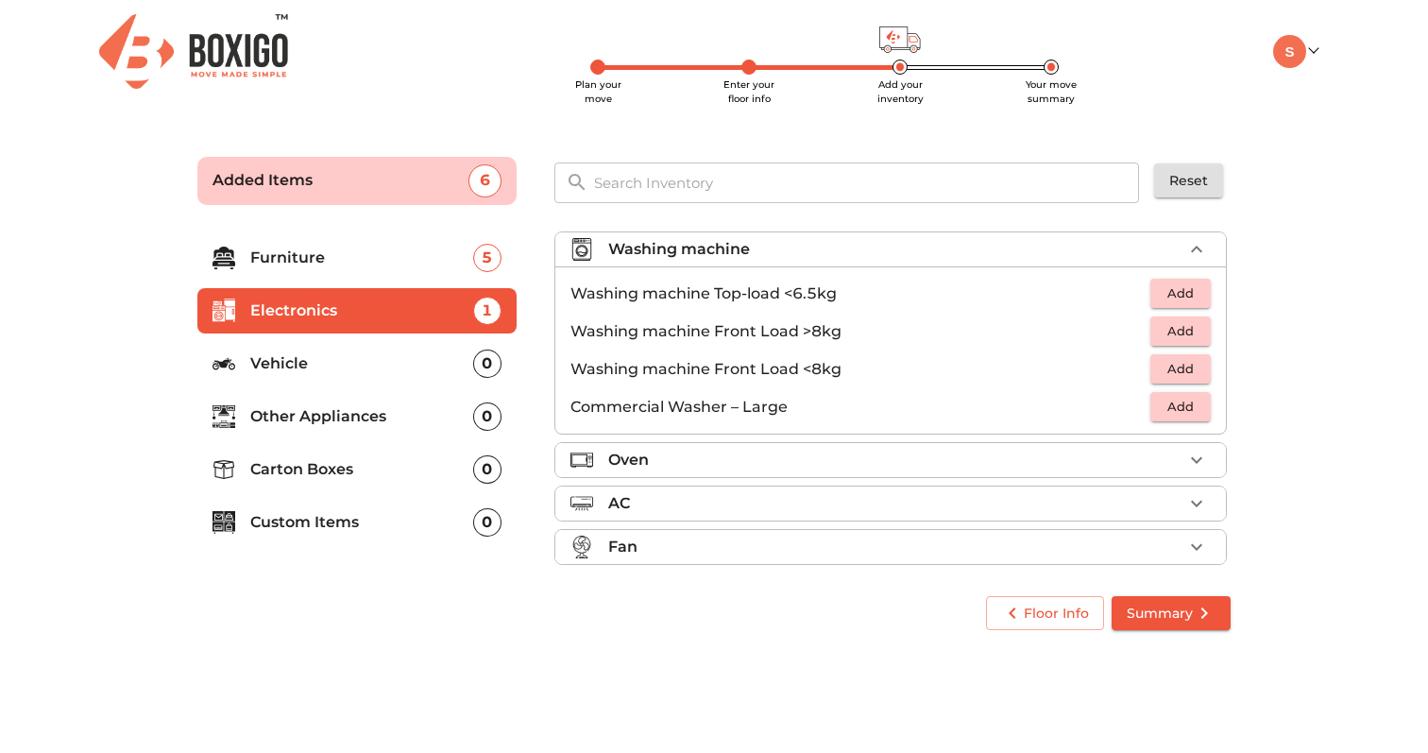
scroll to position [87, 0]
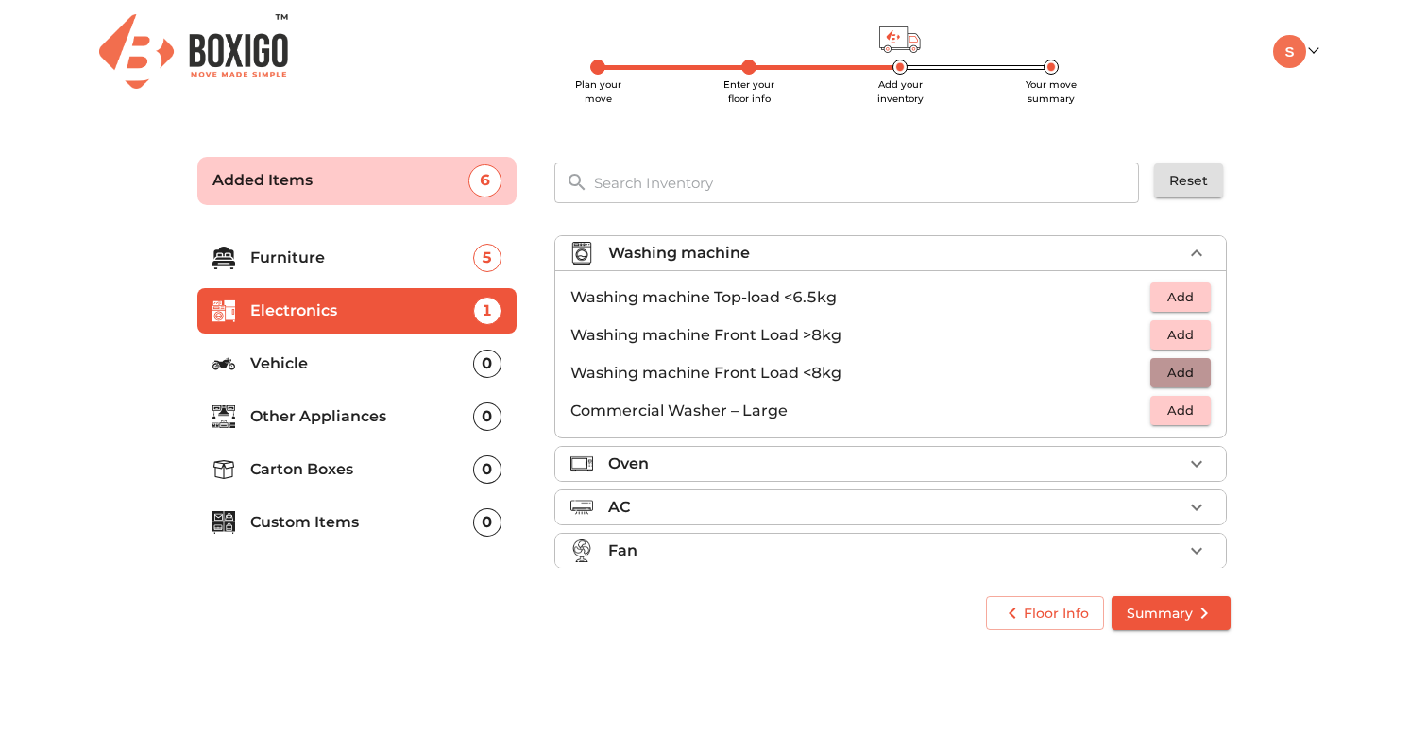
click at [1151, 378] on button "Add" at bounding box center [1181, 372] width 60 height 29
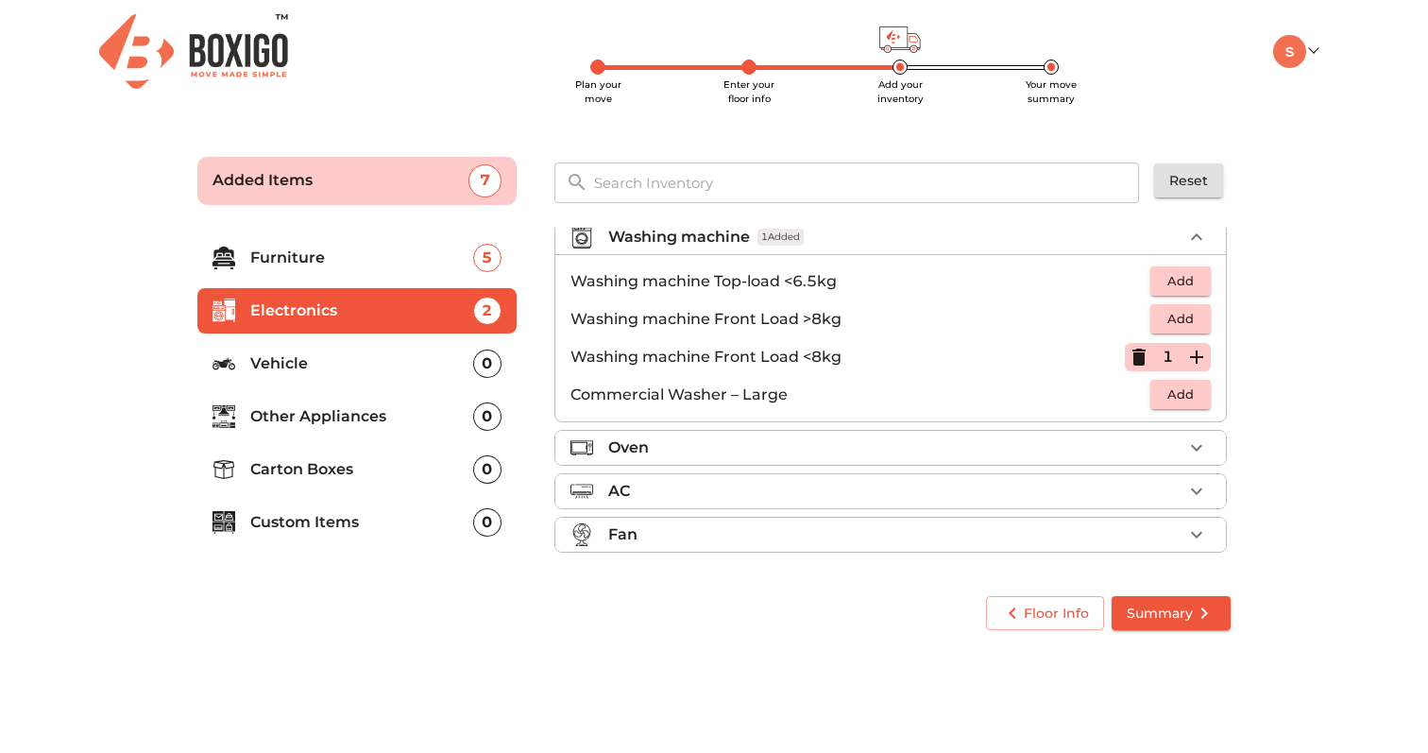
click at [1003, 443] on div "Oven" at bounding box center [895, 447] width 574 height 23
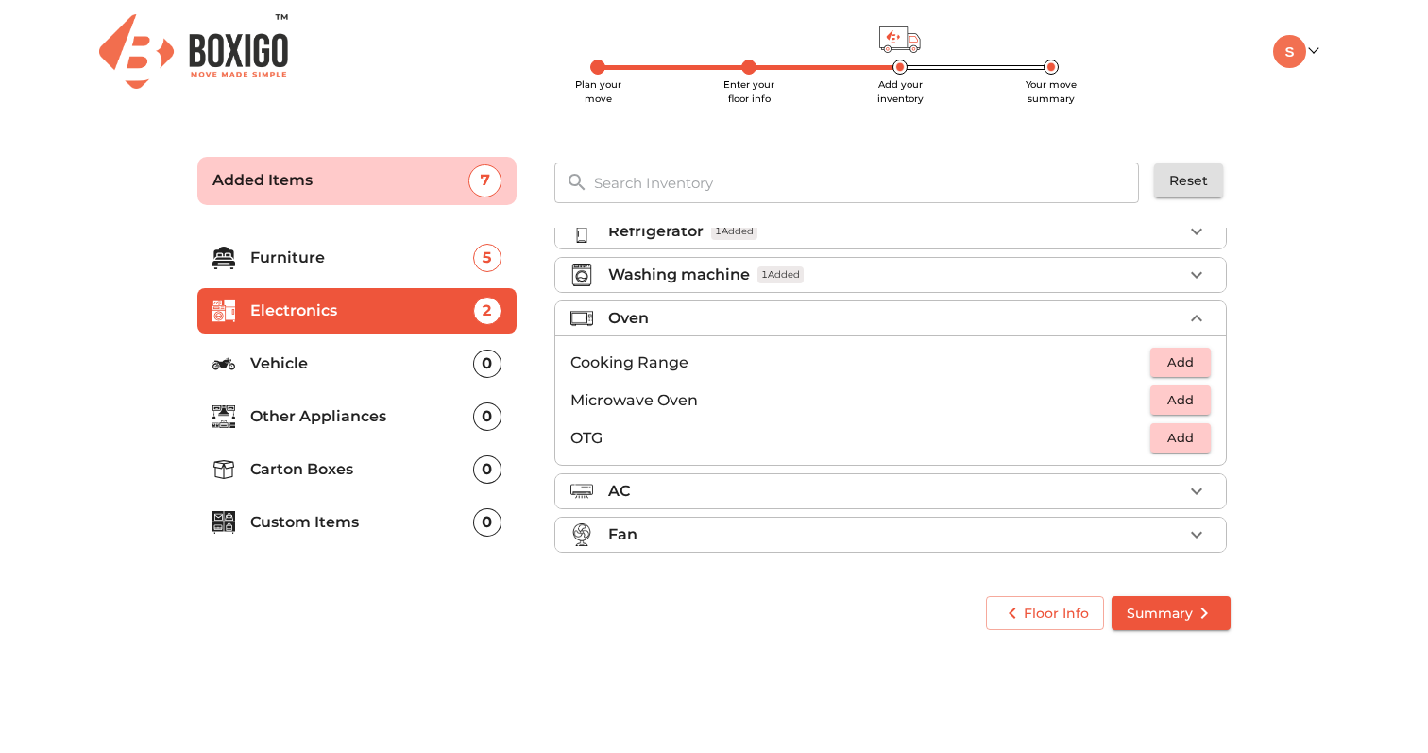
click at [997, 487] on div "AC" at bounding box center [895, 491] width 574 height 23
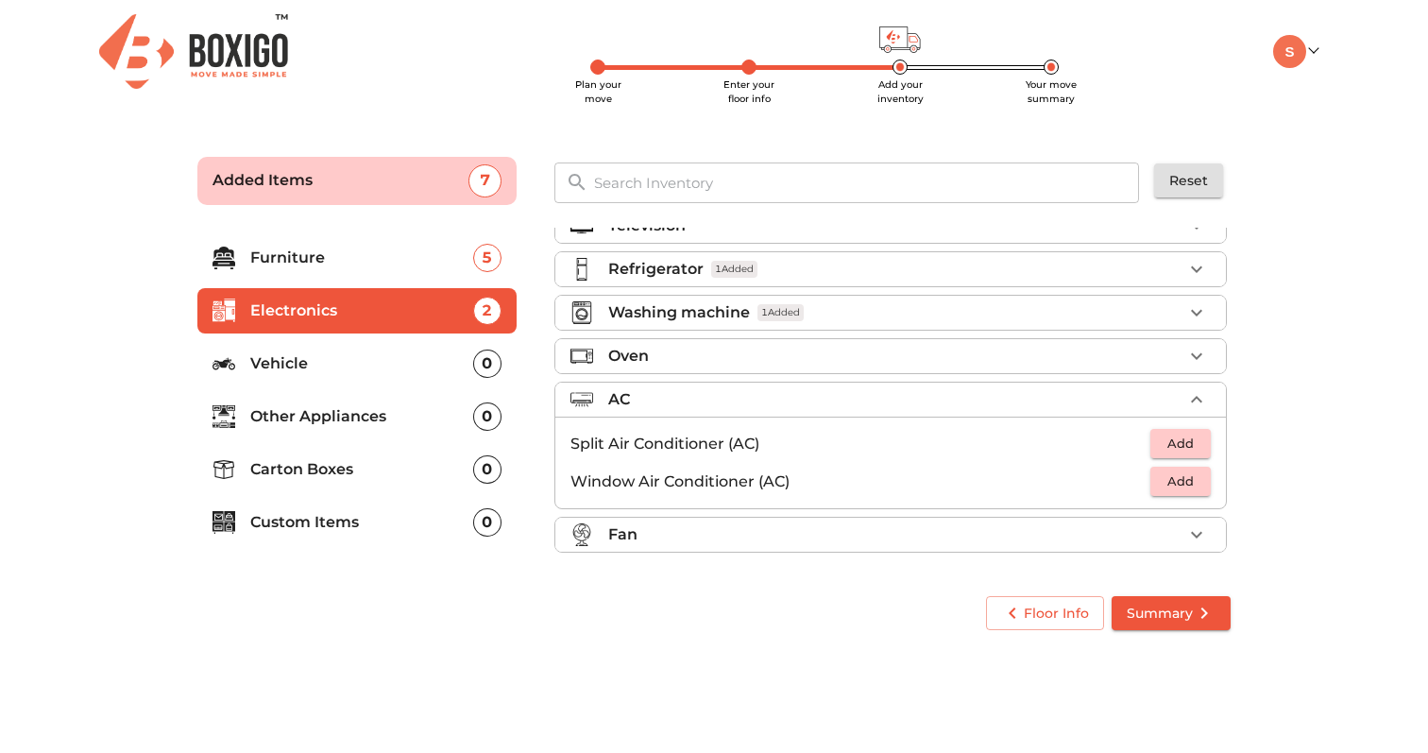
scroll to position [27, 0]
click at [983, 530] on div "Fan" at bounding box center [895, 534] width 574 height 23
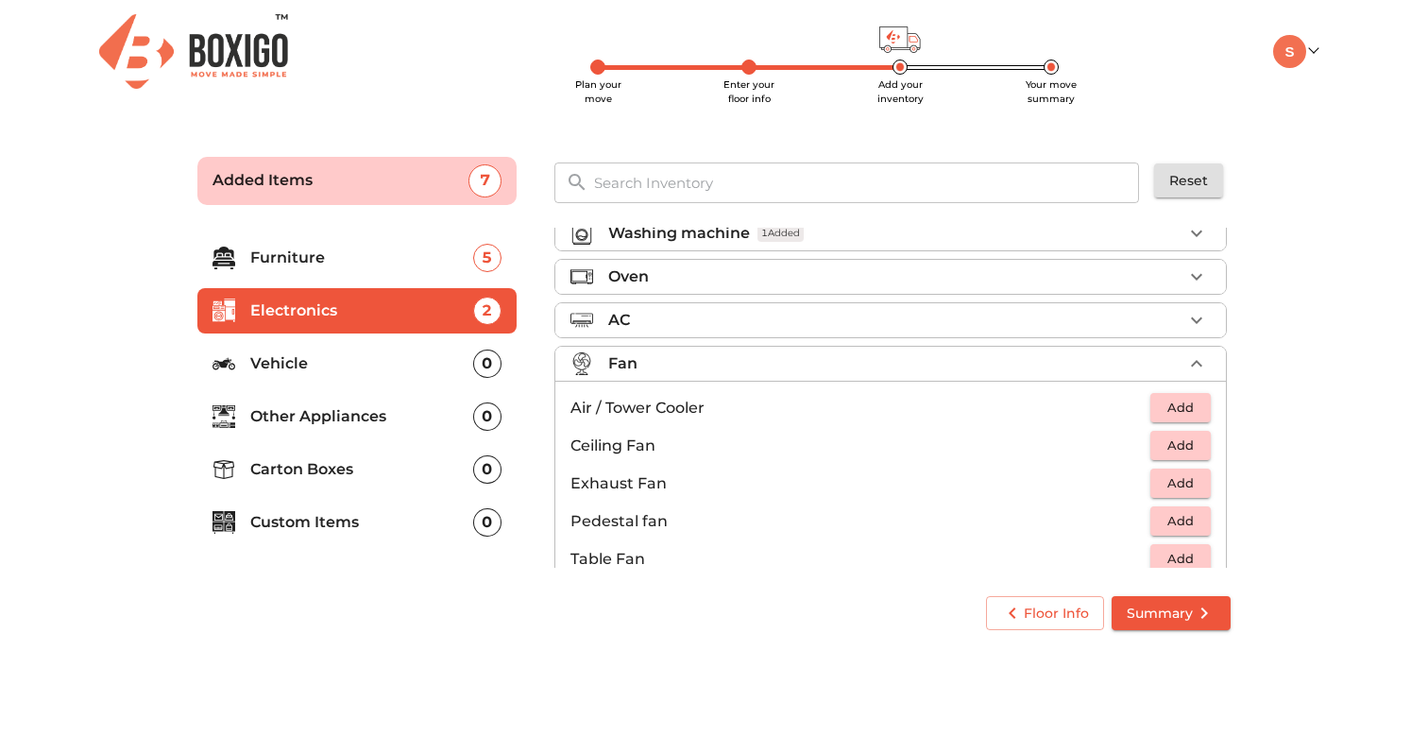
scroll to position [141, 0]
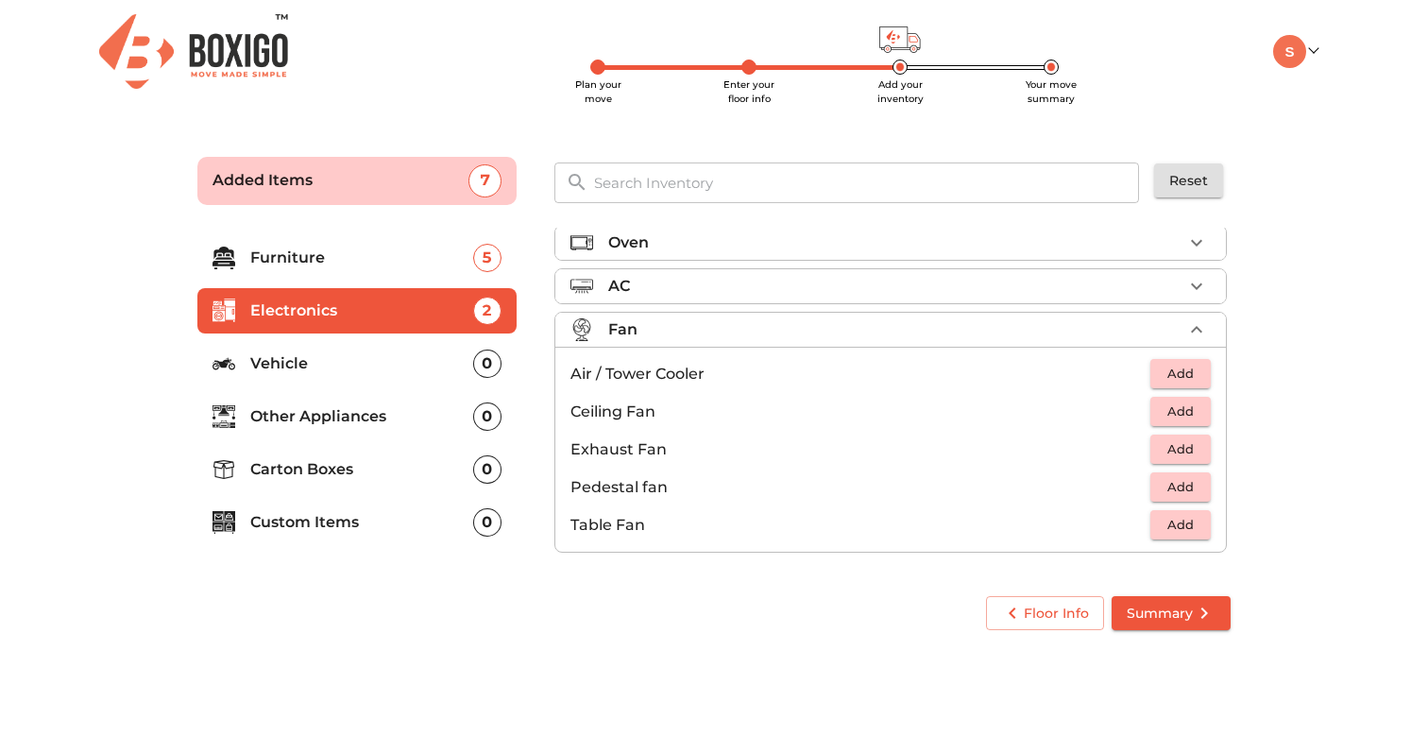
click at [342, 402] on li "Other Appliances 0" at bounding box center [356, 416] width 319 height 45
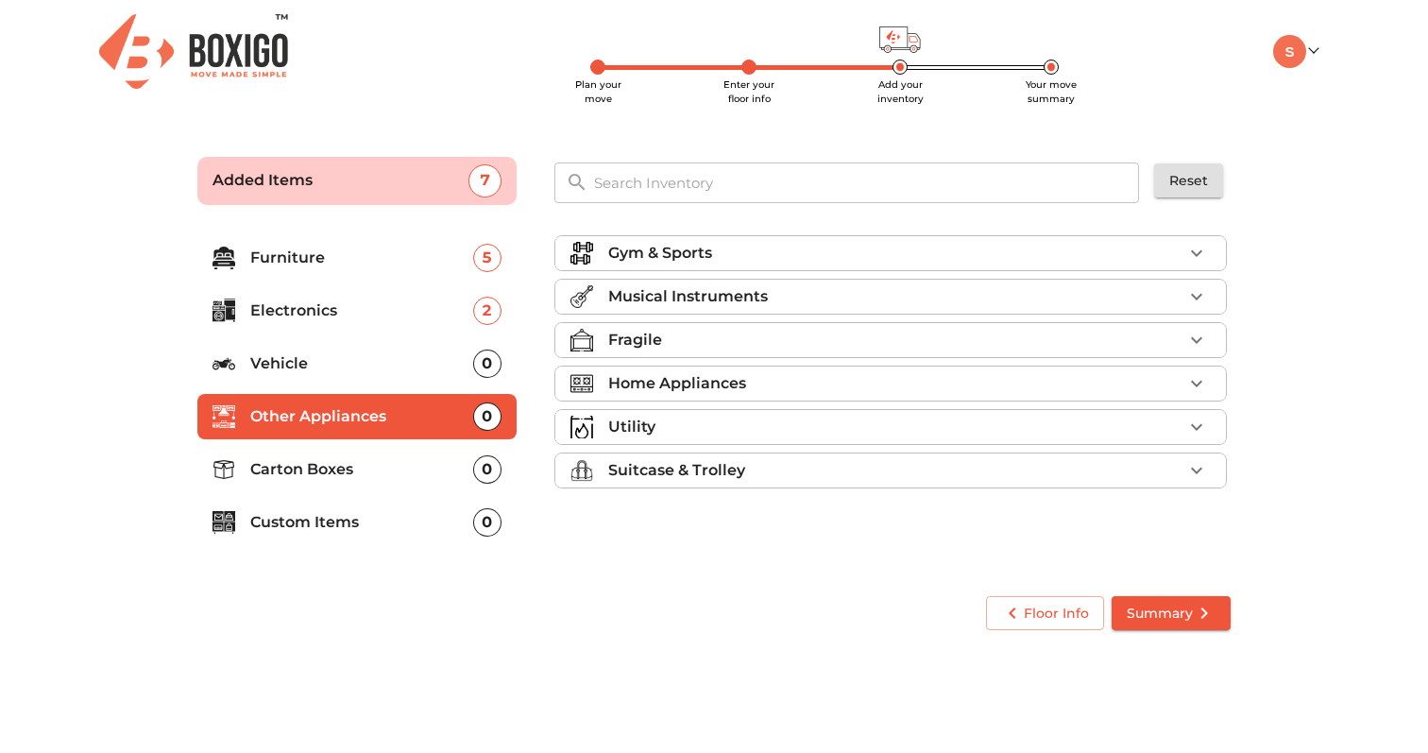
click at [604, 379] on div at bounding box center [590, 383] width 38 height 23
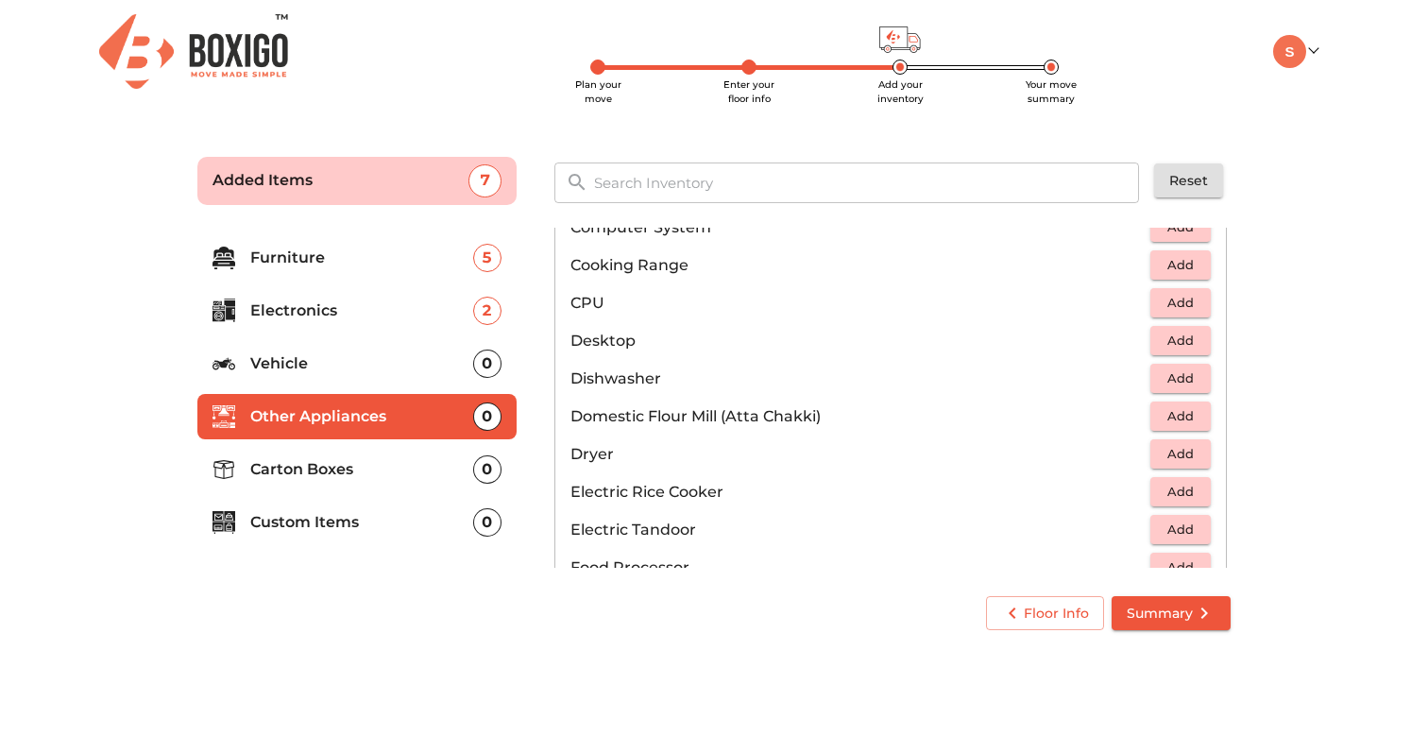
scroll to position [397, 0]
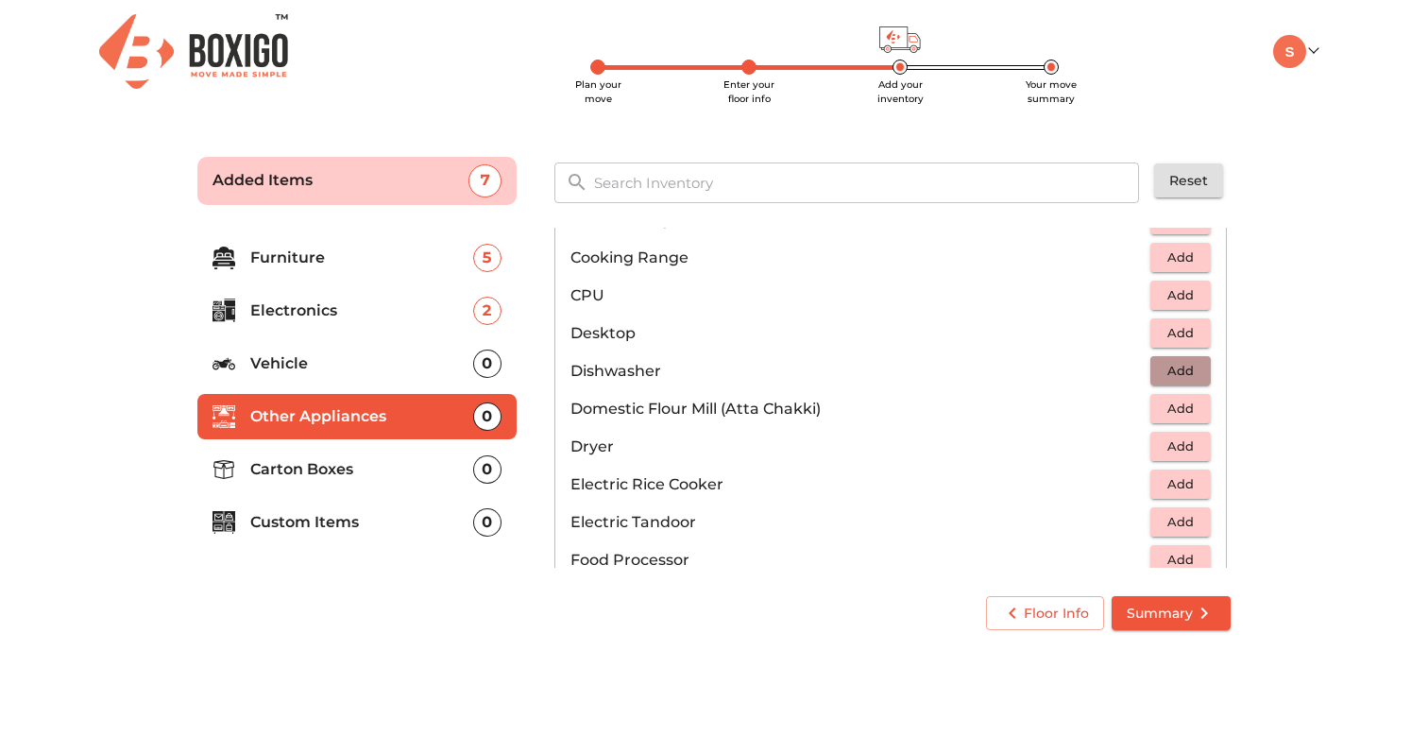
click at [1161, 370] on span "Add" at bounding box center [1181, 371] width 42 height 22
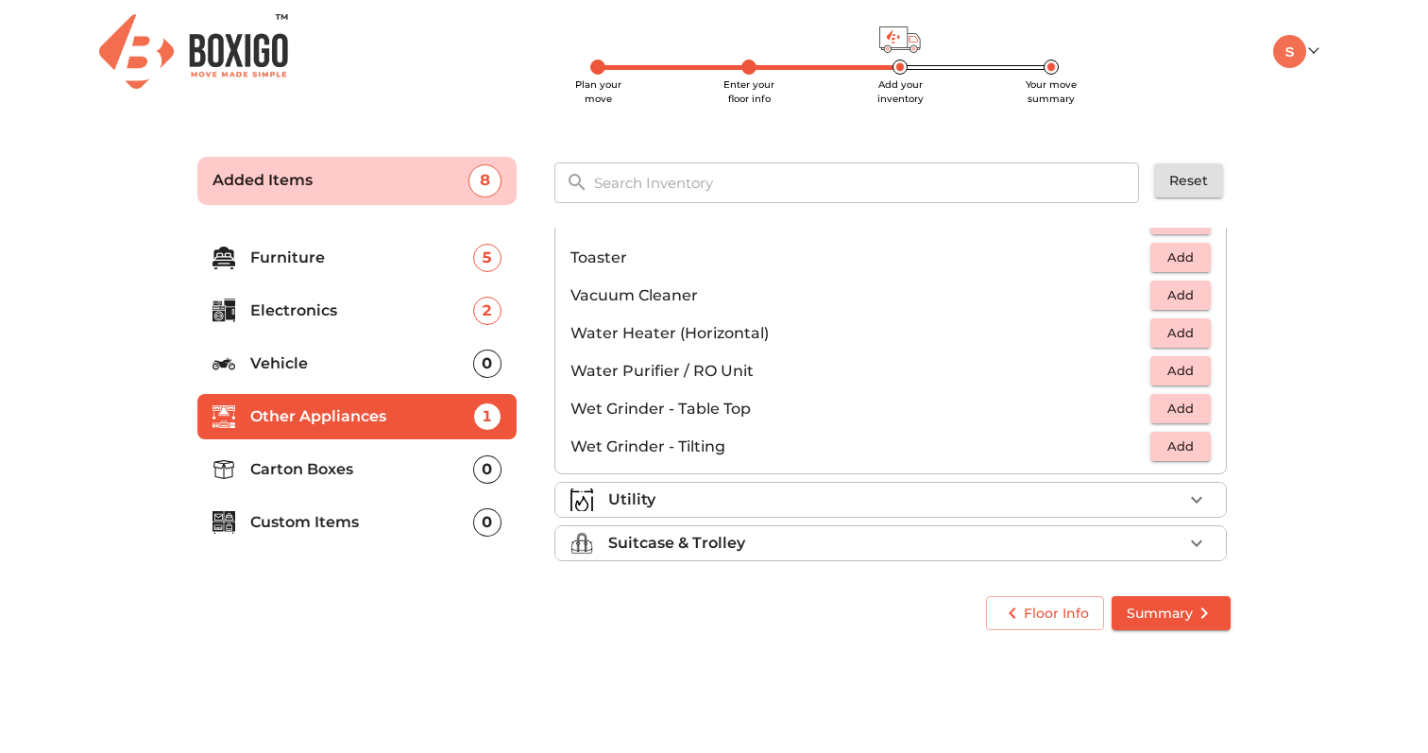
scroll to position [1308, 0]
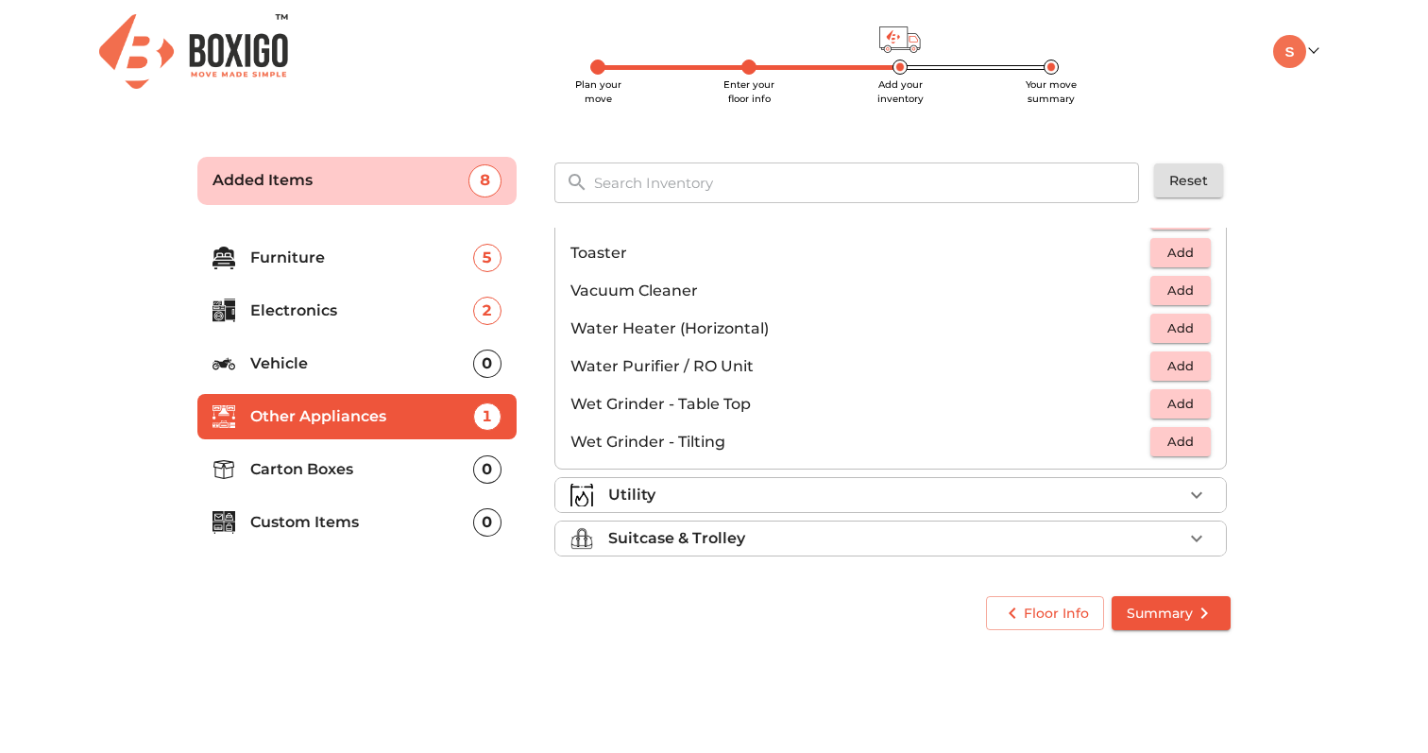
click at [1178, 400] on span "Add" at bounding box center [1181, 404] width 42 height 22
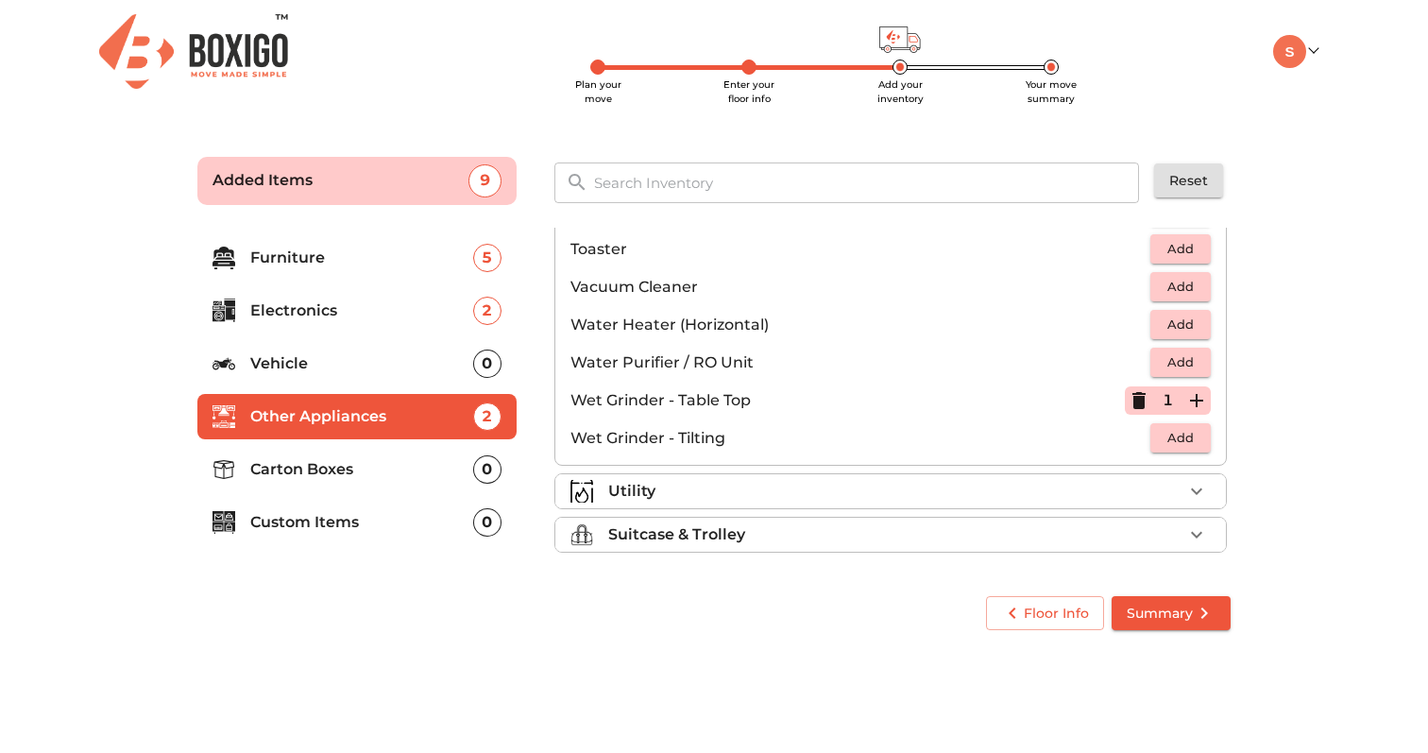
click at [1032, 492] on div "Utility" at bounding box center [895, 491] width 574 height 23
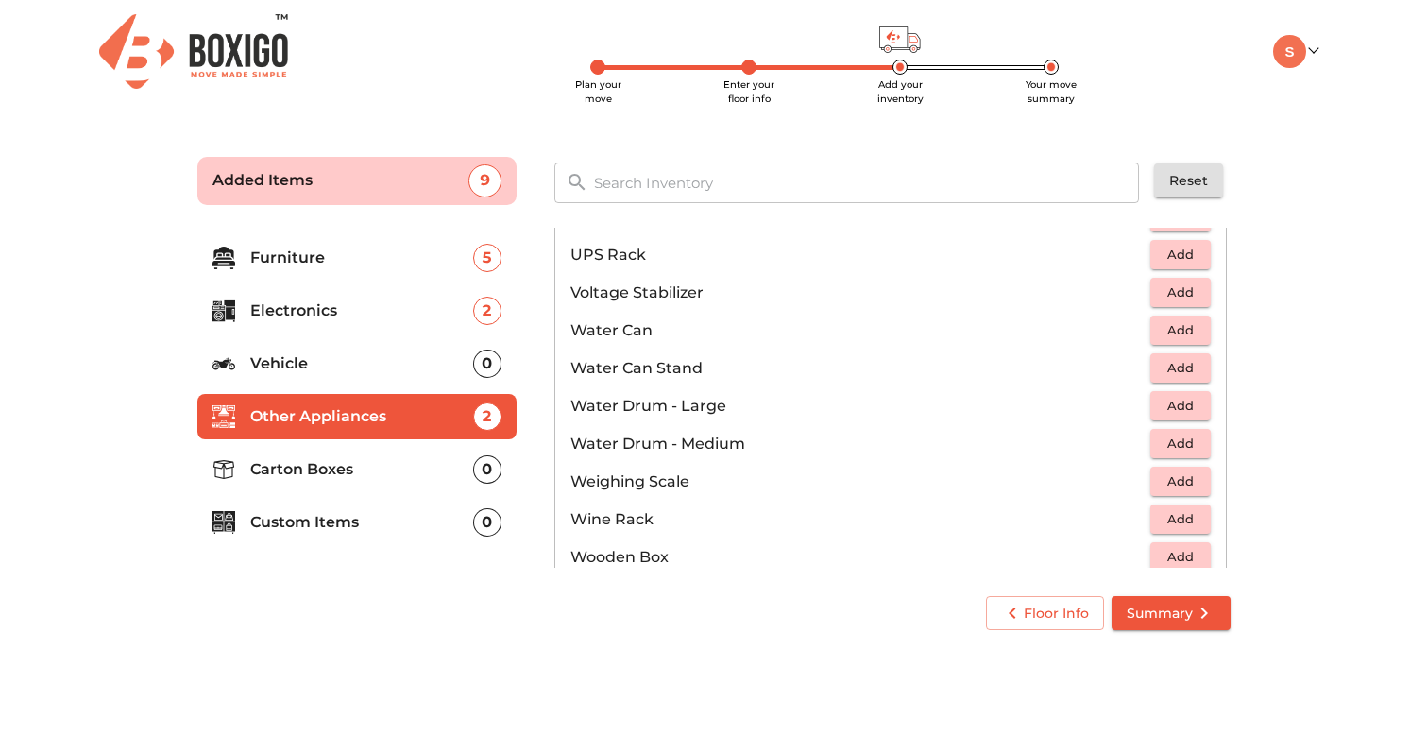
scroll to position [1426, 0]
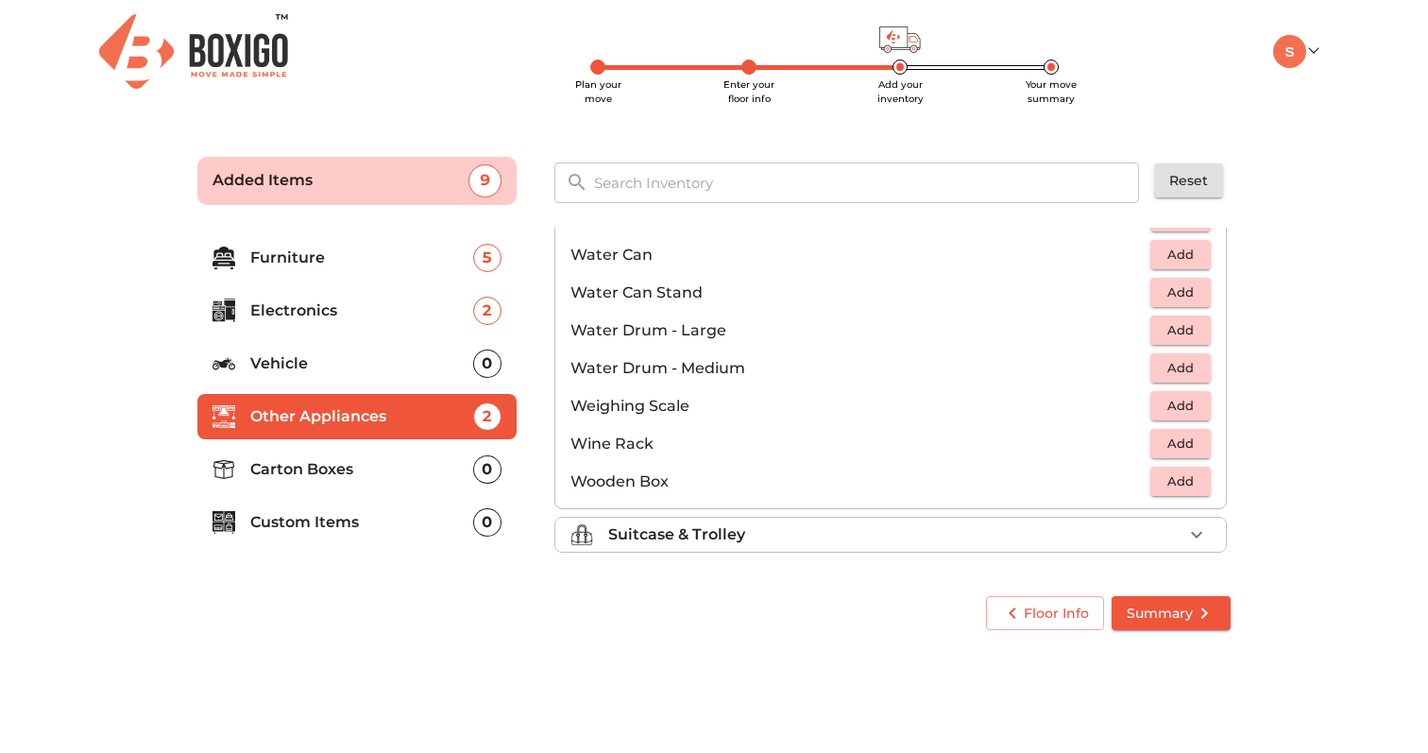
click at [1000, 535] on div "Suitcase & Trolley" at bounding box center [895, 534] width 574 height 23
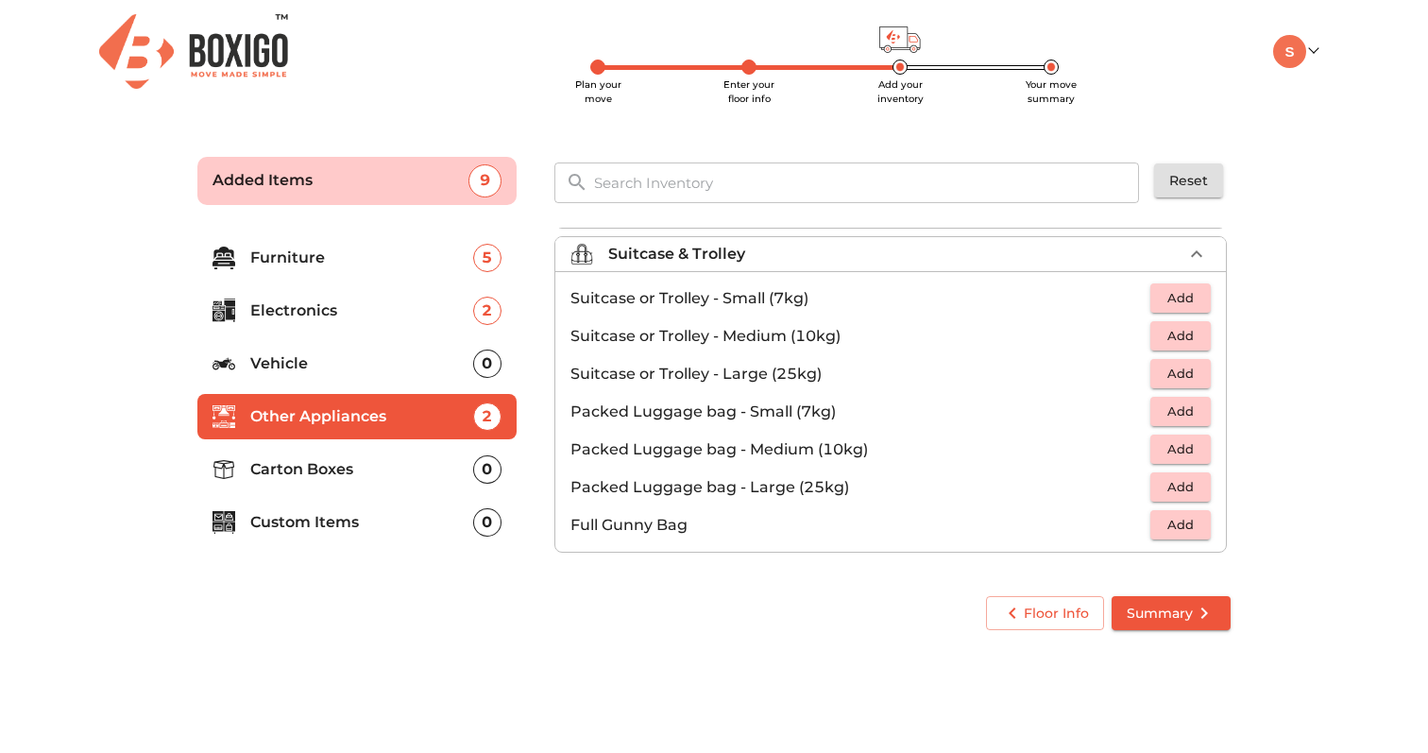
scroll to position [216, 0]
click at [478, 460] on div "0" at bounding box center [487, 469] width 28 height 28
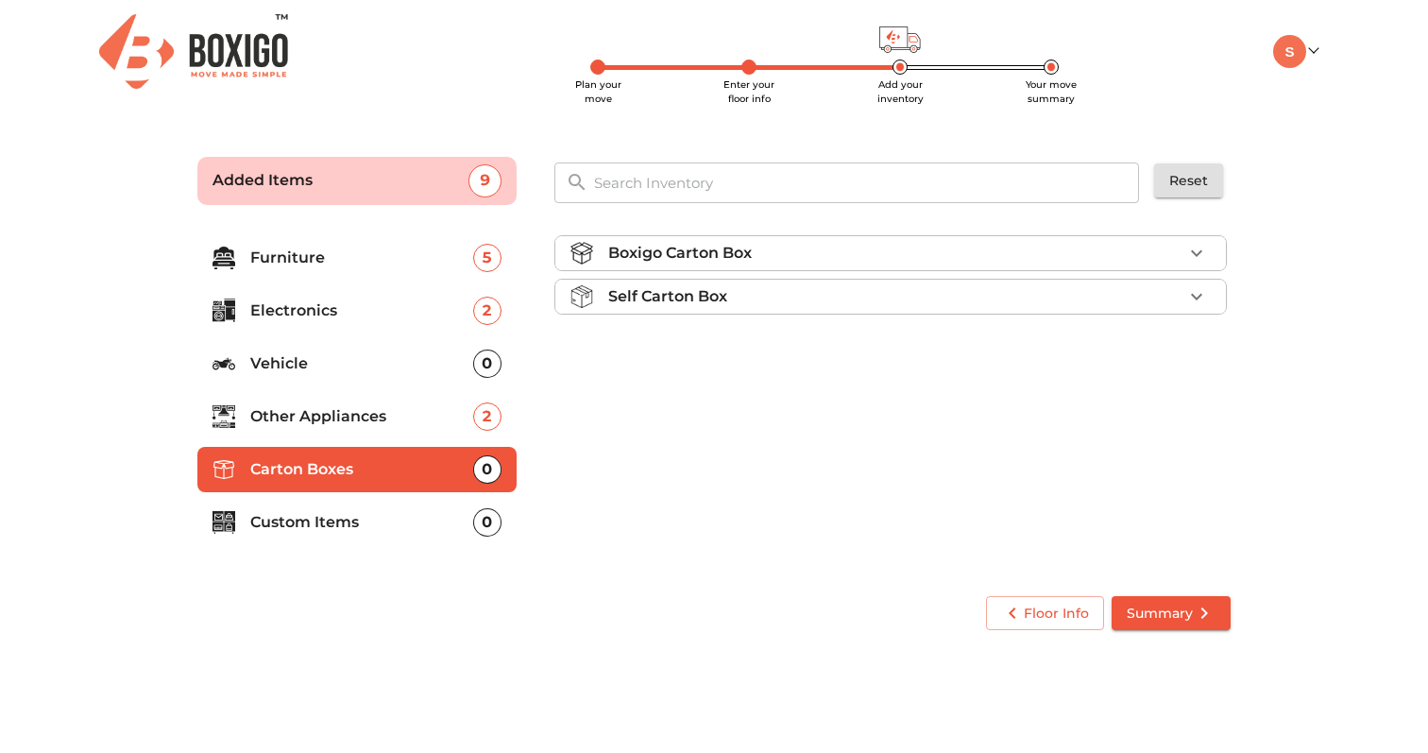
click at [449, 506] on li "Custom Items 0" at bounding box center [356, 522] width 319 height 45
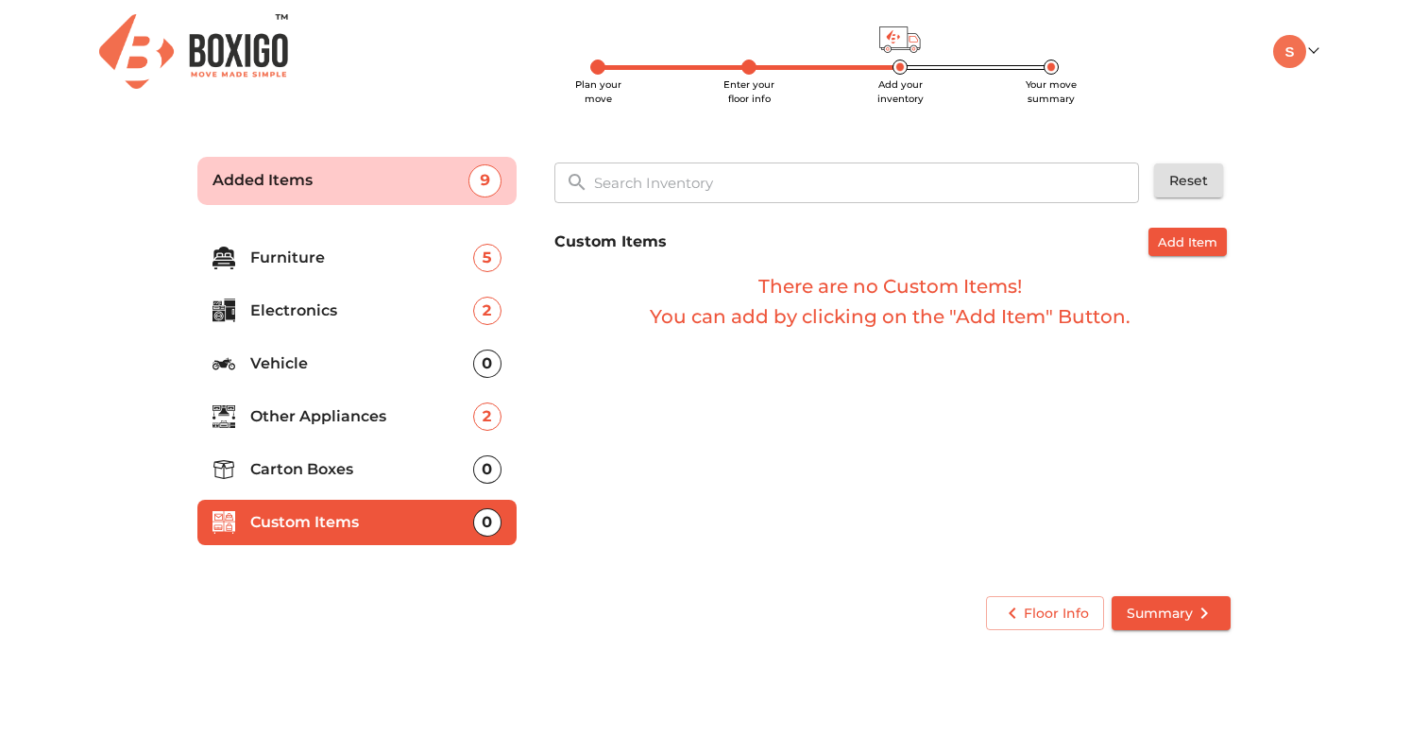
click at [1167, 621] on span "Summary" at bounding box center [1171, 614] width 89 height 24
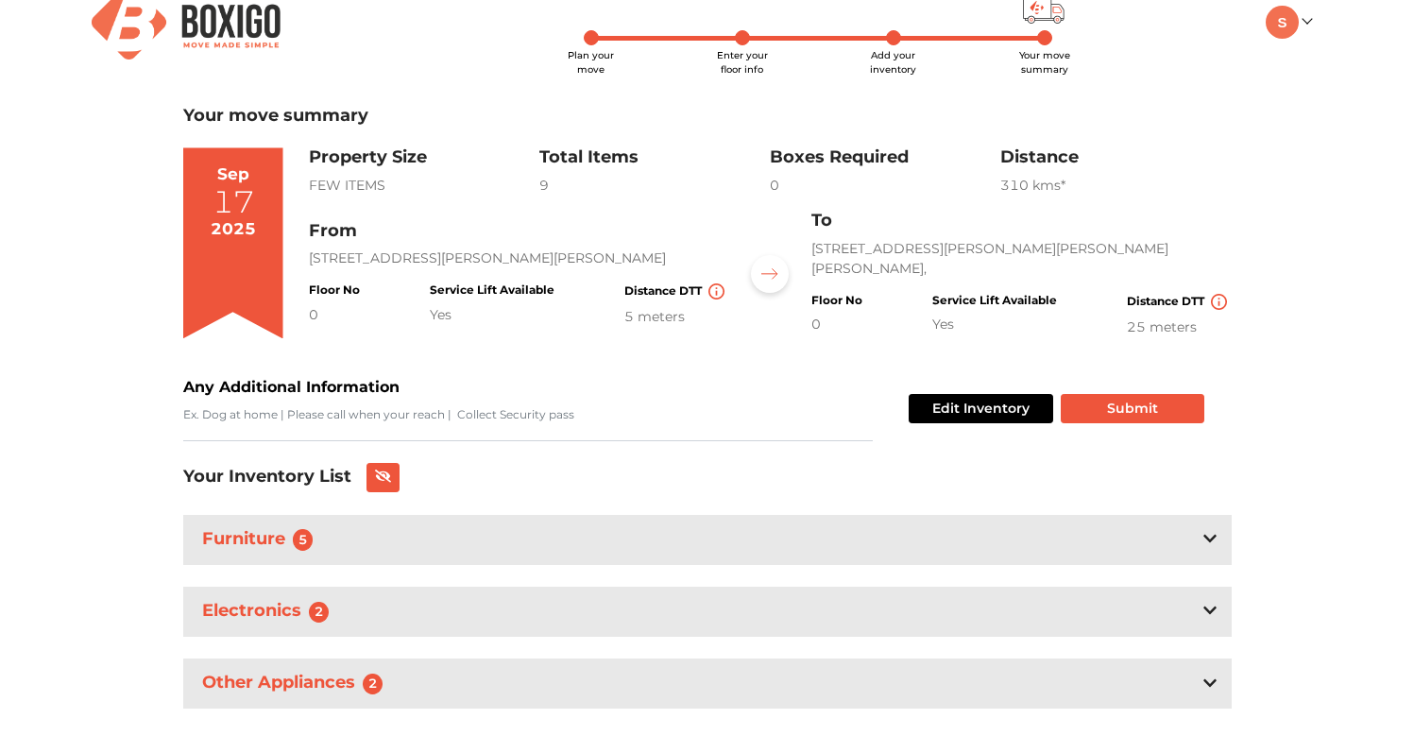
scroll to position [57, 0]
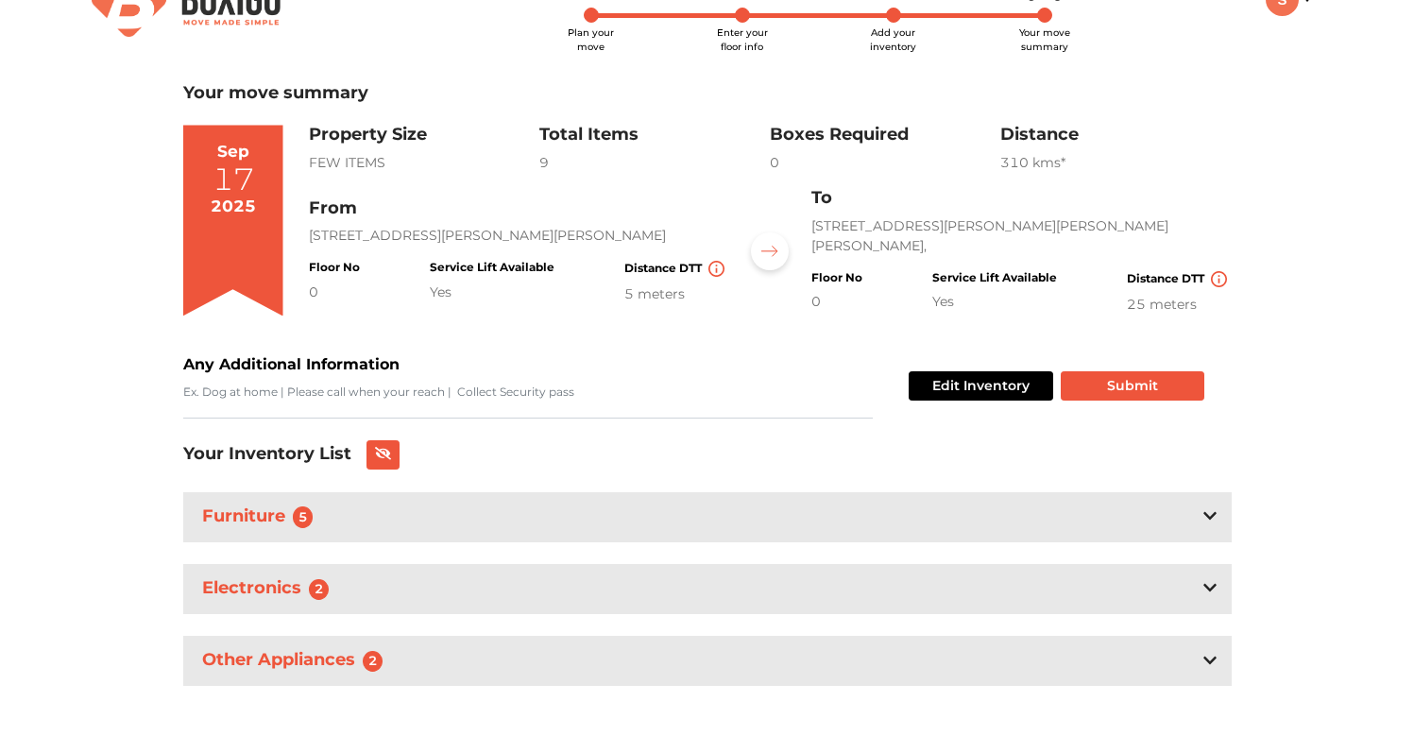
click at [1017, 579] on div "Electronics 2" at bounding box center [707, 589] width 1049 height 50
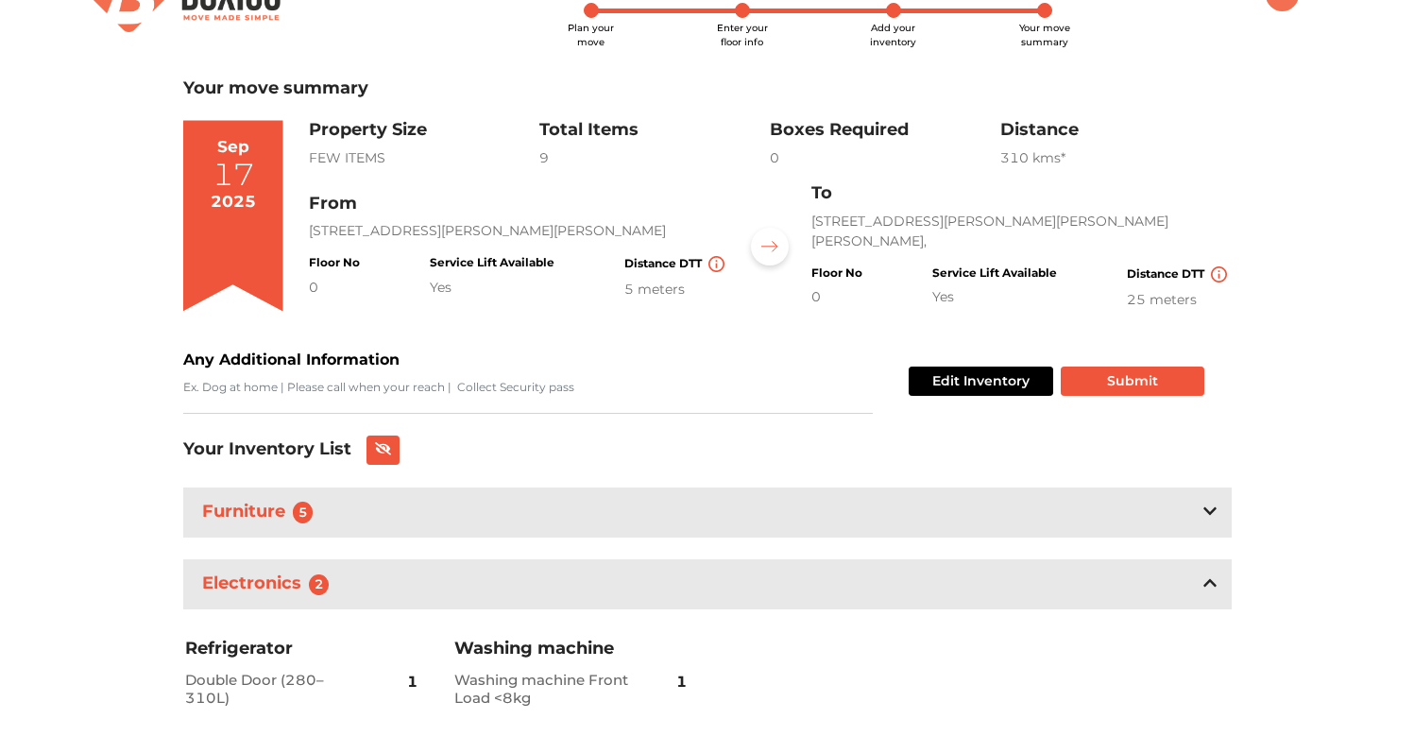
click at [994, 536] on div "Furniture 5" at bounding box center [707, 512] width 1049 height 50
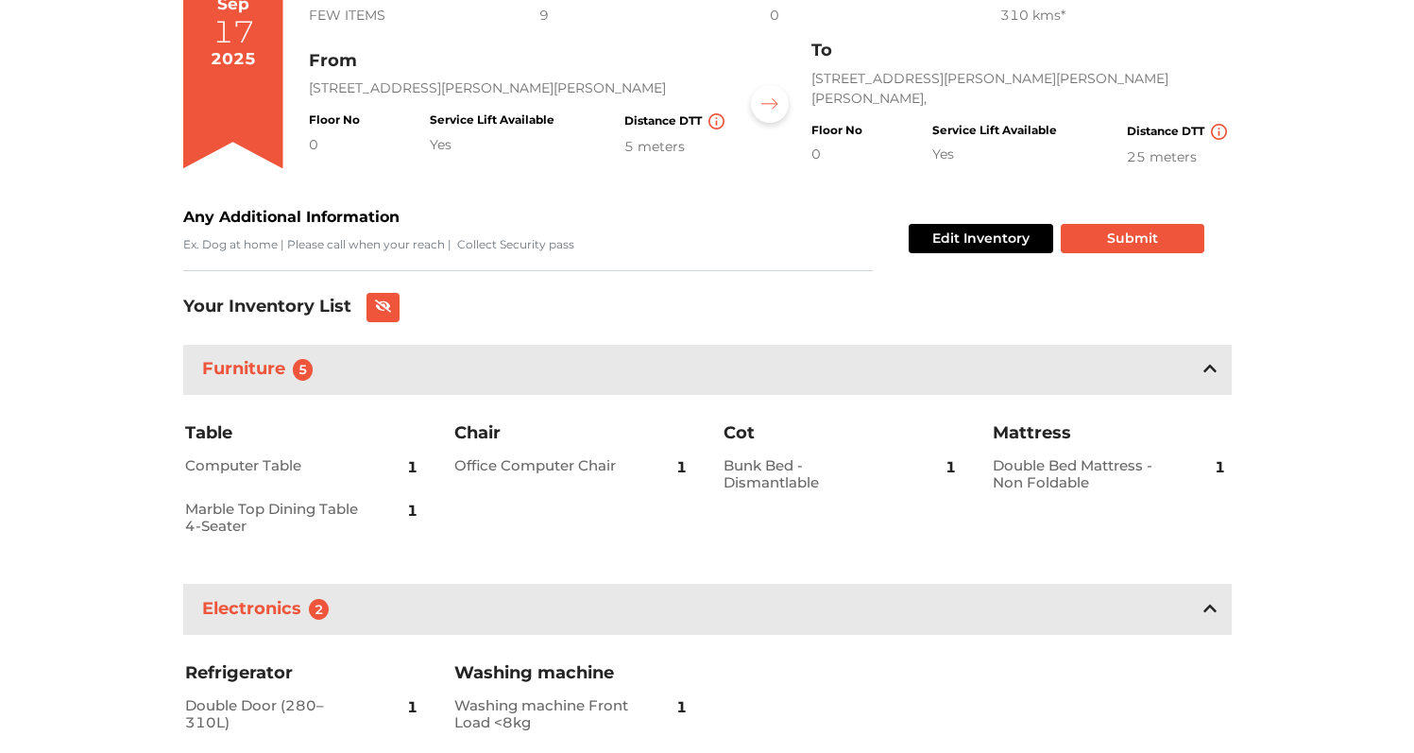
scroll to position [349, 0]
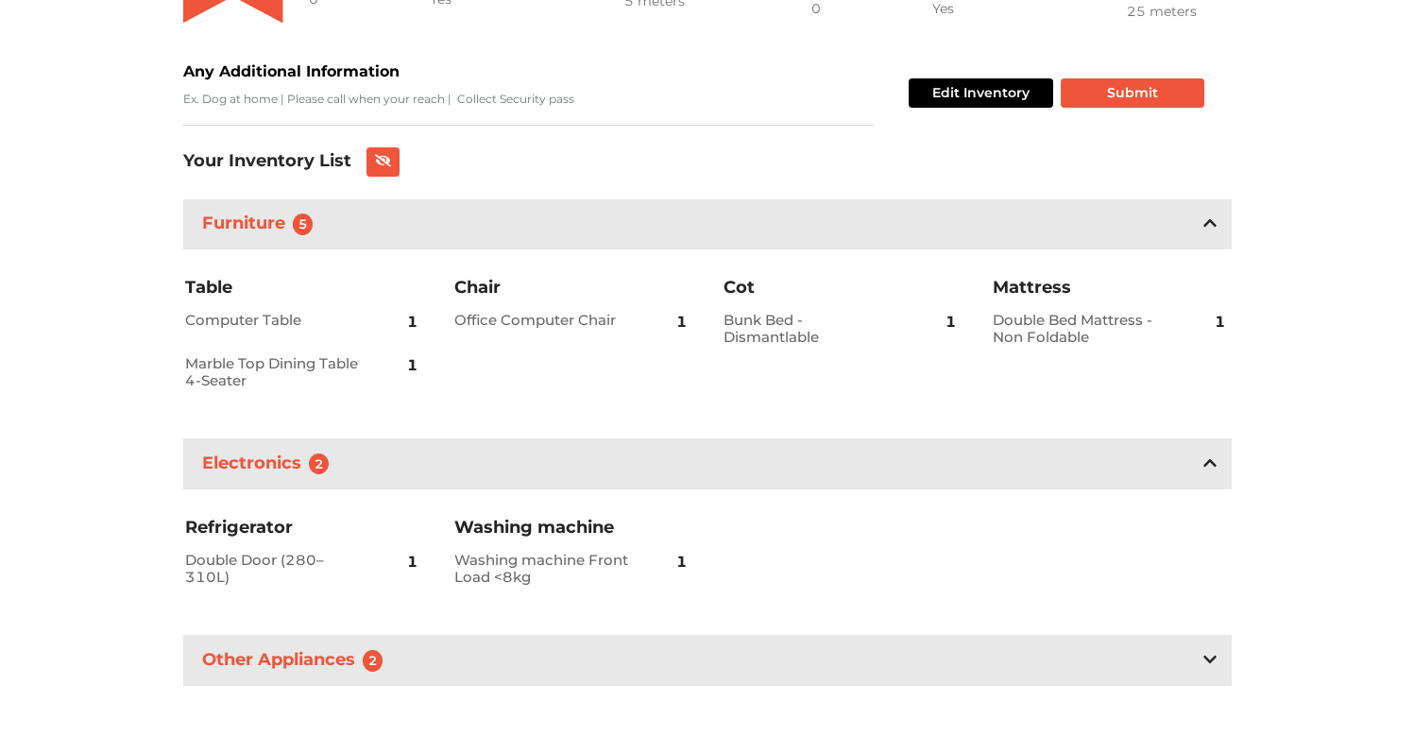
click at [952, 692] on div "Furniture 5 Table Computer Table 1 Marble Top Dining Table 4-Seater 1 Chair Off…" at bounding box center [707, 476] width 1049 height 554
click at [950, 666] on div "Other Appliances 2" at bounding box center [707, 660] width 1049 height 50
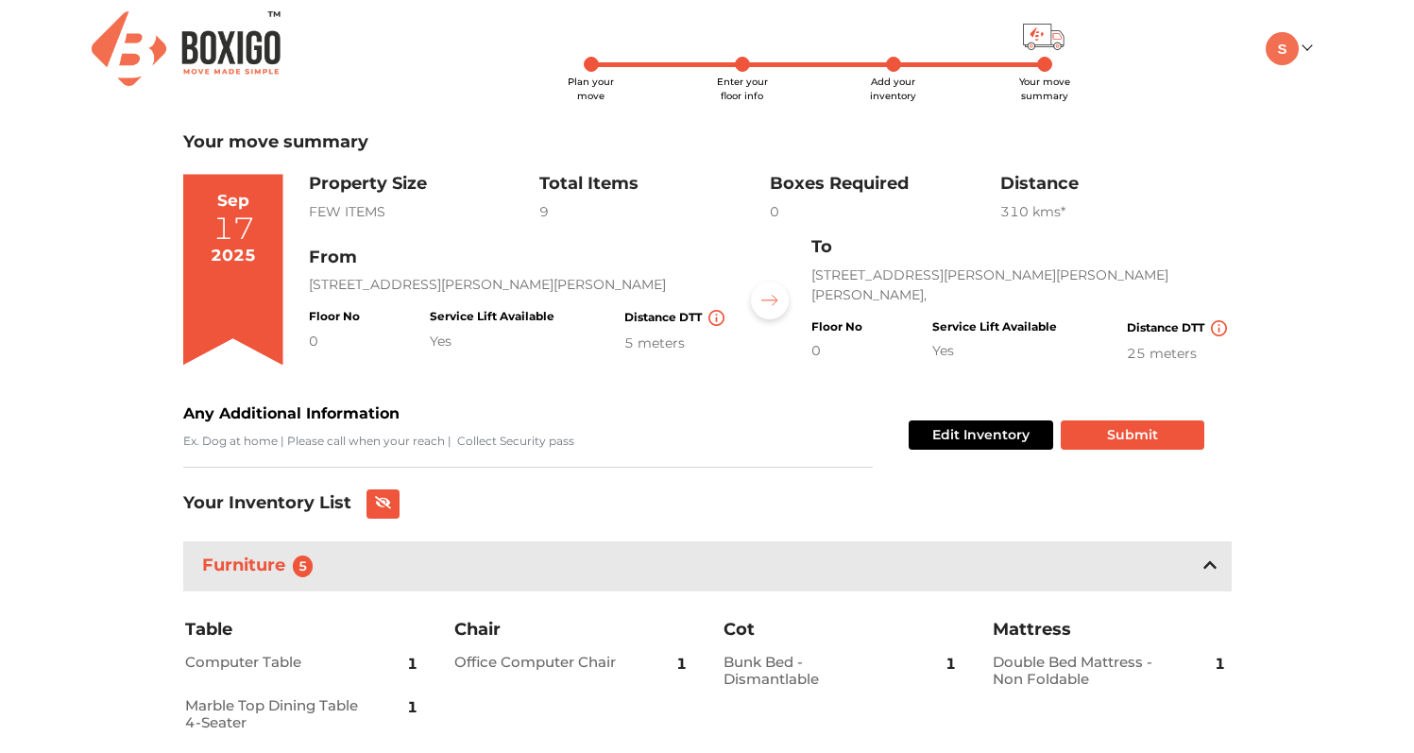
scroll to position [0, 0]
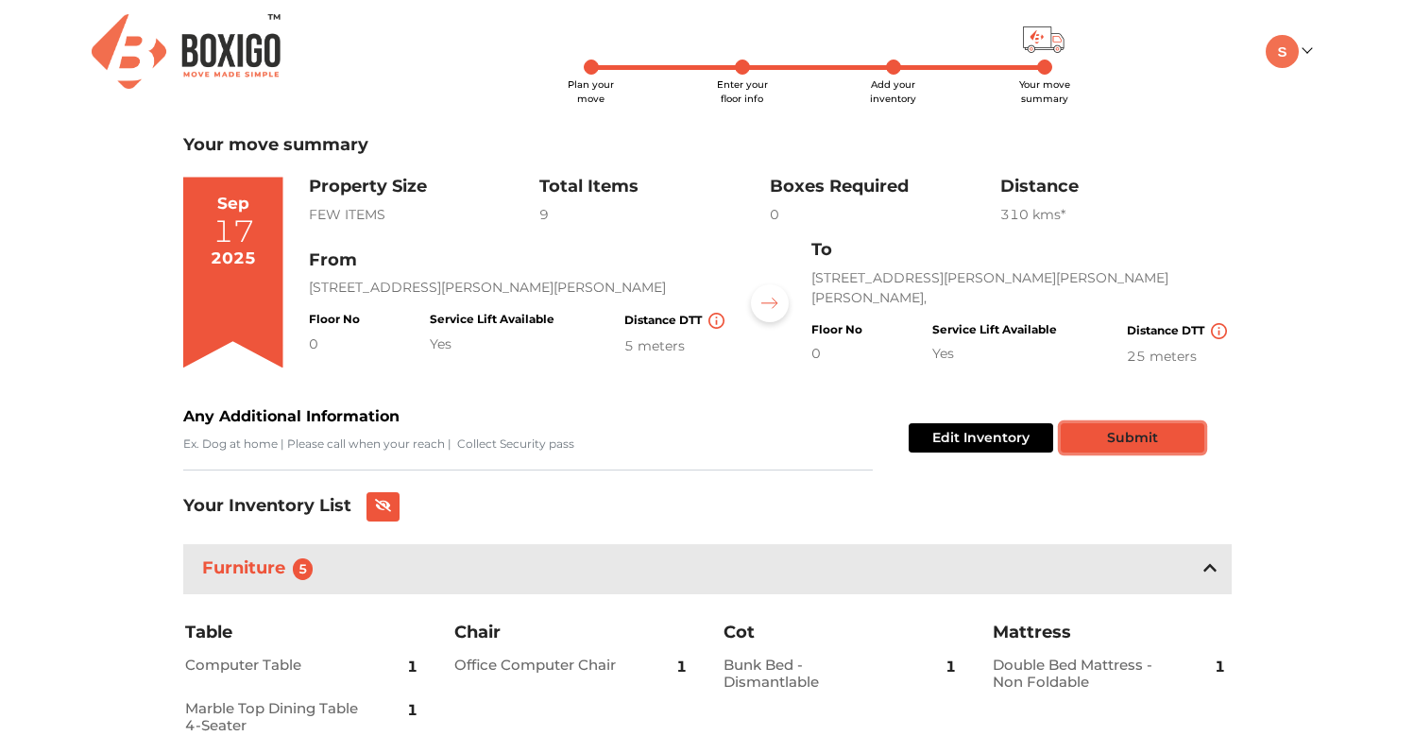
click at [1113, 443] on button "Submit" at bounding box center [1133, 437] width 144 height 29
